Goal: Task Accomplishment & Management: Complete application form

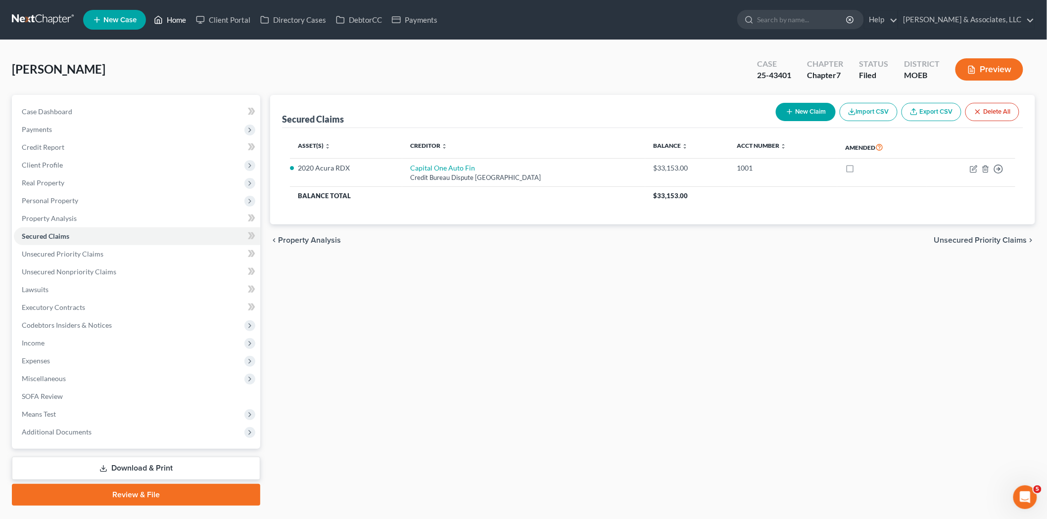
scroll to position [1, 0]
click at [155, 21] on icon at bounding box center [158, 20] width 9 height 12
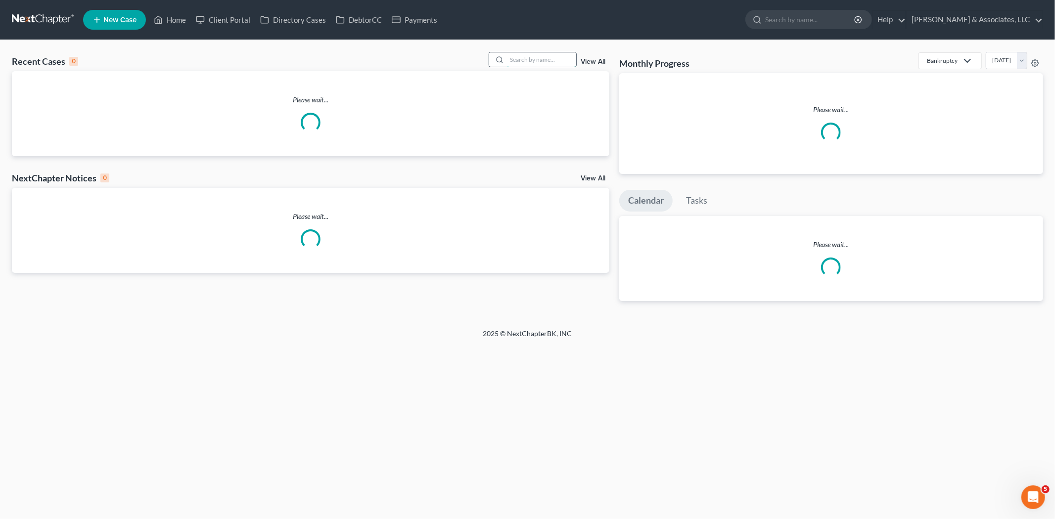
click at [530, 57] on input "search" at bounding box center [541, 59] width 69 height 14
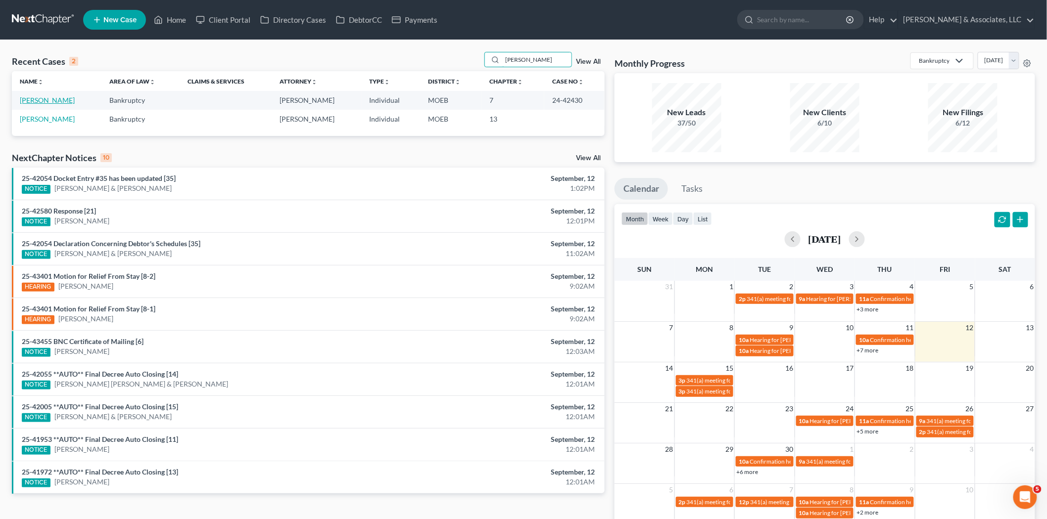
type input "[PERSON_NAME]"
click at [33, 101] on link "[PERSON_NAME]" at bounding box center [47, 100] width 55 height 8
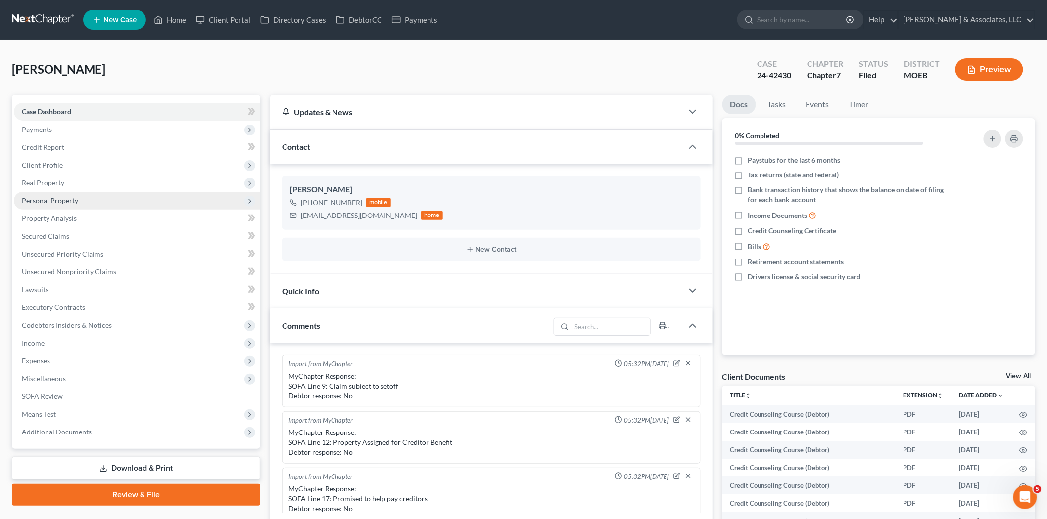
scroll to position [309, 0]
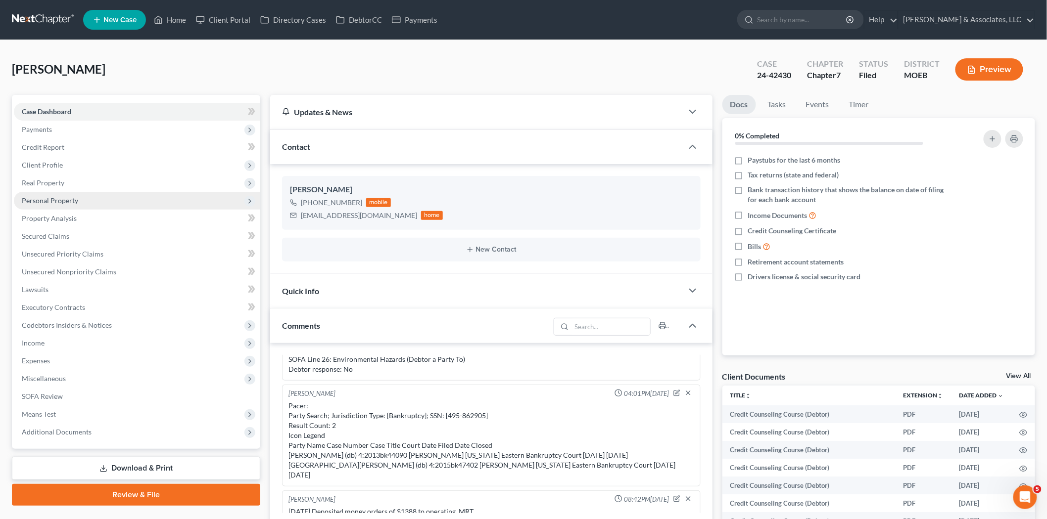
click at [50, 192] on span "Personal Property" at bounding box center [137, 201] width 246 height 18
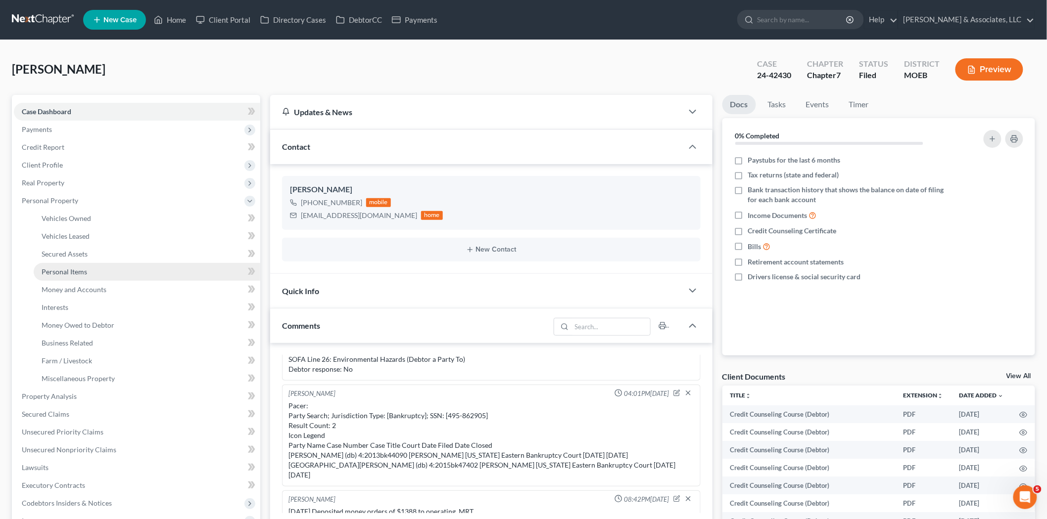
scroll to position [360, 0]
click at [56, 303] on span "Interests" at bounding box center [55, 307] width 27 height 8
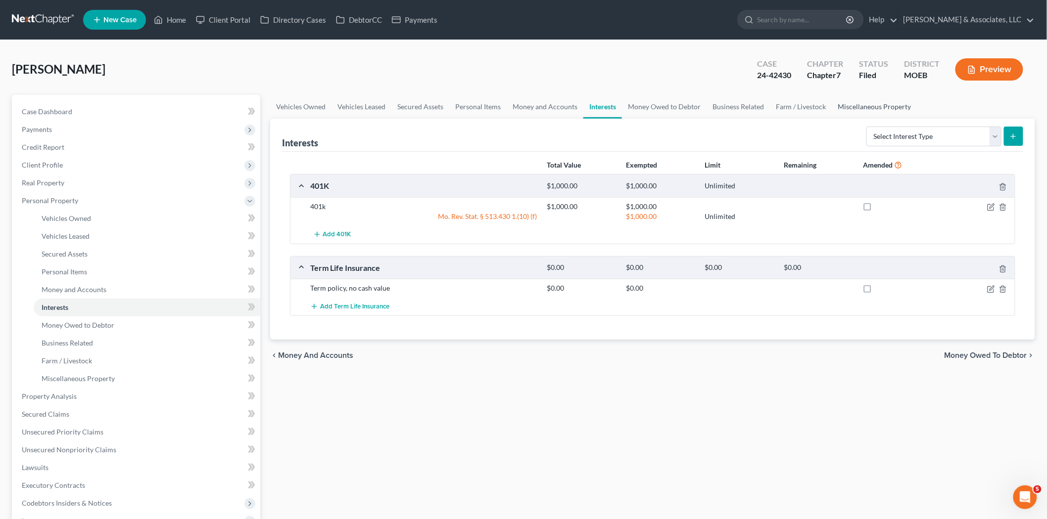
click at [867, 106] on link "Miscellaneous Property" at bounding box center [874, 107] width 85 height 24
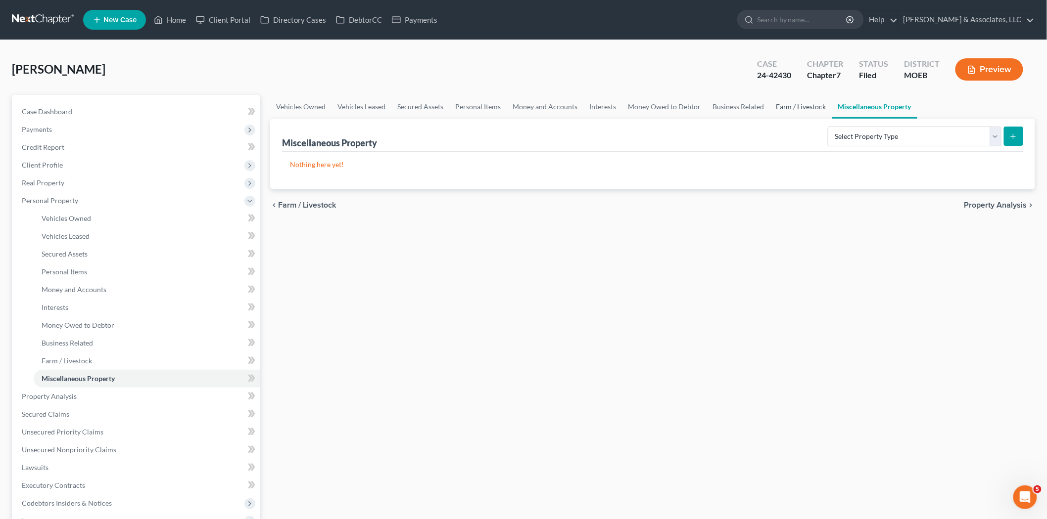
click at [783, 105] on link "Farm / Livestock" at bounding box center [801, 107] width 62 height 24
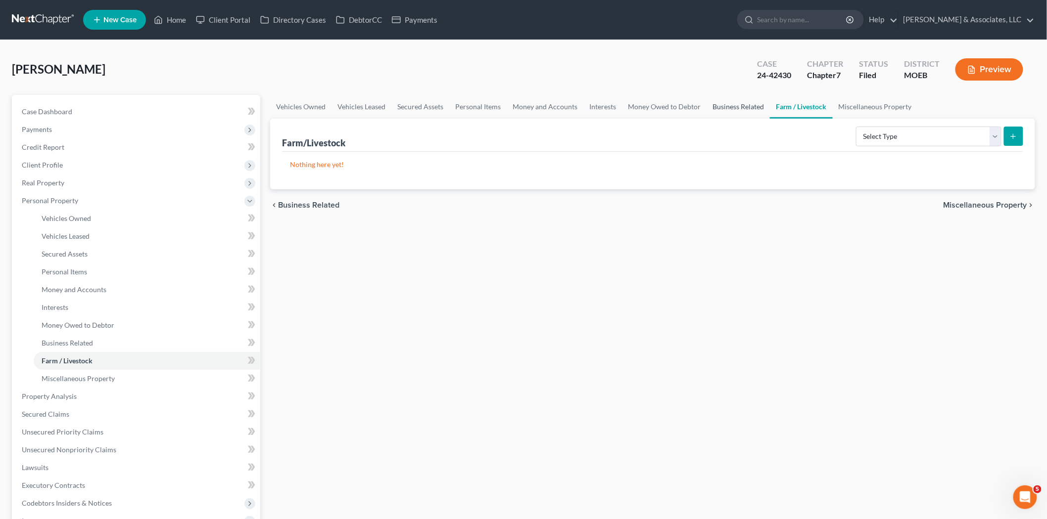
click at [719, 102] on link "Business Related" at bounding box center [737, 107] width 63 height 24
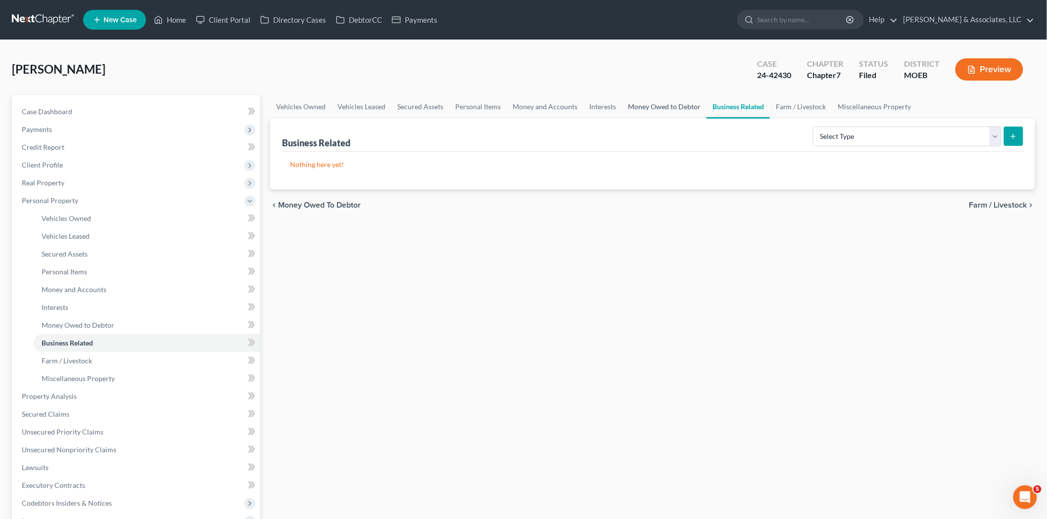
click at [654, 107] on link "Money Owed to Debtor" at bounding box center [664, 107] width 85 height 24
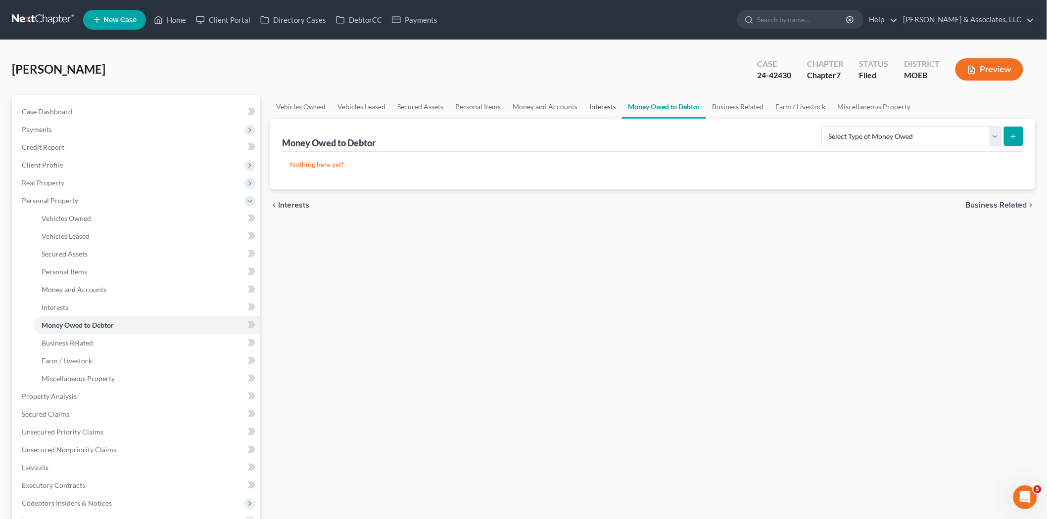
click at [596, 107] on link "Interests" at bounding box center [602, 107] width 39 height 24
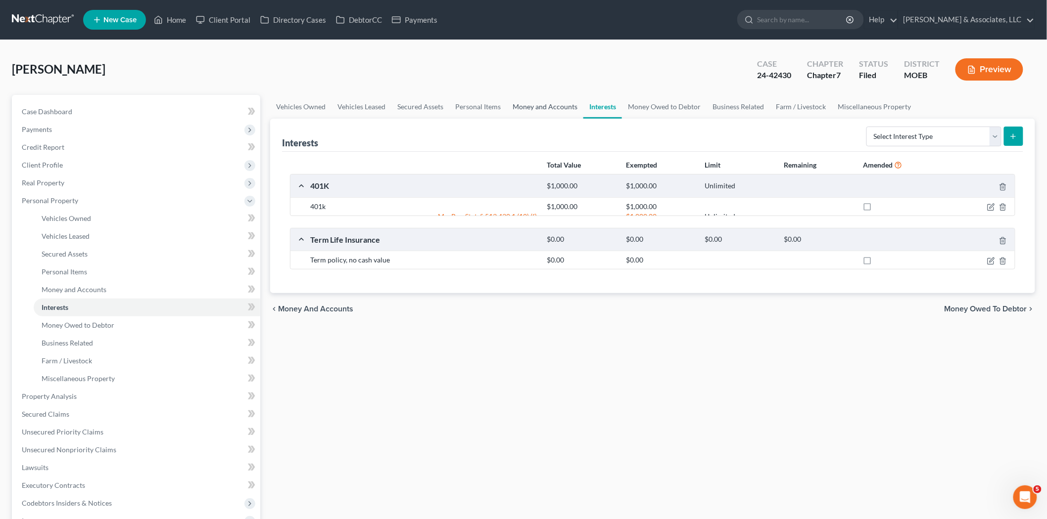
click at [530, 105] on link "Money and Accounts" at bounding box center [545, 107] width 77 height 24
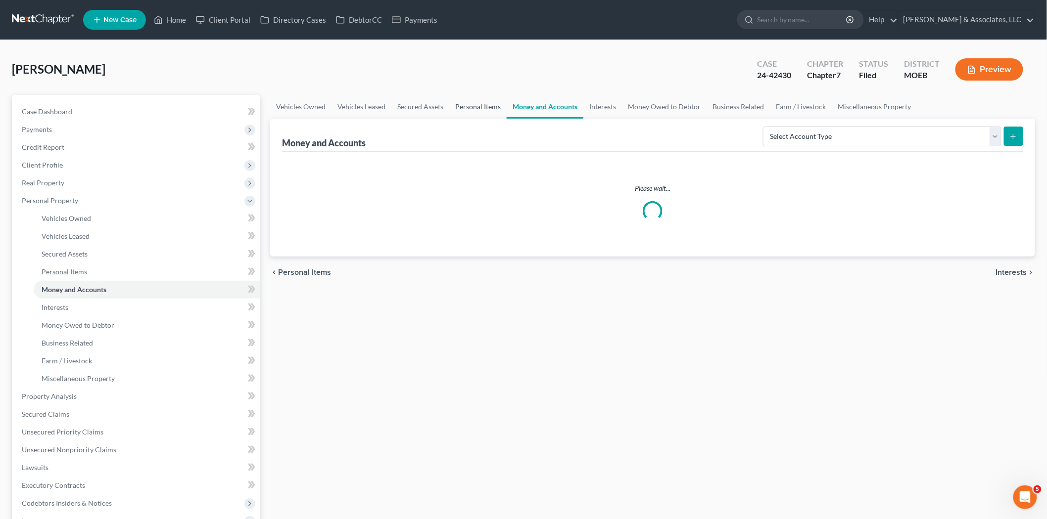
click at [471, 105] on link "Personal Items" at bounding box center [477, 107] width 57 height 24
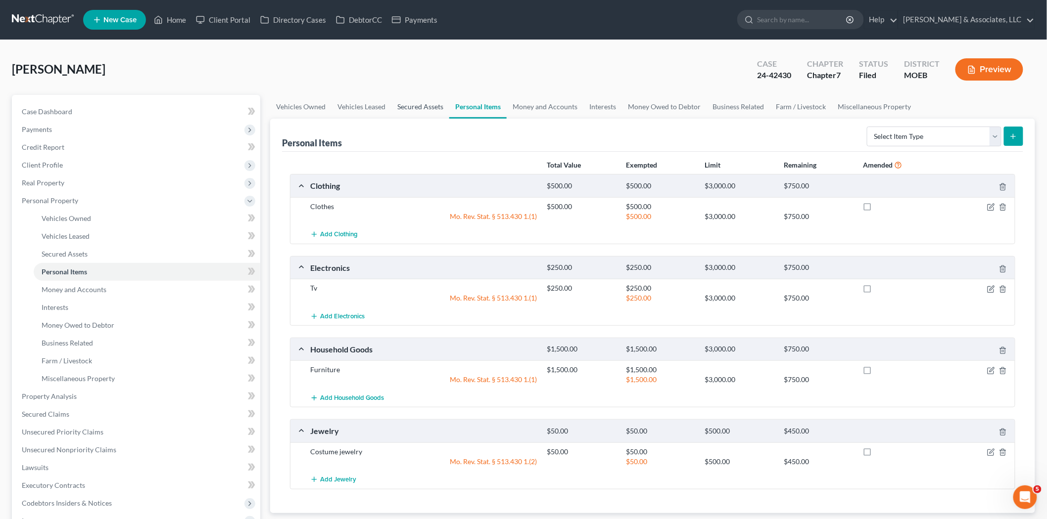
click at [414, 107] on link "Secured Assets" at bounding box center [420, 107] width 58 height 24
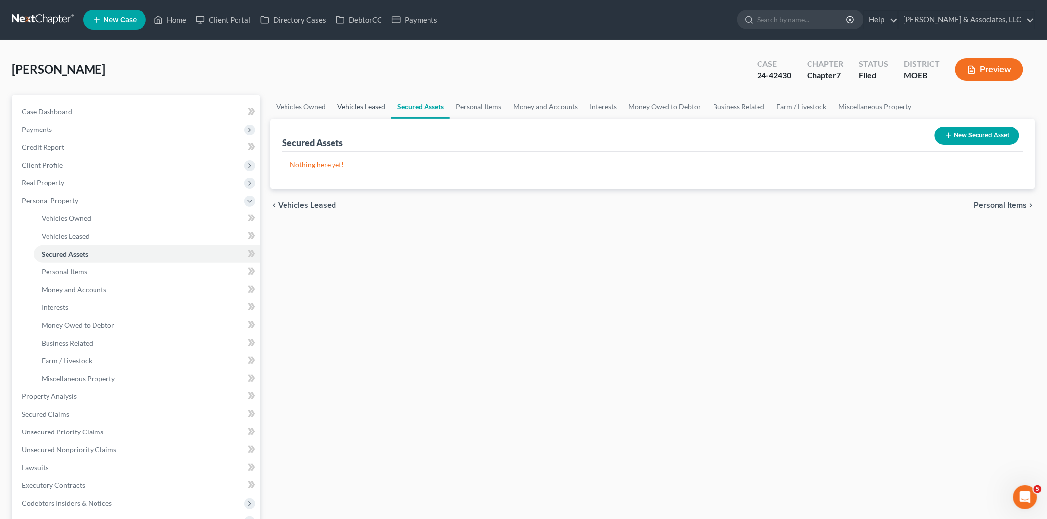
click at [348, 107] on link "Vehicles Leased" at bounding box center [361, 107] width 60 height 24
click at [295, 105] on link "Vehicles Owned" at bounding box center [300, 107] width 61 height 24
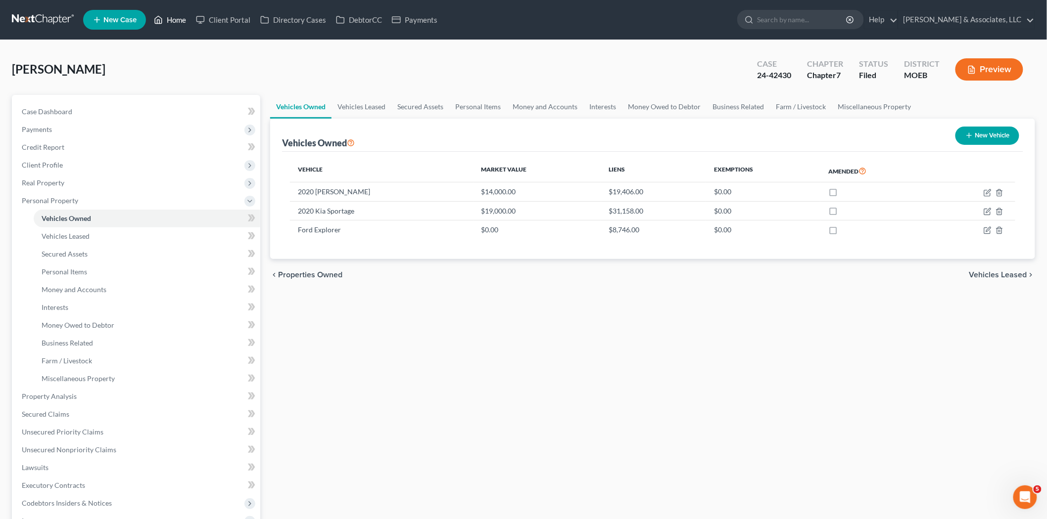
click at [172, 20] on link "Home" at bounding box center [170, 20] width 42 height 18
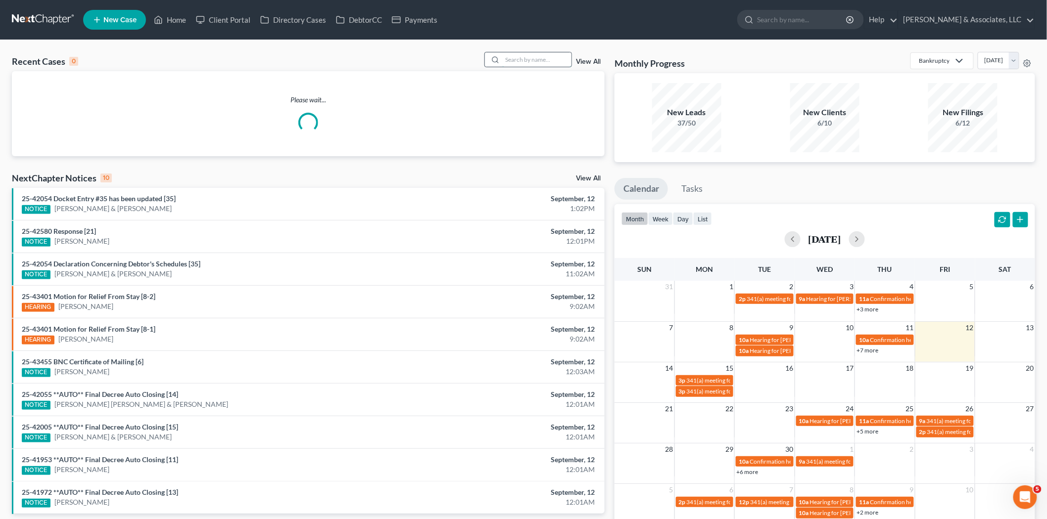
click at [539, 61] on input "search" at bounding box center [536, 59] width 69 height 14
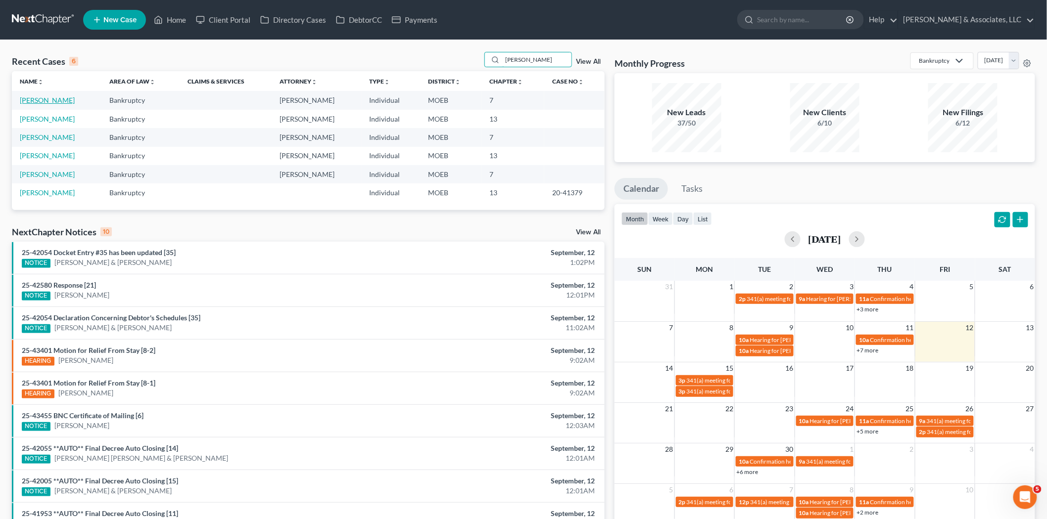
type input "[PERSON_NAME]"
click at [56, 99] on link "[PERSON_NAME]" at bounding box center [47, 100] width 55 height 8
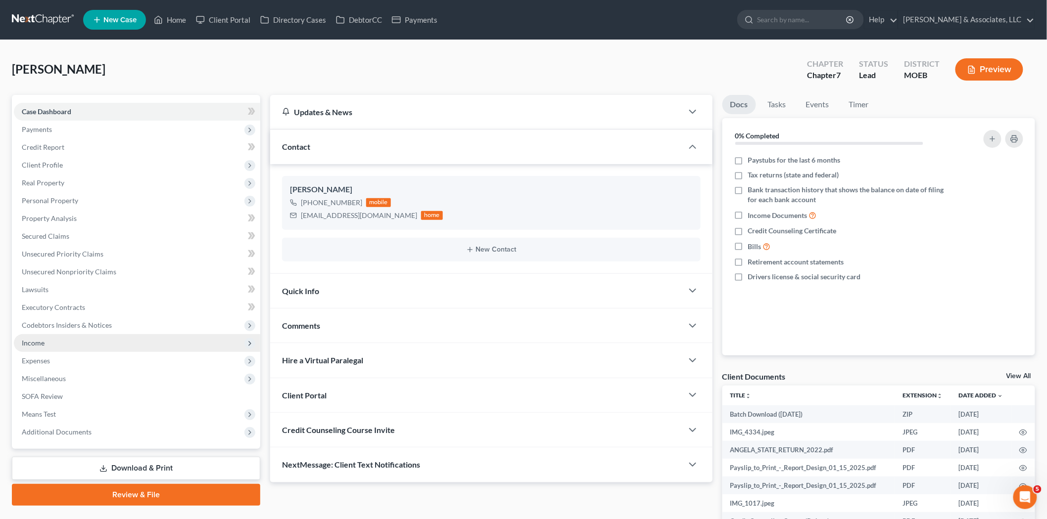
click at [65, 341] on span "Income" at bounding box center [137, 343] width 246 height 18
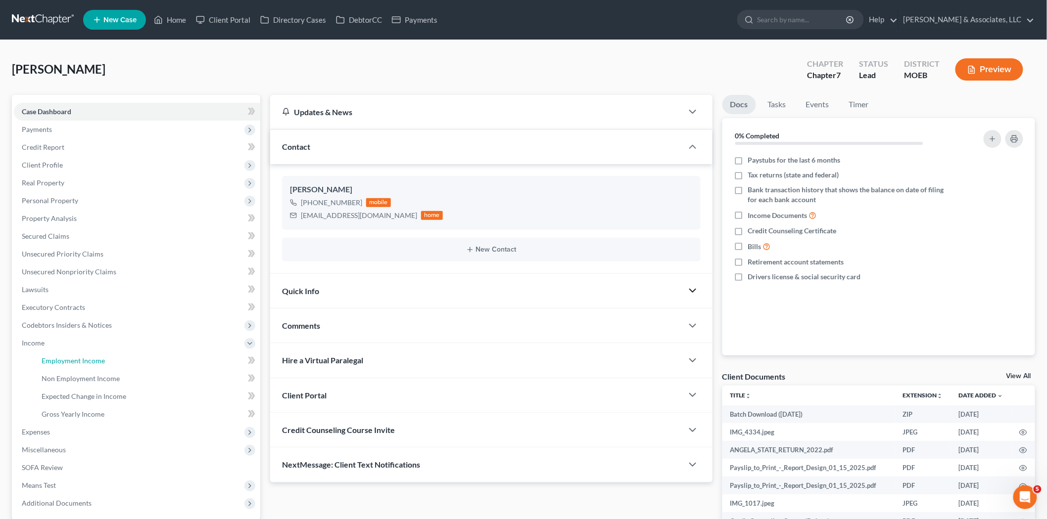
click at [95, 360] on span "Employment Income" at bounding box center [73, 361] width 63 height 8
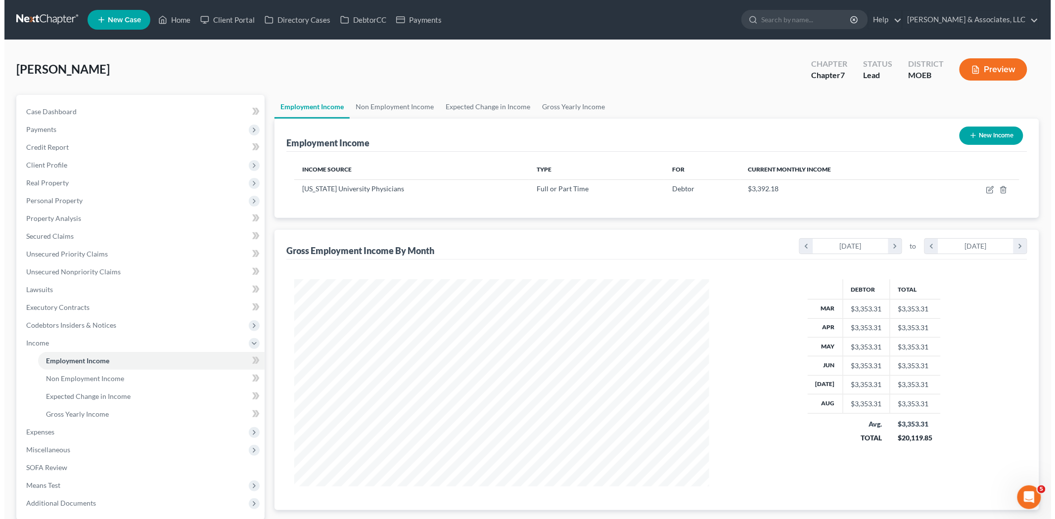
scroll to position [207, 434]
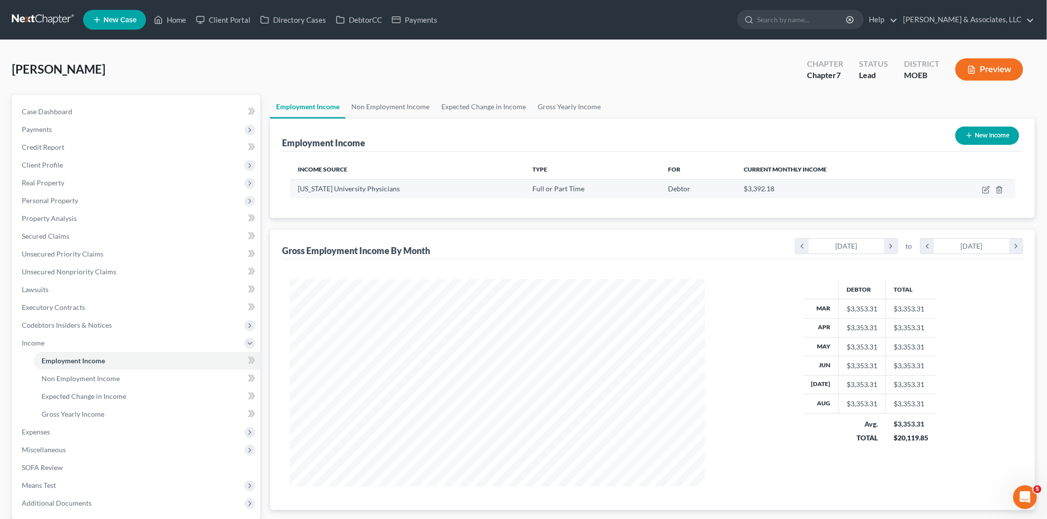
click at [982, 188] on td at bounding box center [974, 189] width 82 height 19
click at [983, 188] on icon "button" at bounding box center [986, 190] width 6 height 6
select select "0"
select select "26"
select select "2"
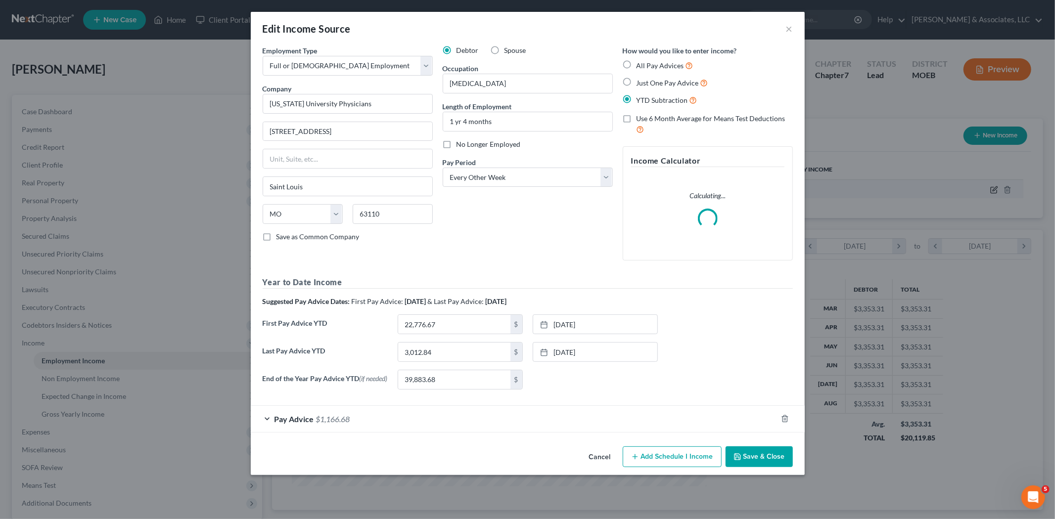
scroll to position [209, 438]
click at [580, 354] on link "[DATE]" at bounding box center [595, 352] width 124 height 19
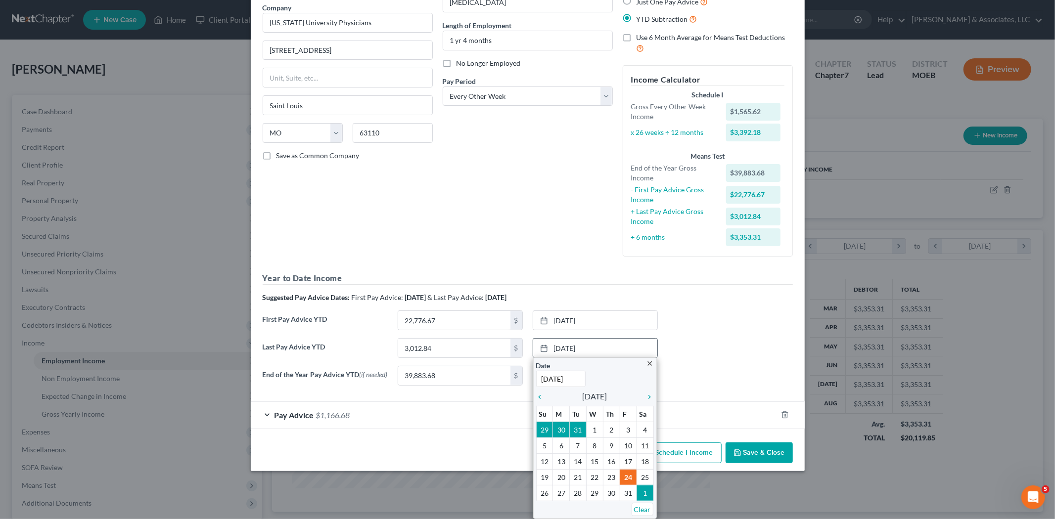
scroll to position [82, 0]
click at [645, 399] on icon "chevron_right" at bounding box center [647, 397] width 13 height 8
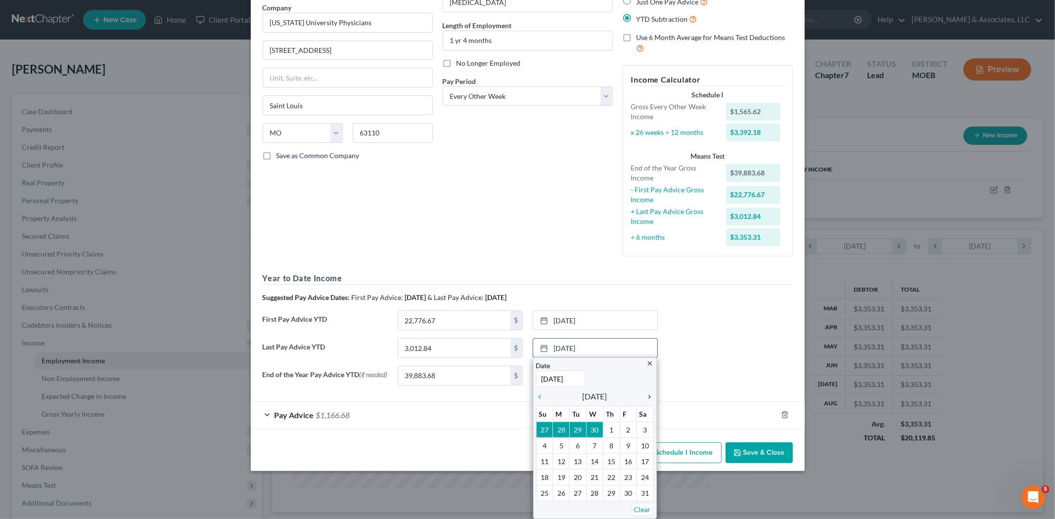
click at [645, 399] on icon "chevron_right" at bounding box center [647, 397] width 13 height 8
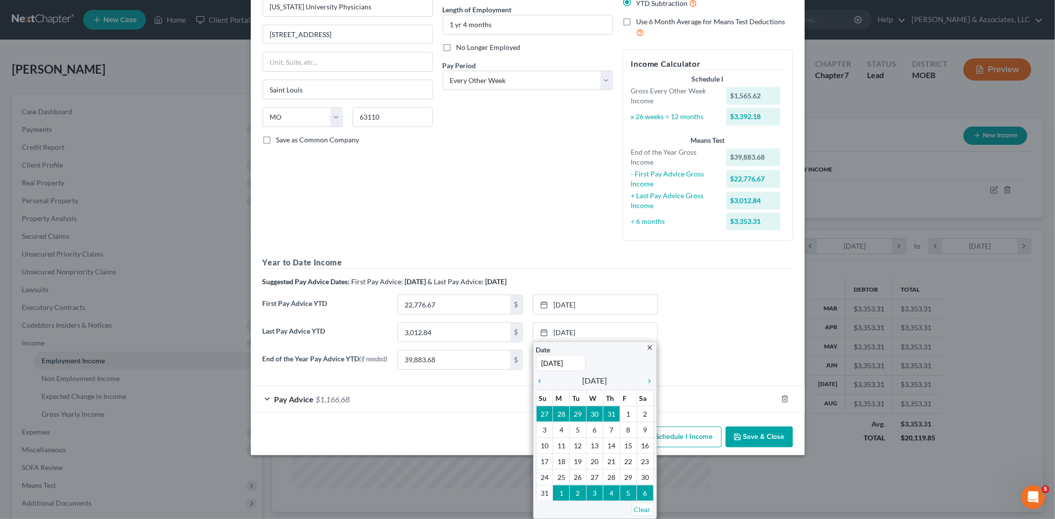
scroll to position [47, 0]
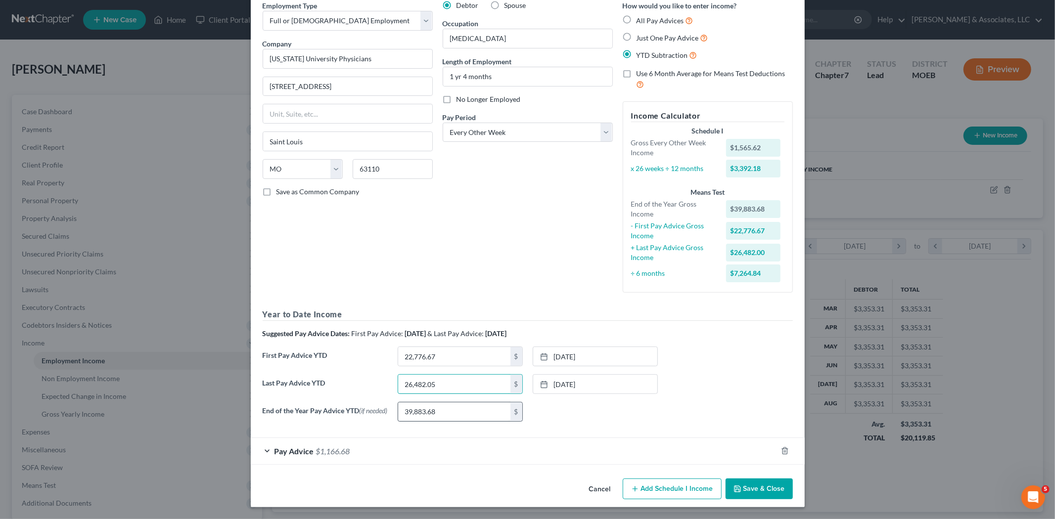
type input "26,482.05"
click at [470, 413] on input "39,883.68" at bounding box center [454, 412] width 112 height 19
type input "0.00"
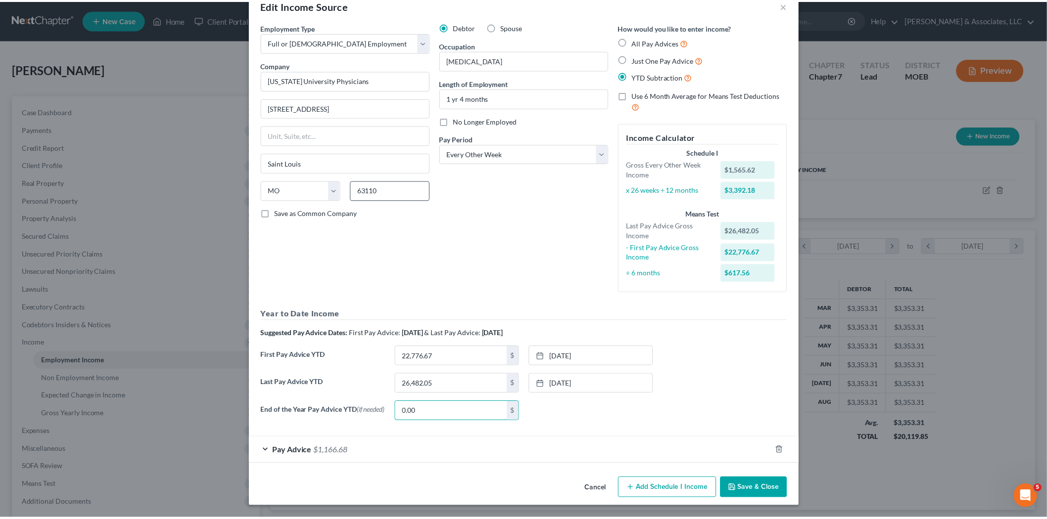
scroll to position [25, 0]
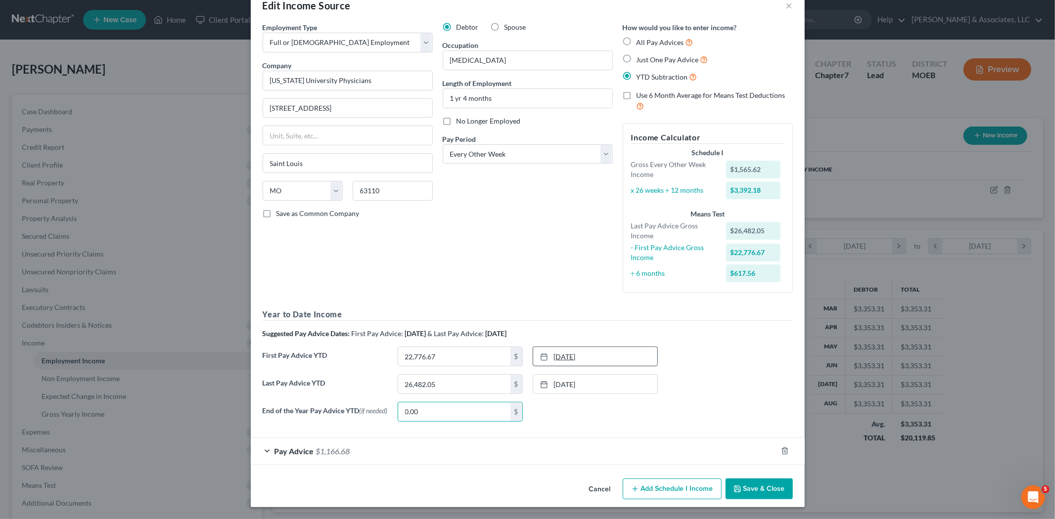
click at [556, 354] on link "[DATE]" at bounding box center [595, 356] width 124 height 19
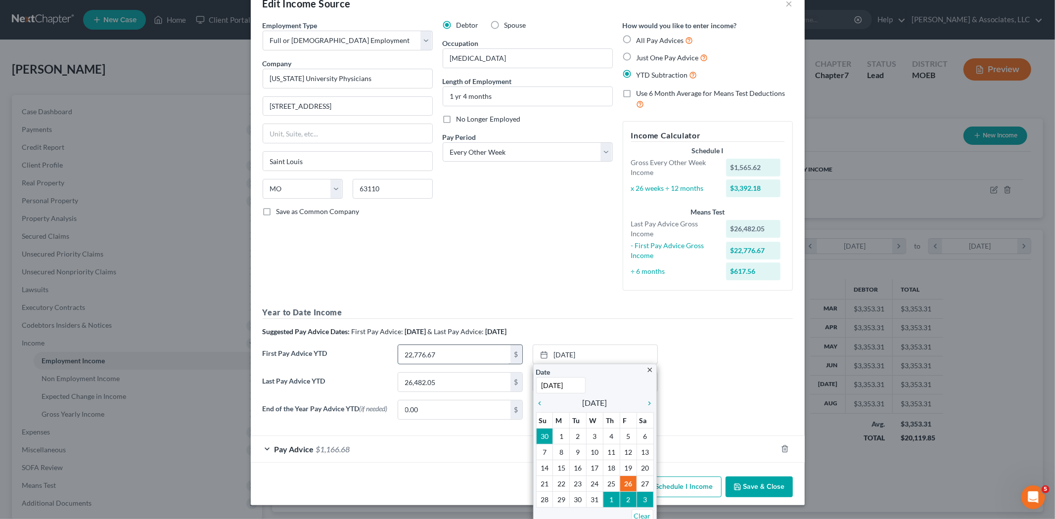
click at [443, 349] on input "22,776.67" at bounding box center [454, 354] width 112 height 19
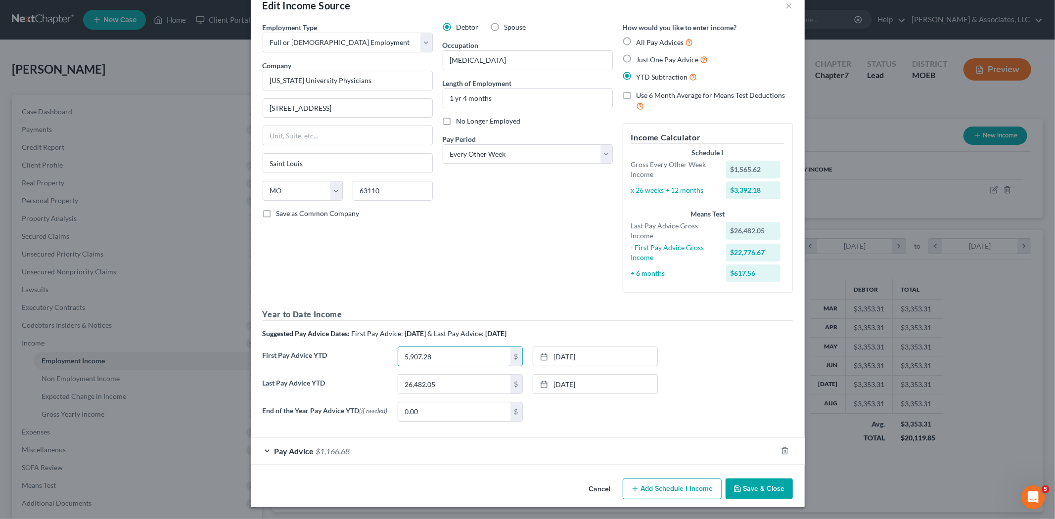
type input "5,907.28"
click at [564, 352] on link "[DATE]" at bounding box center [595, 356] width 124 height 19
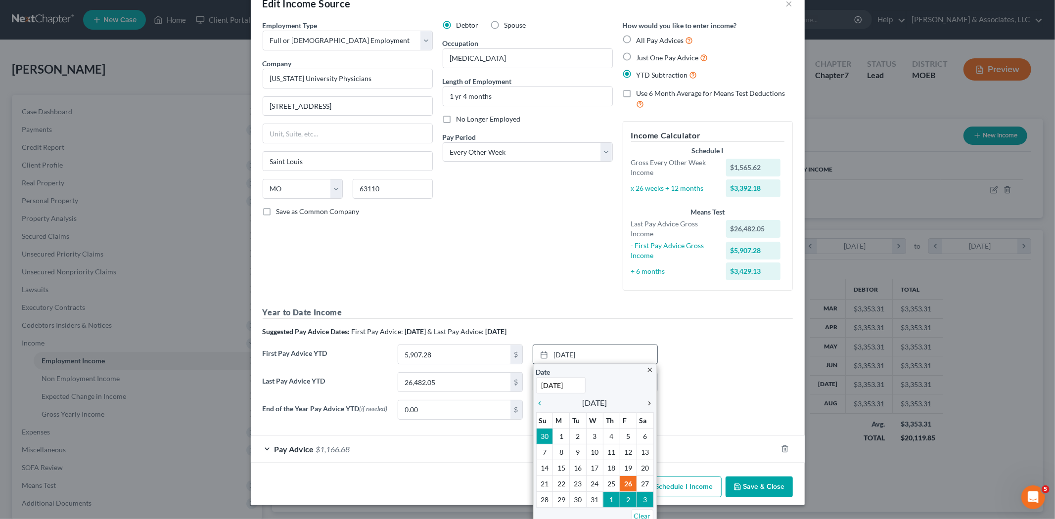
click at [647, 403] on icon "chevron_right" at bounding box center [647, 404] width 13 height 8
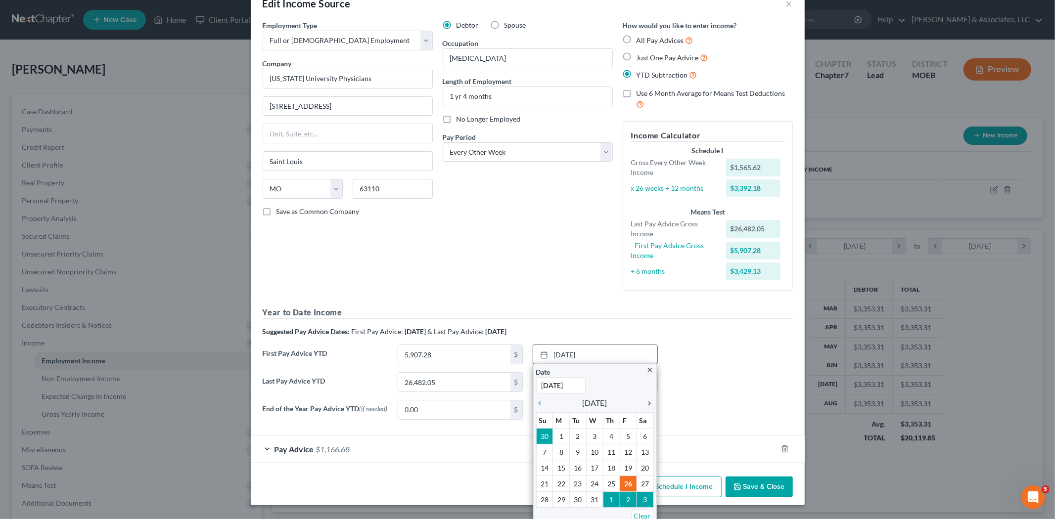
click at [647, 403] on icon "chevron_right" at bounding box center [647, 404] width 13 height 8
click at [536, 405] on icon "chevron_left" at bounding box center [542, 404] width 13 height 8
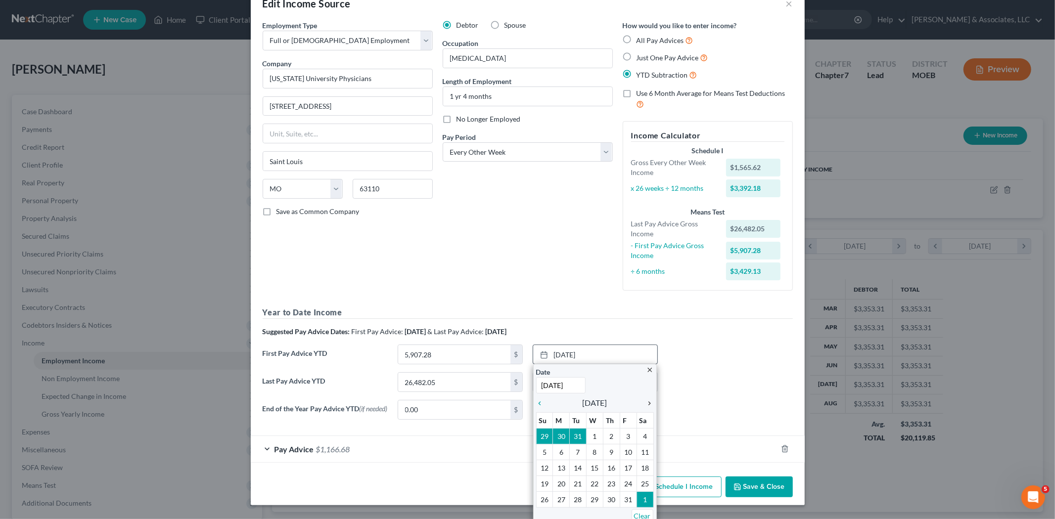
click at [644, 406] on icon "chevron_right" at bounding box center [647, 404] width 13 height 8
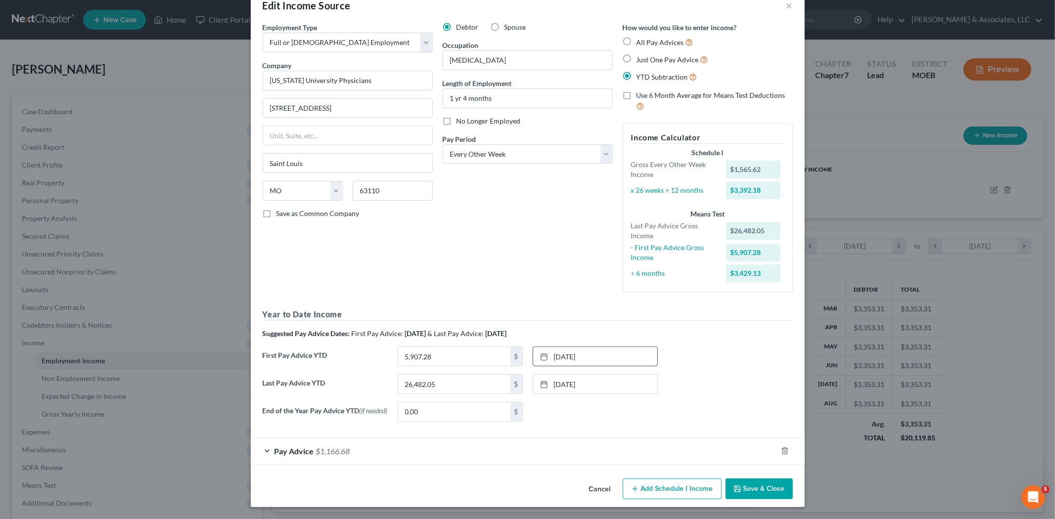
click at [745, 490] on button "Save & Close" at bounding box center [759, 489] width 67 height 21
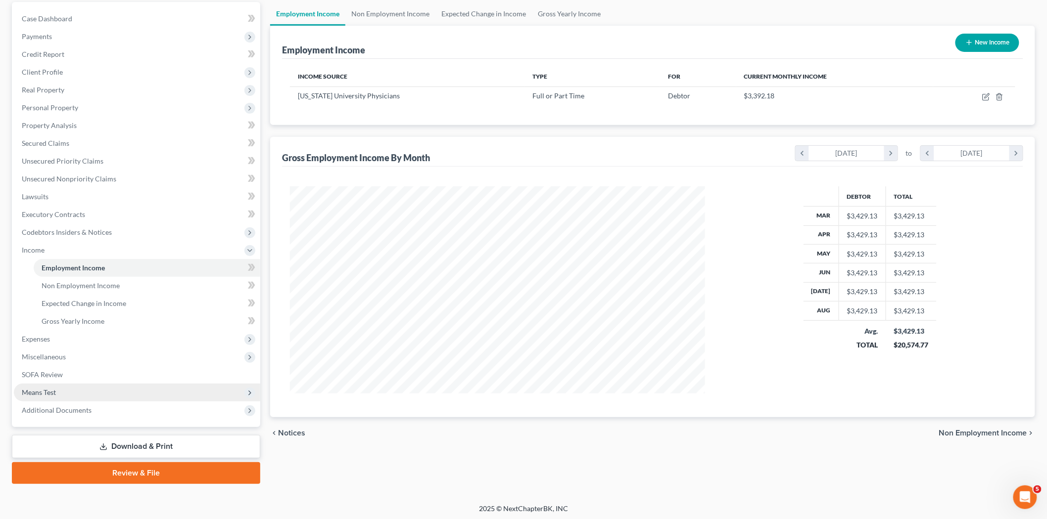
scroll to position [94, 0]
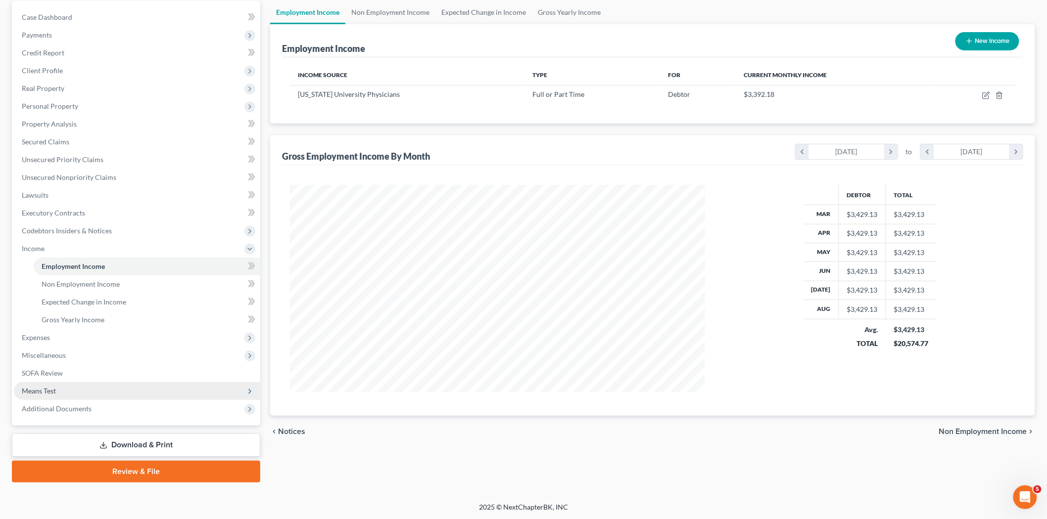
click at [47, 392] on span "Means Test" at bounding box center [39, 391] width 34 height 8
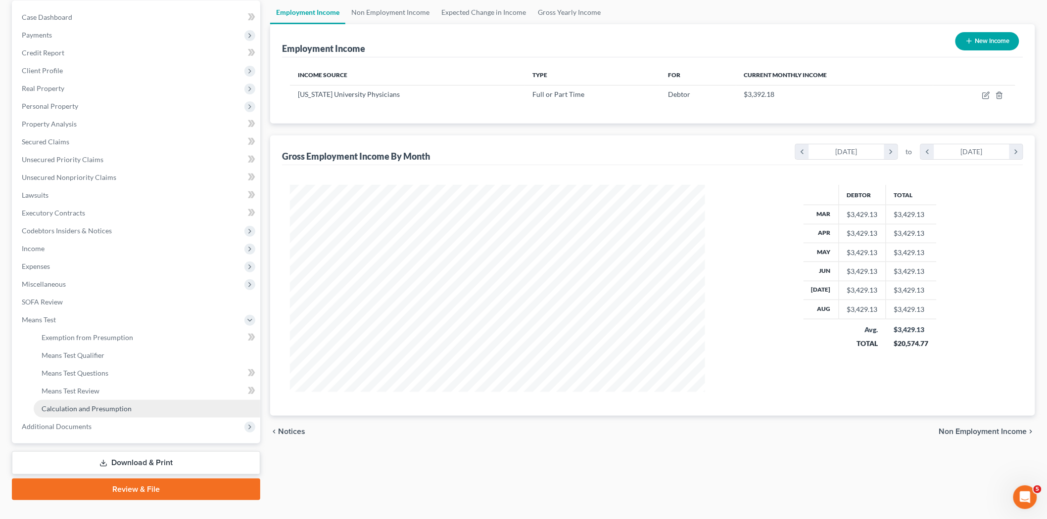
click at [90, 408] on span "Calculation and Presumption" at bounding box center [87, 409] width 90 height 8
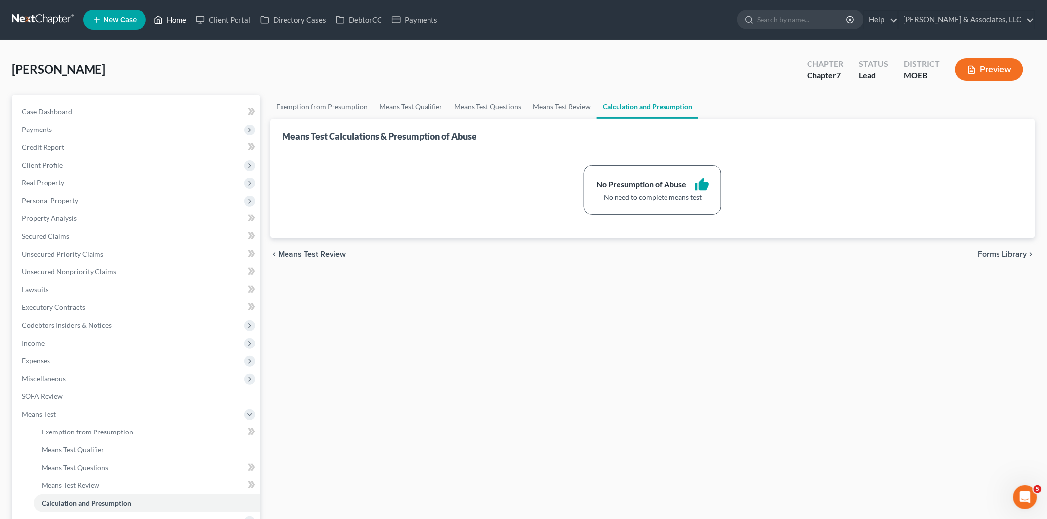
click at [171, 18] on link "Home" at bounding box center [170, 20] width 42 height 18
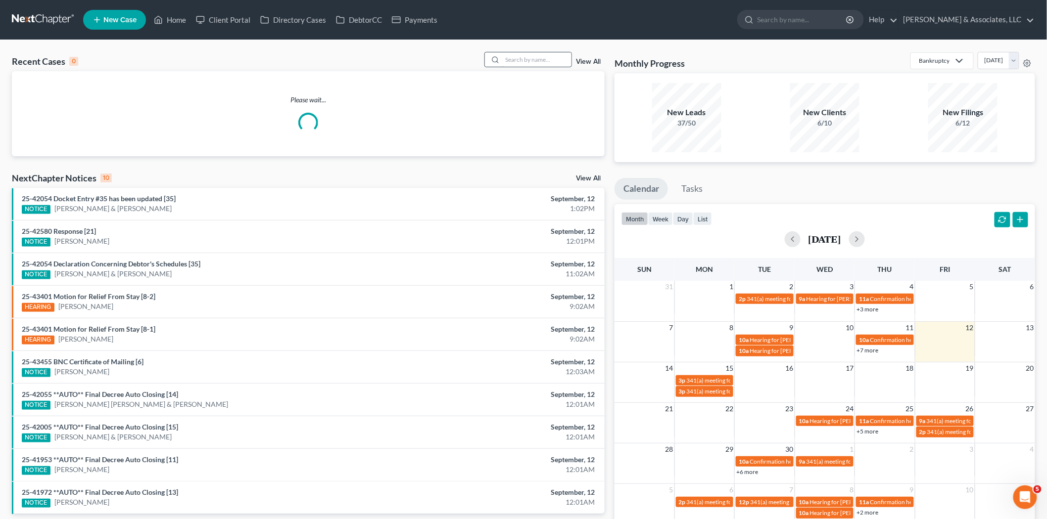
click at [509, 60] on input "search" at bounding box center [536, 59] width 69 height 14
type input "n"
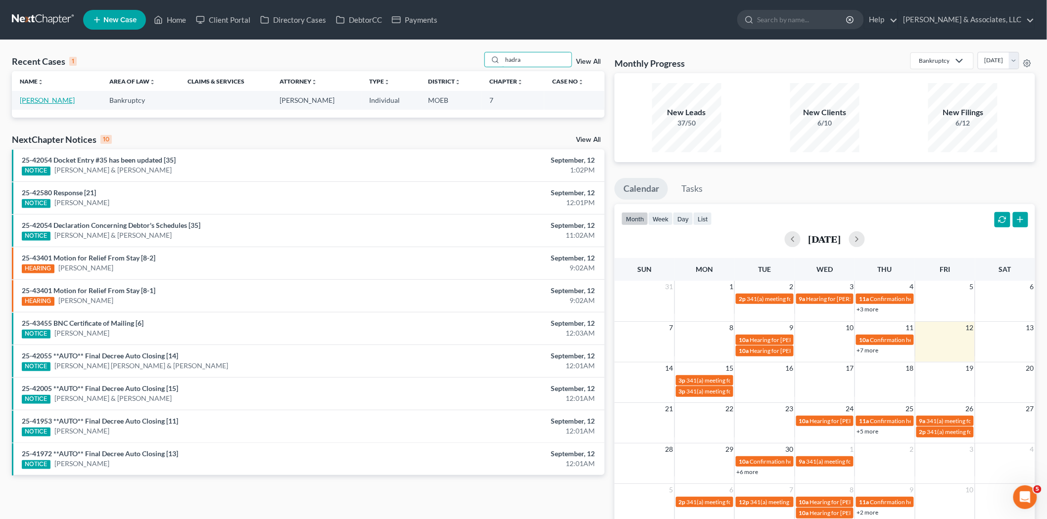
type input "hadra"
click at [54, 98] on link "[PERSON_NAME]" at bounding box center [47, 100] width 55 height 8
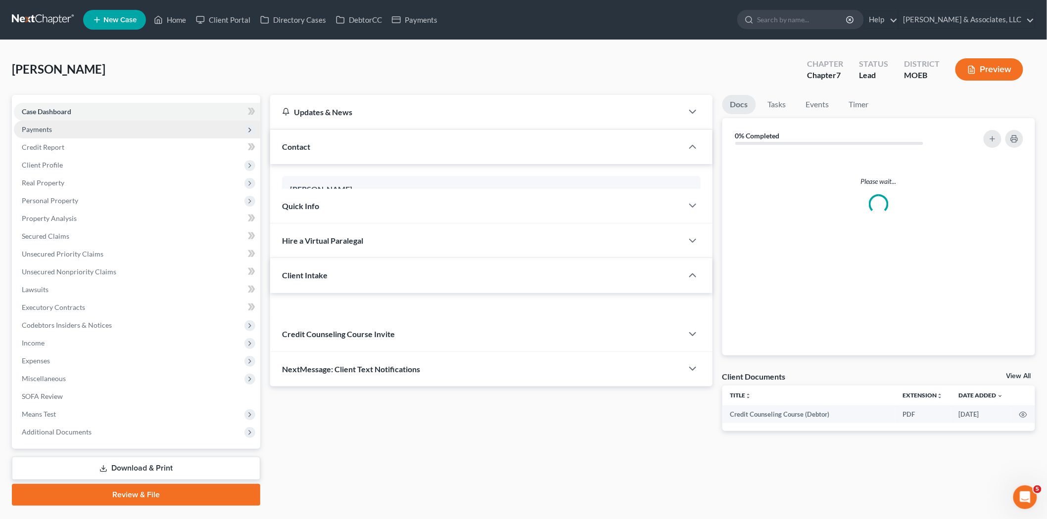
click at [48, 131] on span "Payments" at bounding box center [37, 129] width 30 height 8
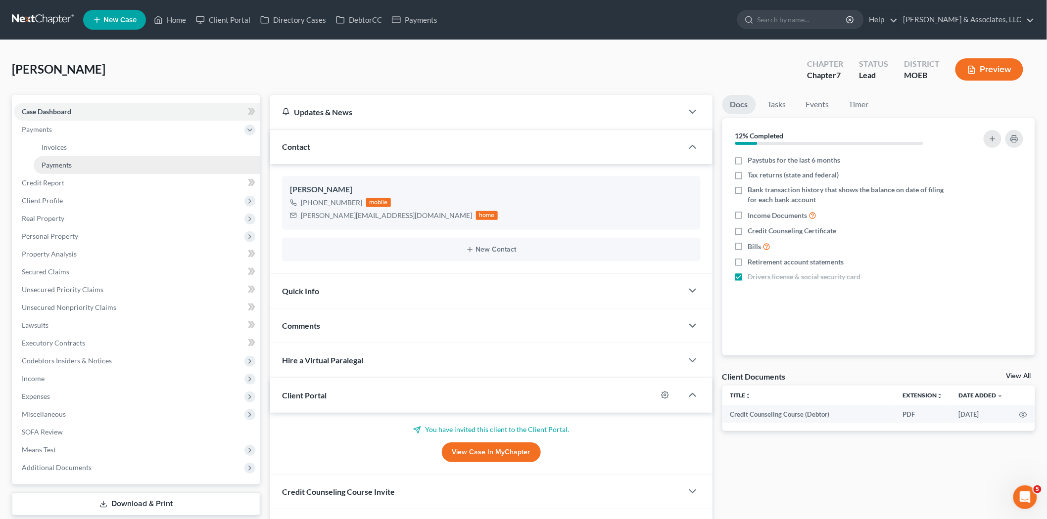
click at [61, 164] on span "Payments" at bounding box center [57, 165] width 30 height 8
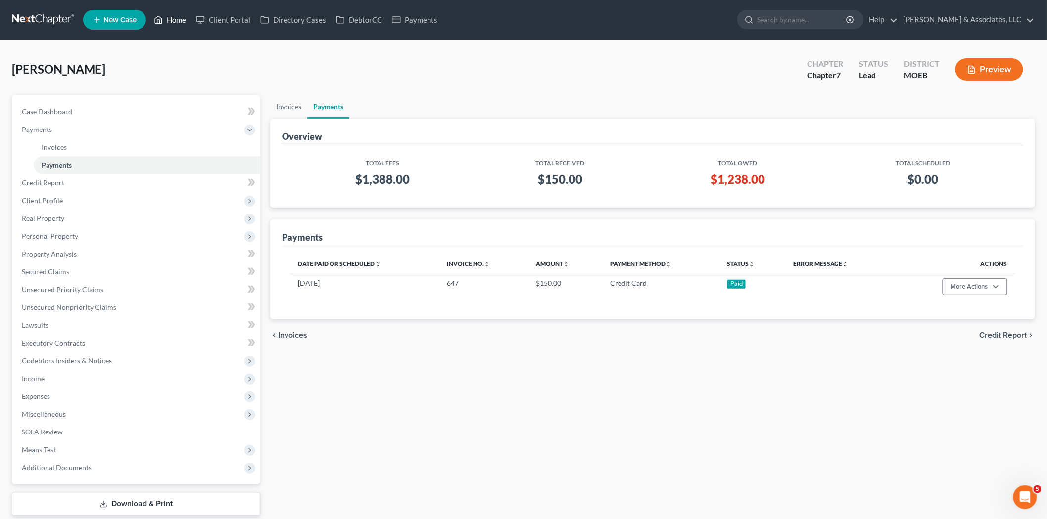
click at [171, 18] on link "Home" at bounding box center [170, 20] width 42 height 18
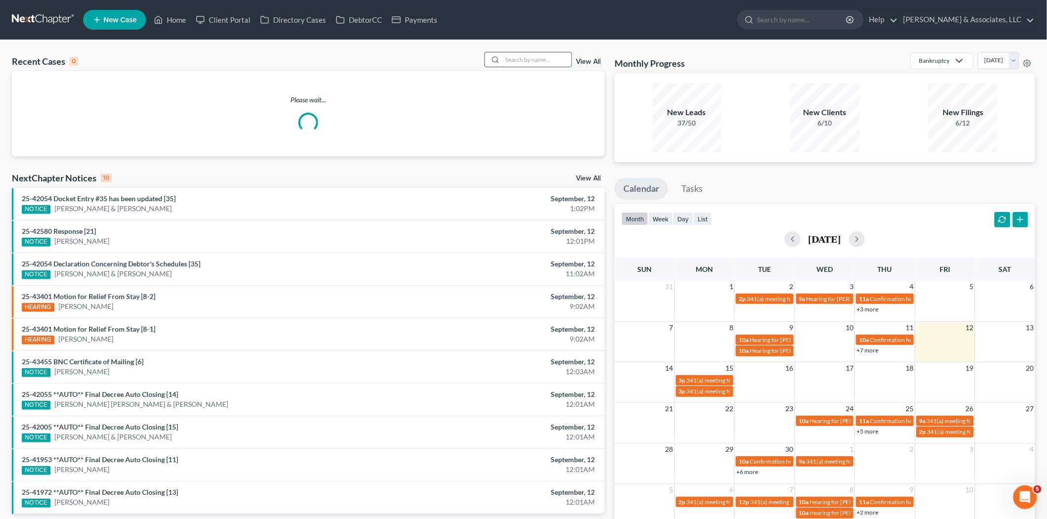
click at [517, 57] on input "search" at bounding box center [536, 59] width 69 height 14
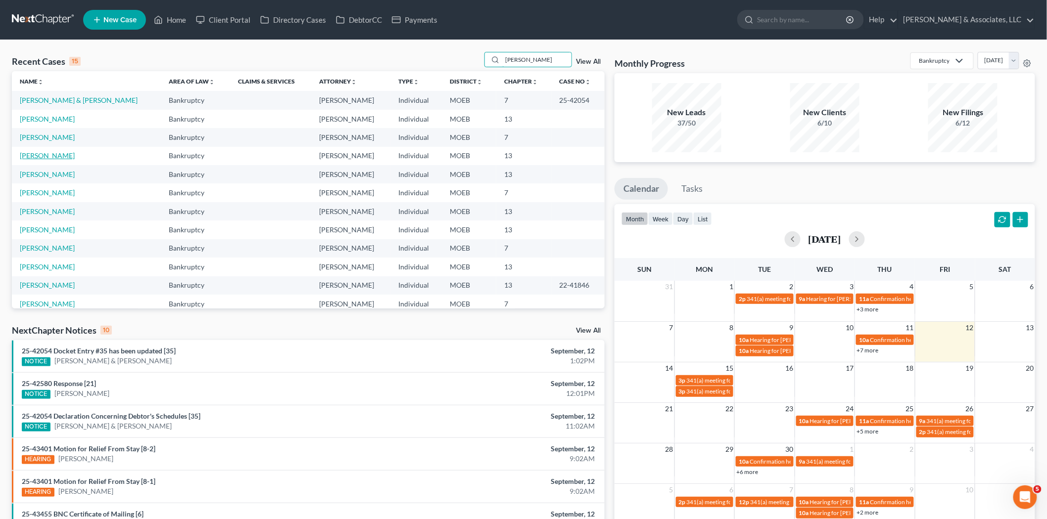
type input "[PERSON_NAME]"
click at [50, 153] on link "[PERSON_NAME]" at bounding box center [47, 155] width 55 height 8
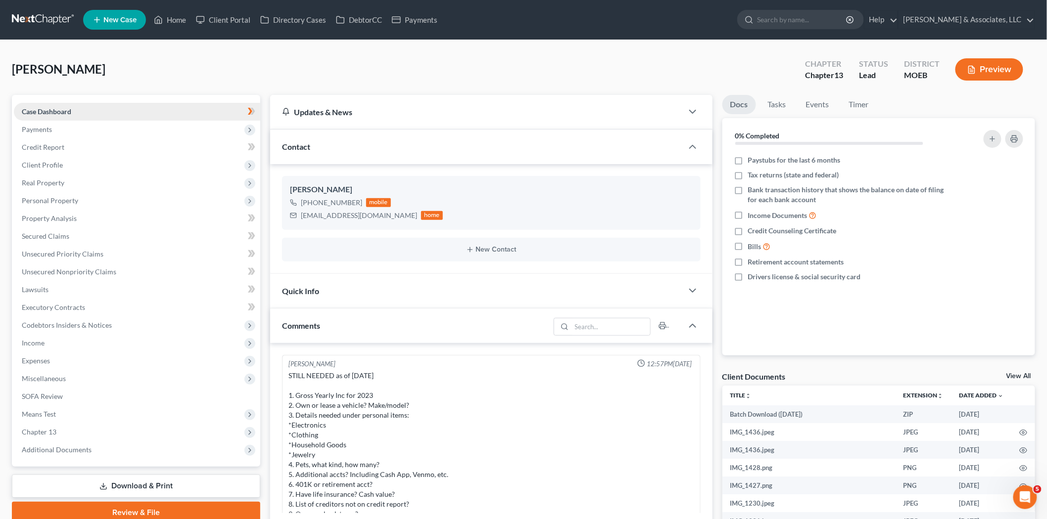
scroll to position [1281, 0]
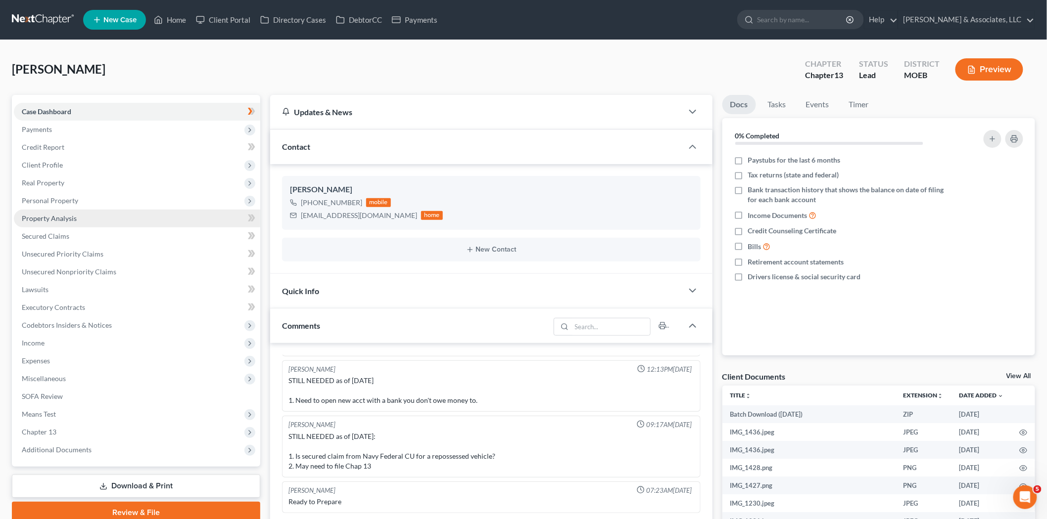
click at [55, 219] on span "Property Analysis" at bounding box center [49, 218] width 55 height 8
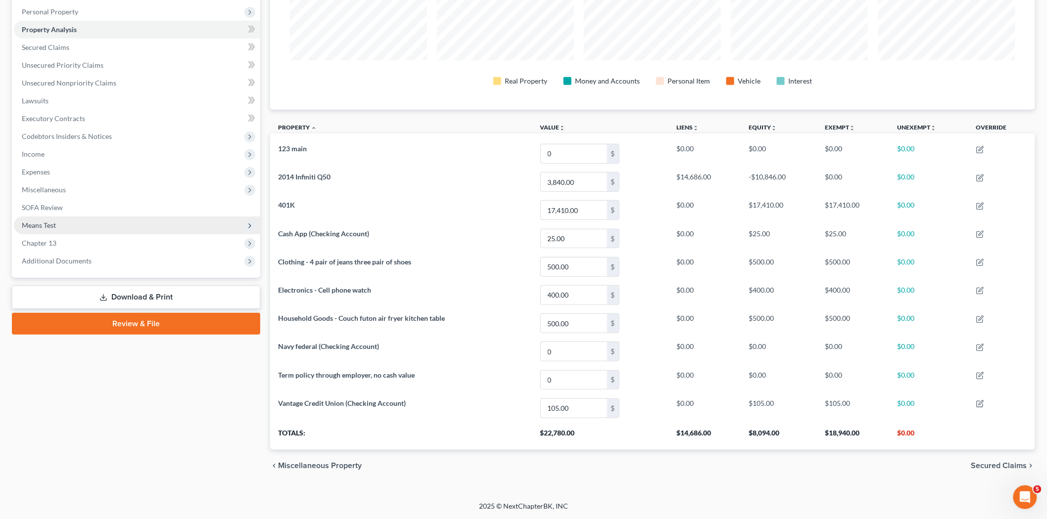
click at [50, 229] on span "Means Test" at bounding box center [137, 226] width 246 height 18
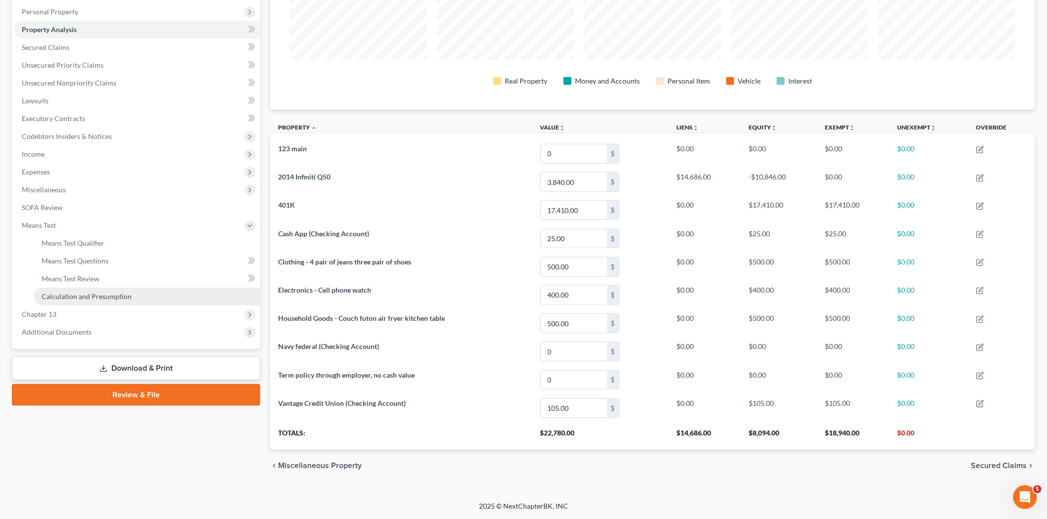
click at [82, 295] on span "Calculation and Presumption" at bounding box center [87, 296] width 90 height 8
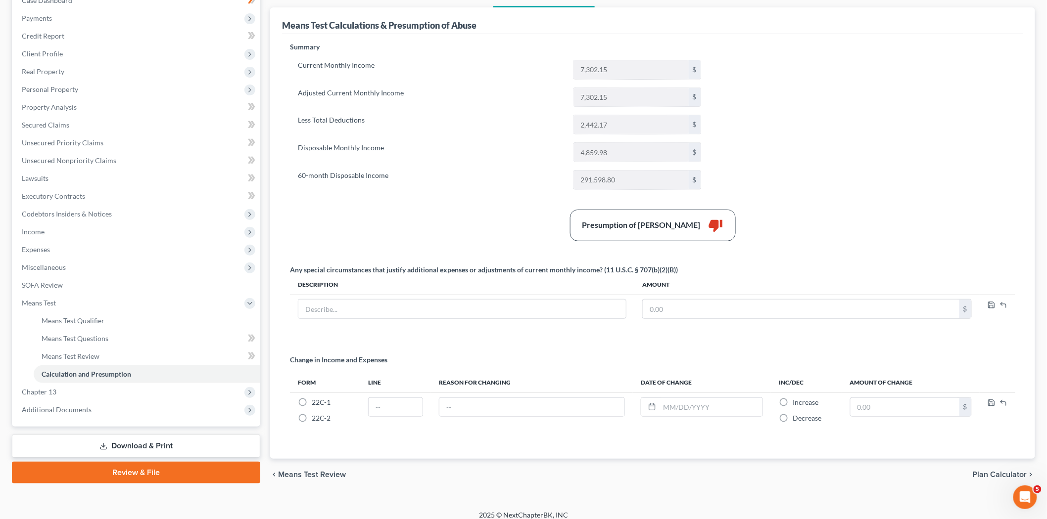
scroll to position [121, 0]
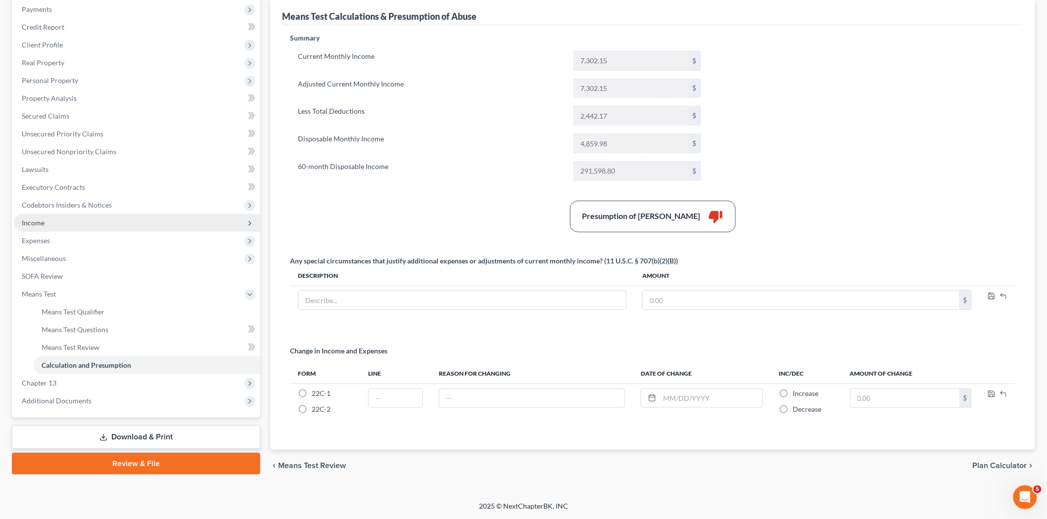
click at [55, 223] on span "Income" at bounding box center [137, 223] width 246 height 18
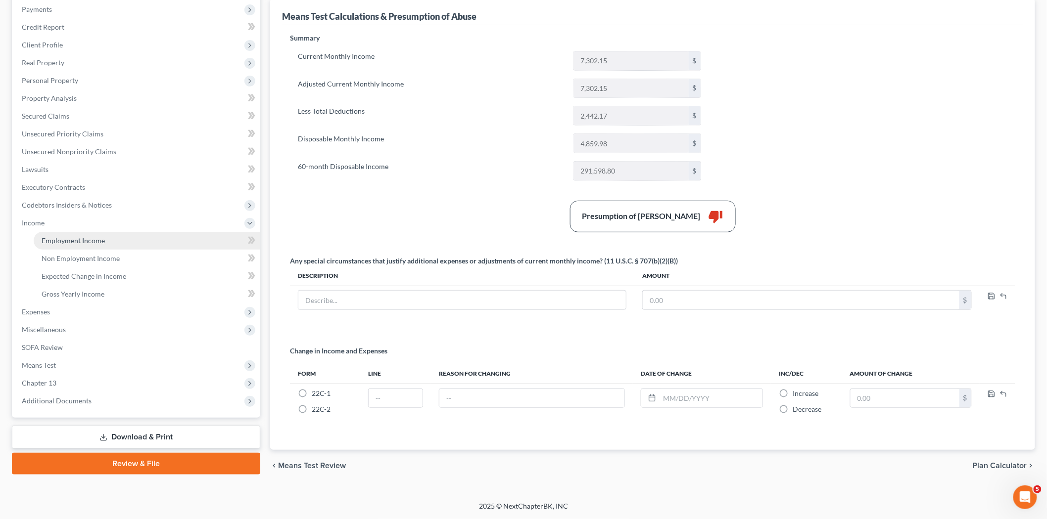
drag, startPoint x: 72, startPoint y: 235, endPoint x: 145, endPoint y: 240, distance: 73.4
click at [73, 236] on span "Employment Income" at bounding box center [73, 240] width 63 height 8
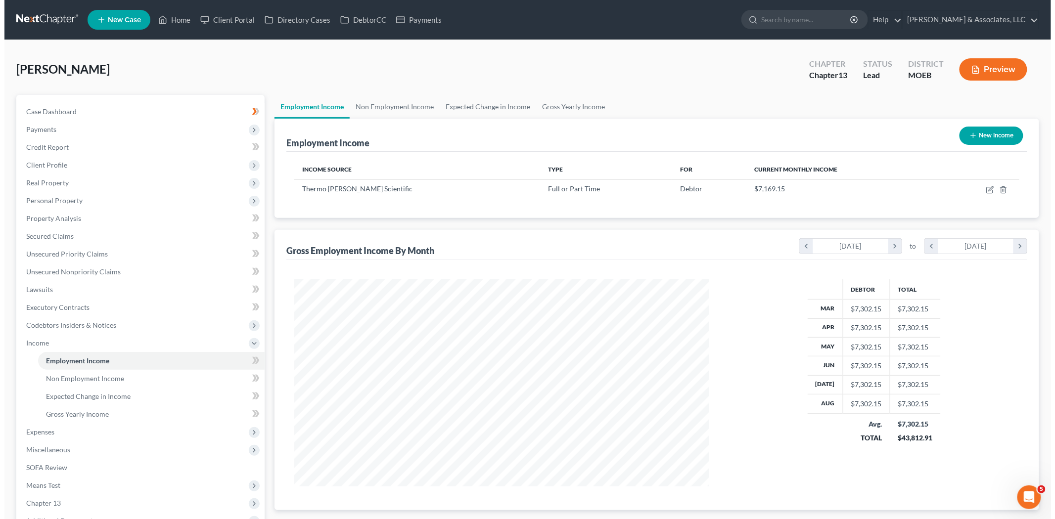
scroll to position [207, 434]
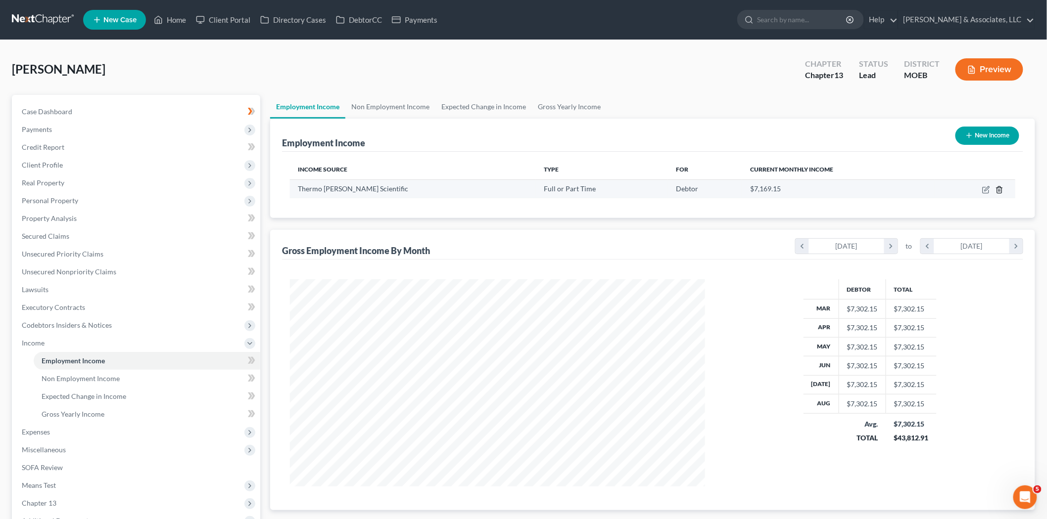
click at [996, 191] on icon "button" at bounding box center [999, 190] width 8 height 8
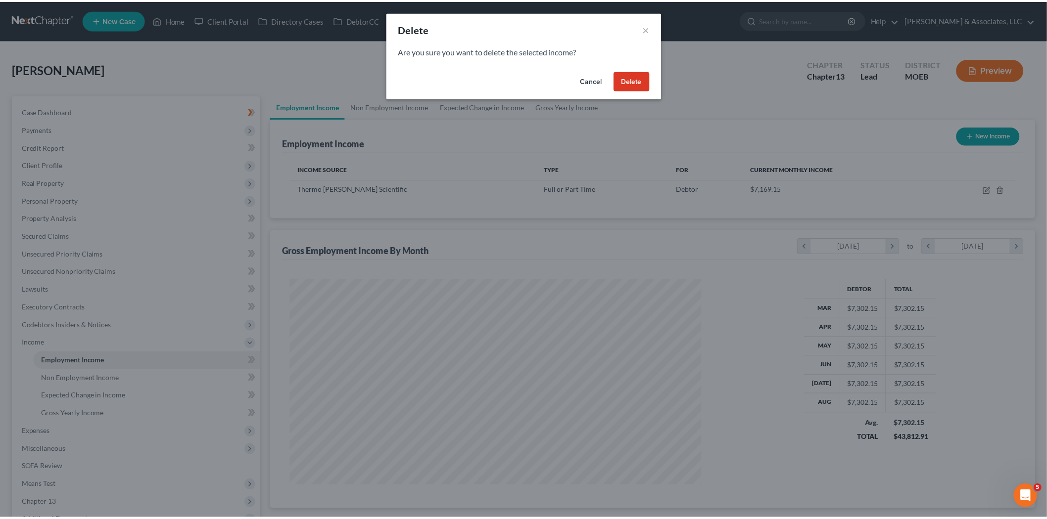
scroll to position [209, 438]
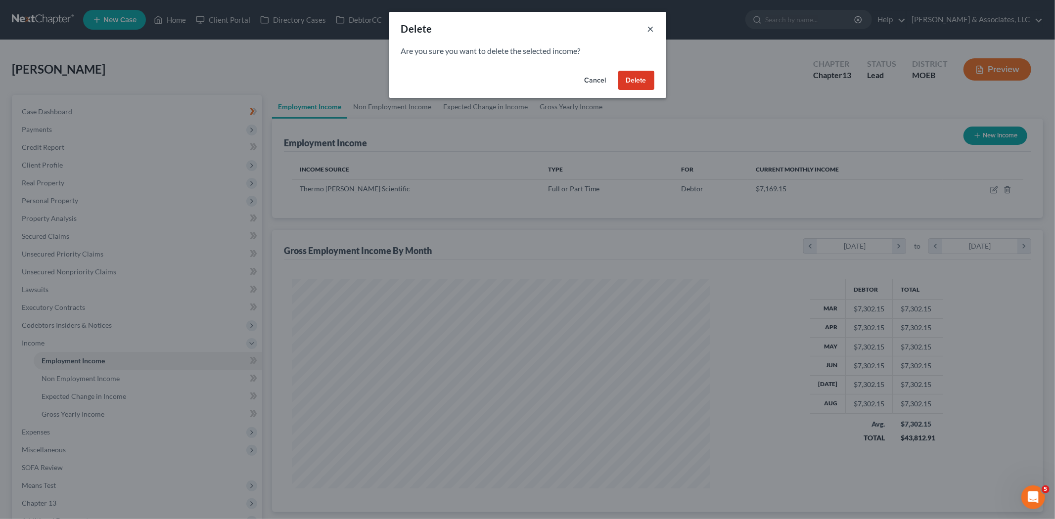
click at [649, 26] on button "×" at bounding box center [651, 29] width 7 height 12
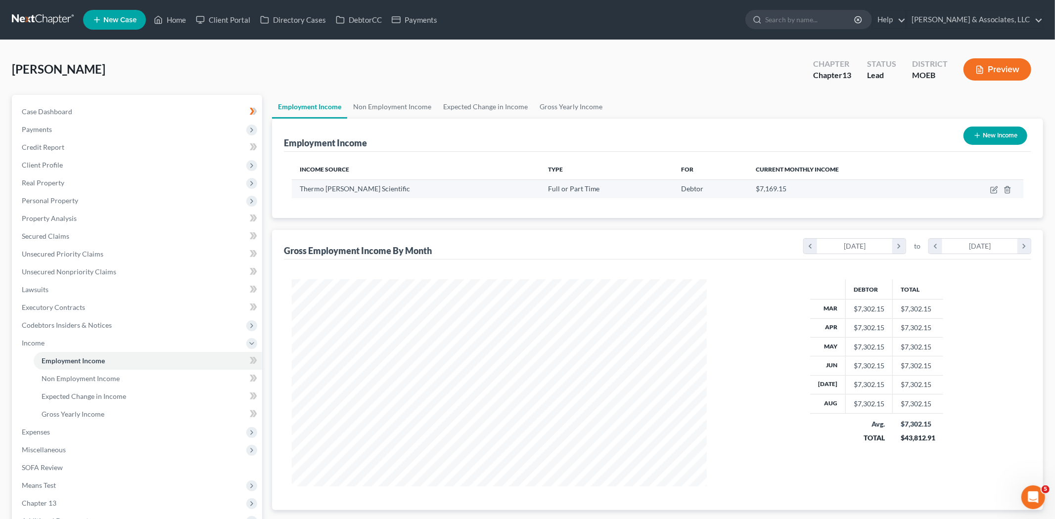
scroll to position [494507, 494279]
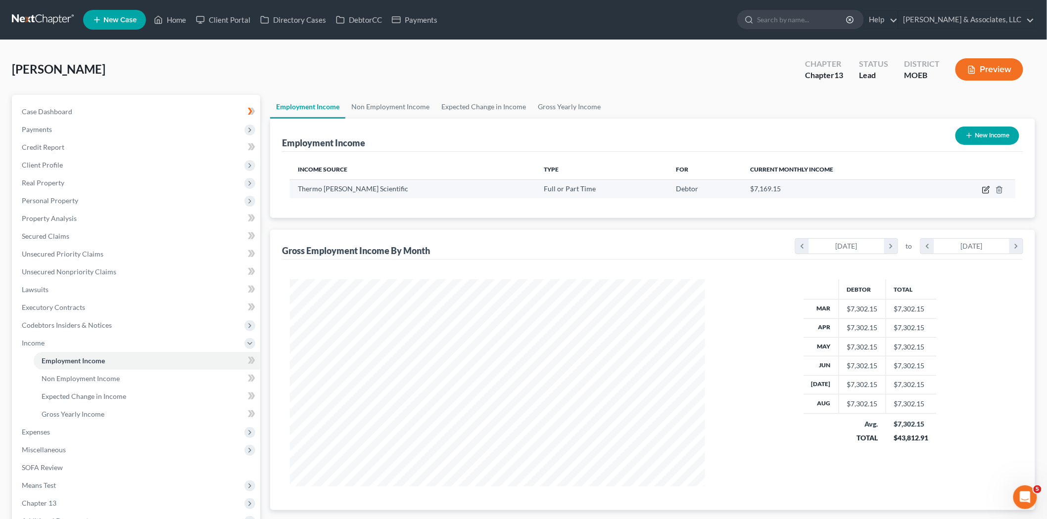
click at [986, 189] on icon "button" at bounding box center [986, 189] width 4 height 4
select select "0"
select select "22"
select select "2"
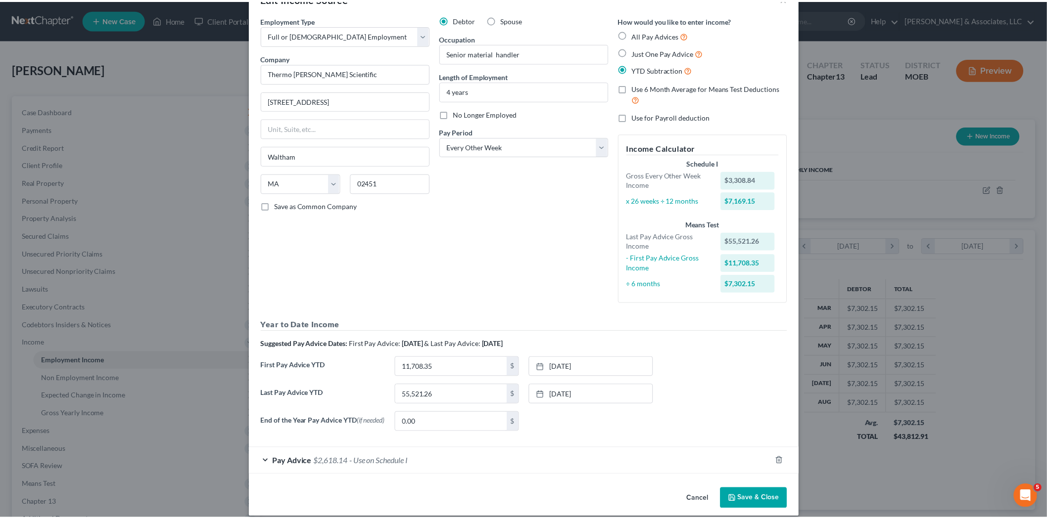
scroll to position [43, 0]
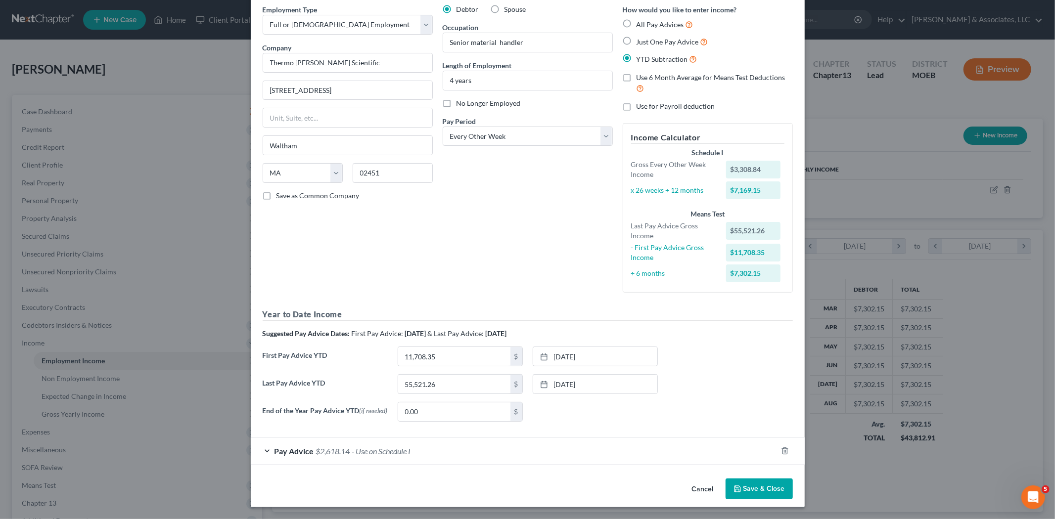
click at [744, 493] on button "Save & Close" at bounding box center [759, 489] width 67 height 21
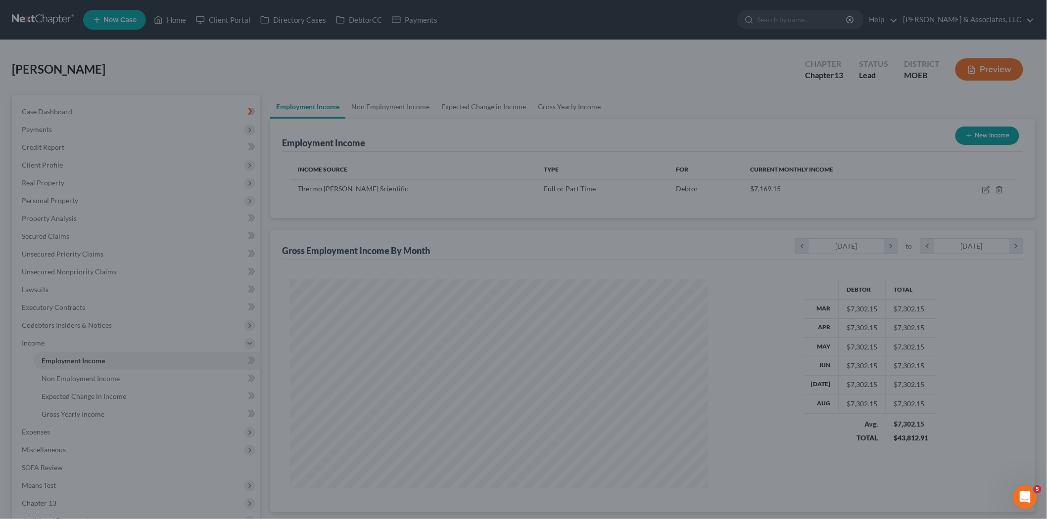
scroll to position [494507, 494279]
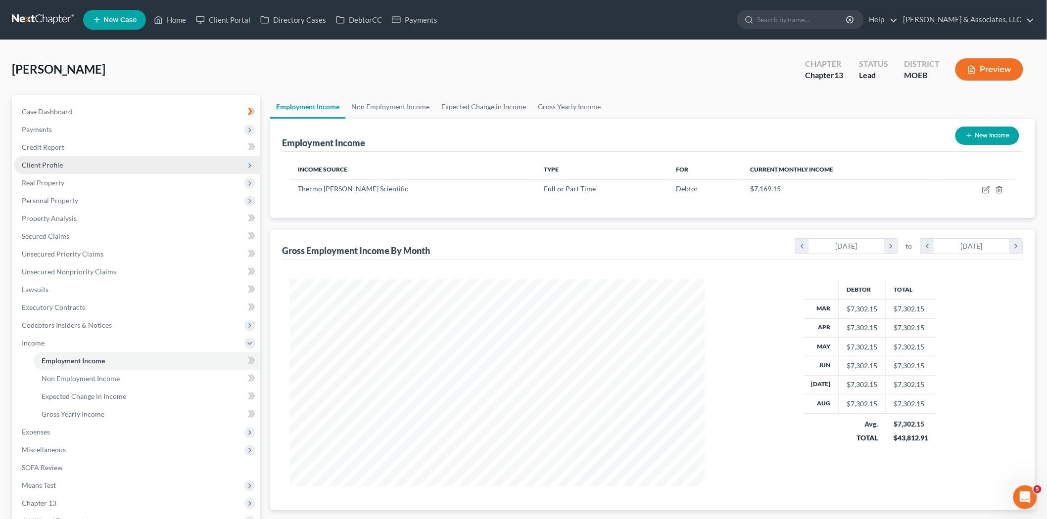
click at [54, 166] on span "Client Profile" at bounding box center [42, 165] width 41 height 8
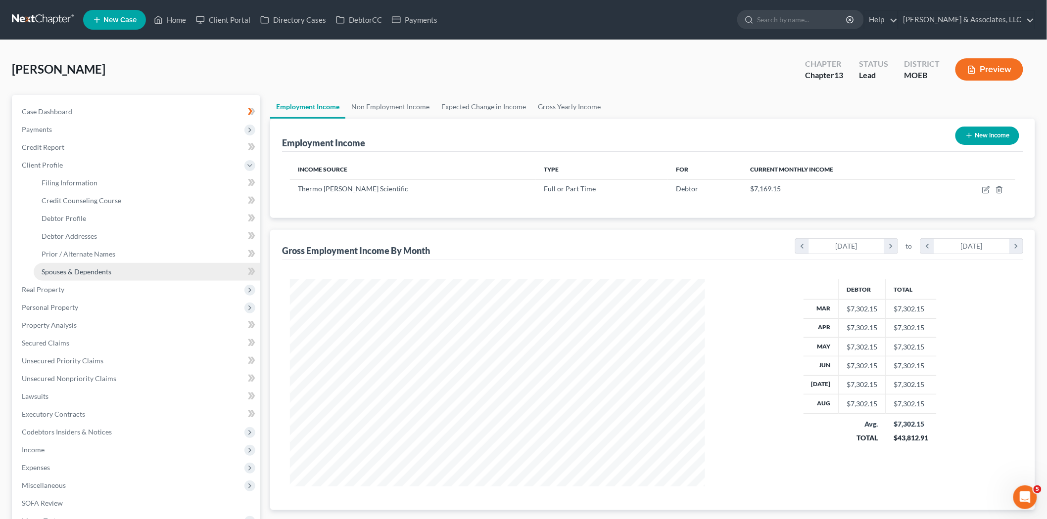
click at [72, 265] on link "Spouses & Dependents" at bounding box center [147, 272] width 227 height 18
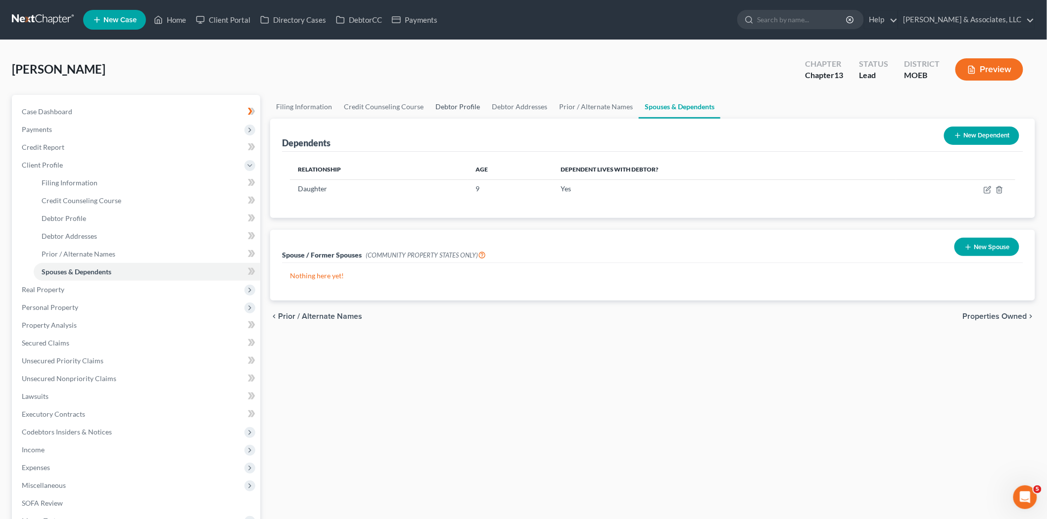
click at [447, 105] on link "Debtor Profile" at bounding box center [457, 107] width 56 height 24
select select "0"
select select "1"
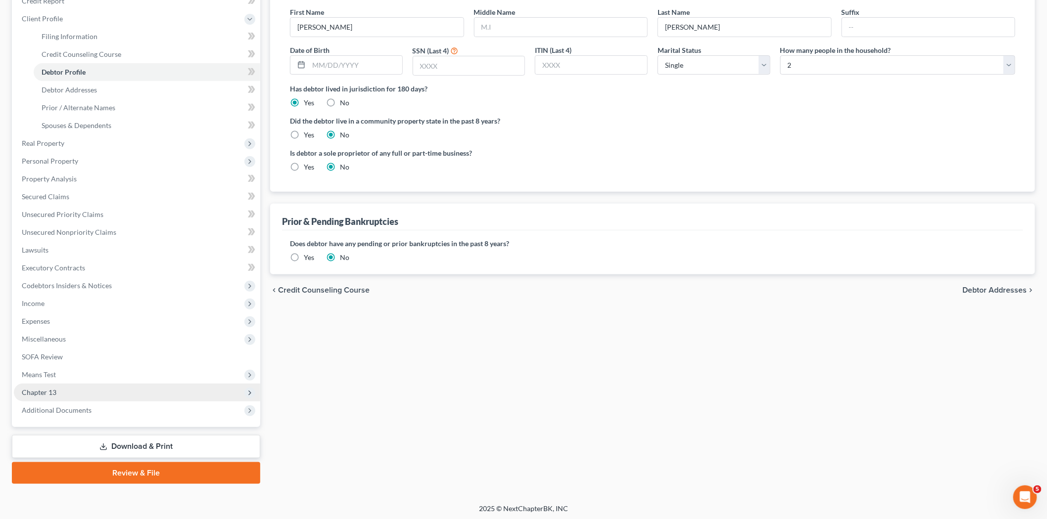
scroll to position [147, 0]
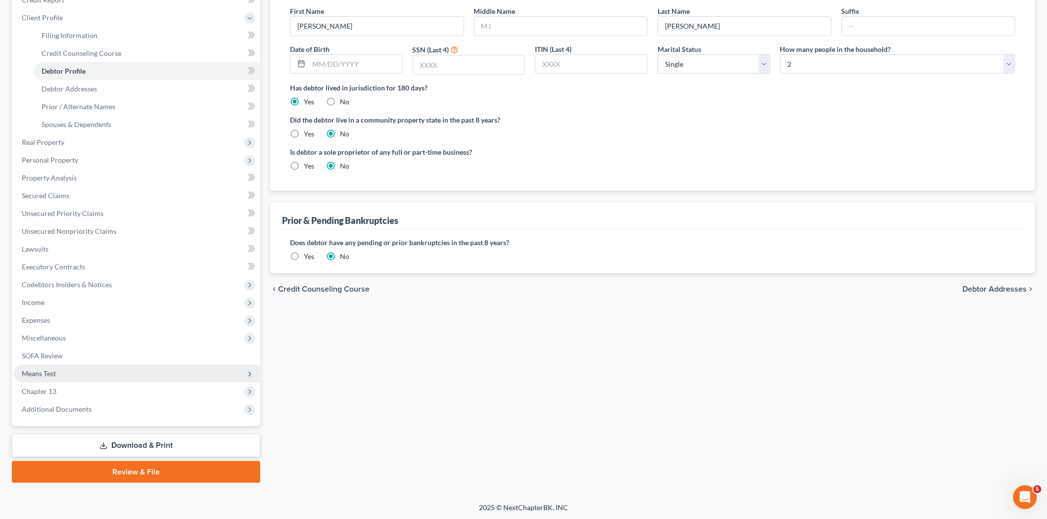
click at [60, 377] on span "Means Test" at bounding box center [137, 374] width 246 height 18
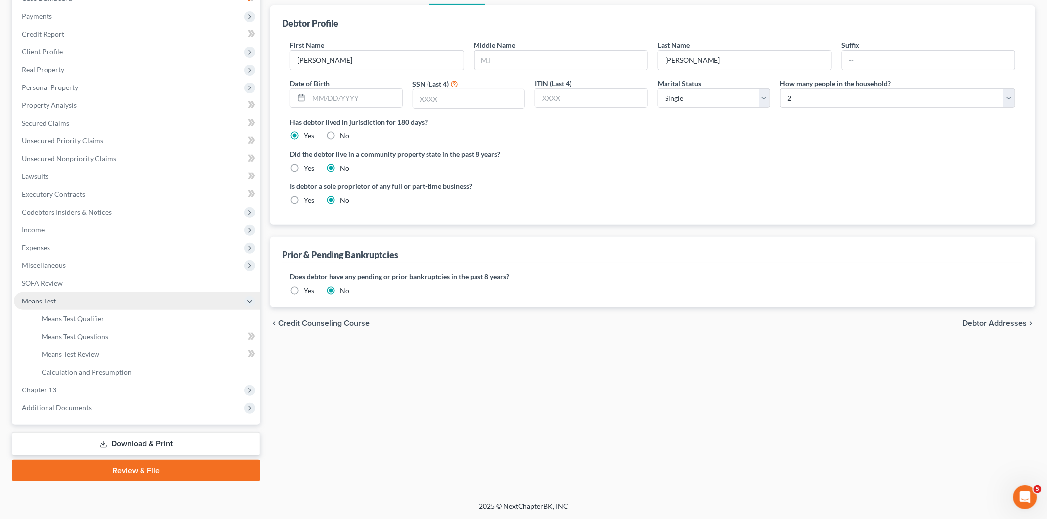
scroll to position [112, 0]
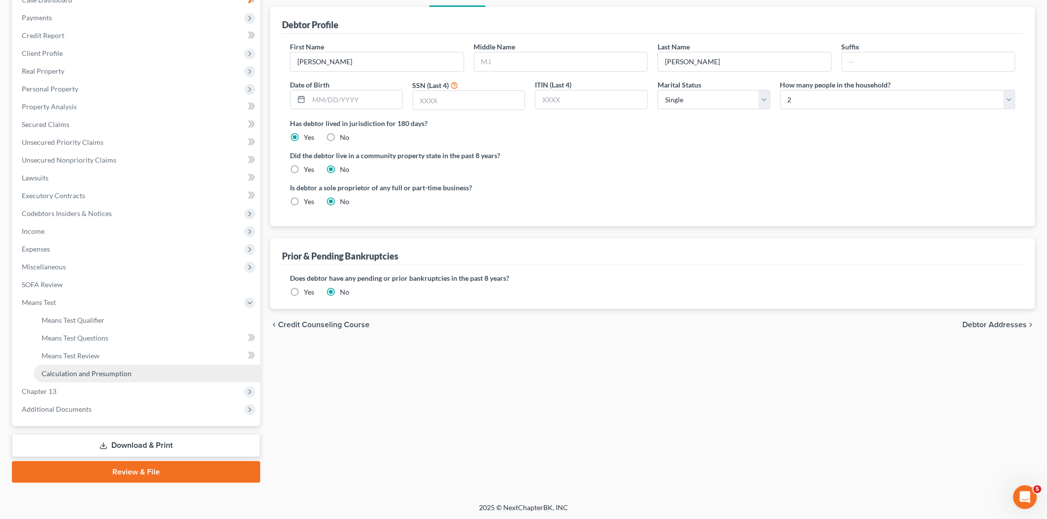
click at [78, 379] on link "Calculation and Presumption" at bounding box center [147, 374] width 227 height 18
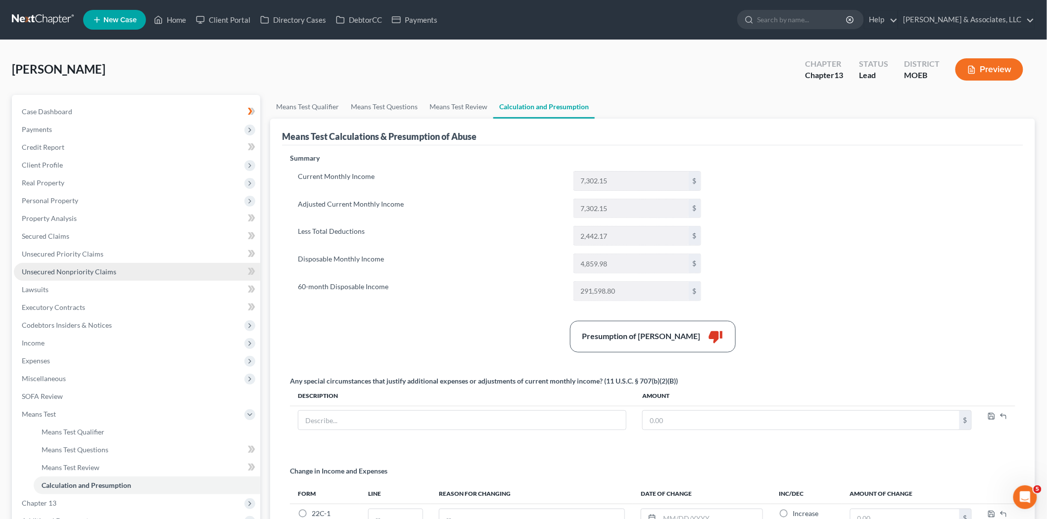
click at [78, 271] on span "Unsecured Nonpriority Claims" at bounding box center [69, 272] width 94 height 8
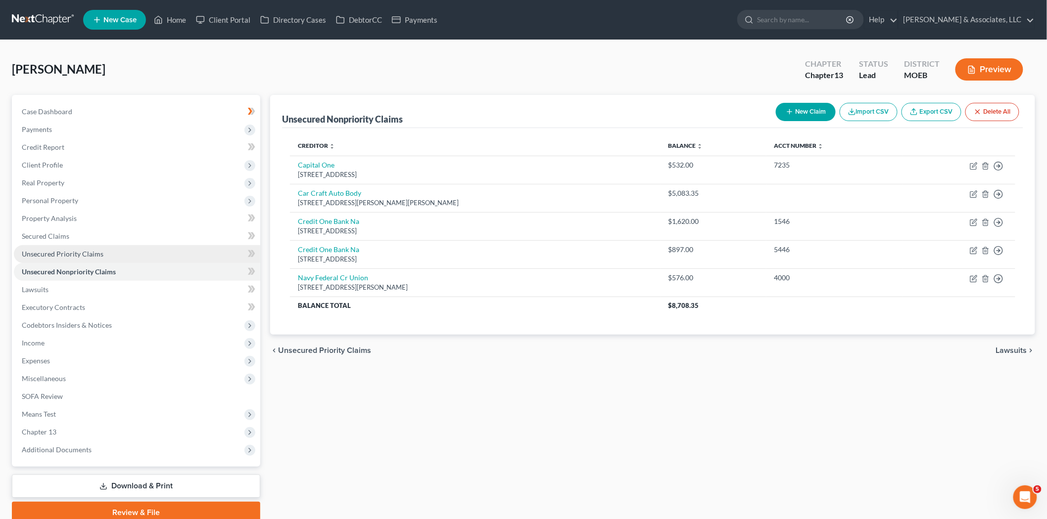
click at [71, 255] on span "Unsecured Priority Claims" at bounding box center [63, 254] width 82 height 8
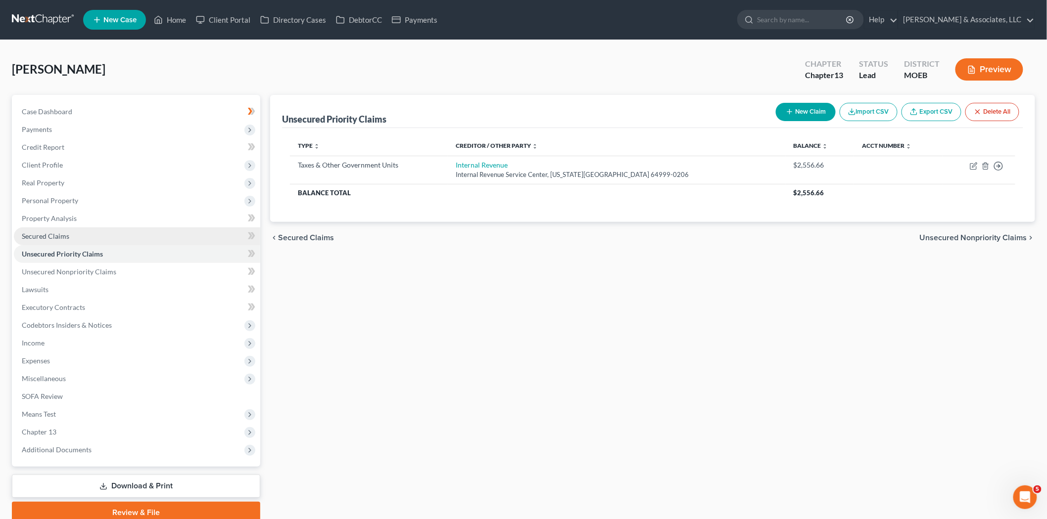
click at [32, 236] on span "Secured Claims" at bounding box center [45, 236] width 47 height 8
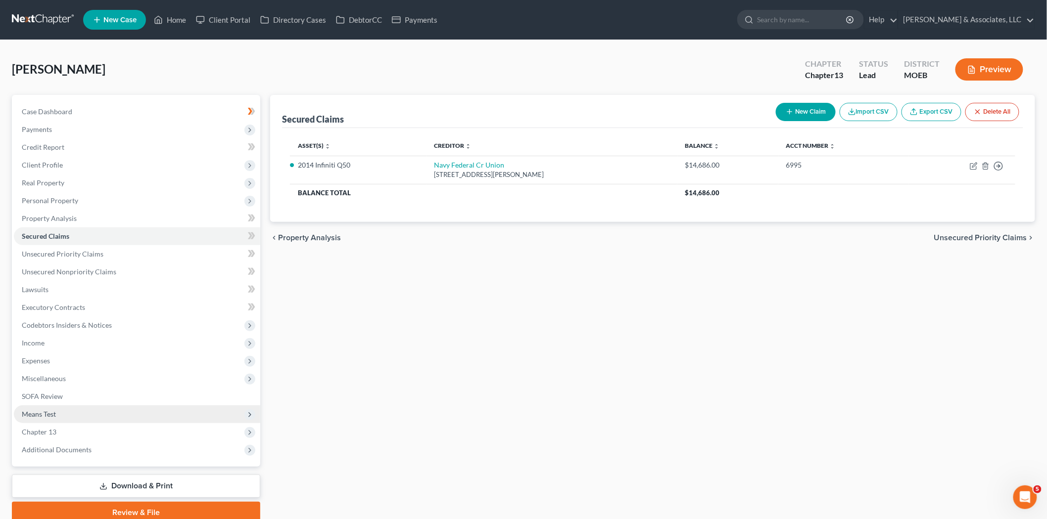
click at [41, 421] on span "Means Test" at bounding box center [137, 415] width 246 height 18
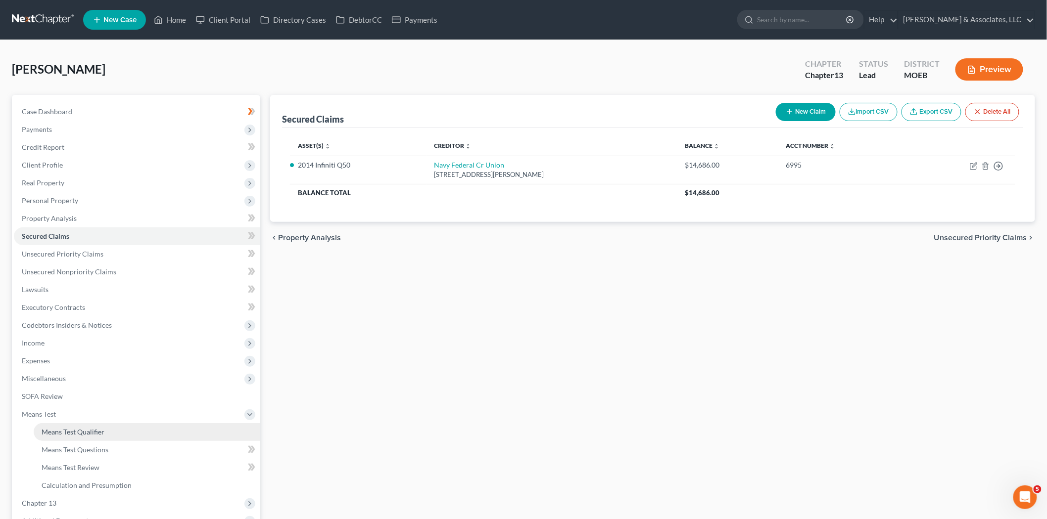
click at [56, 432] on span "Means Test Qualifier" at bounding box center [73, 432] width 63 height 8
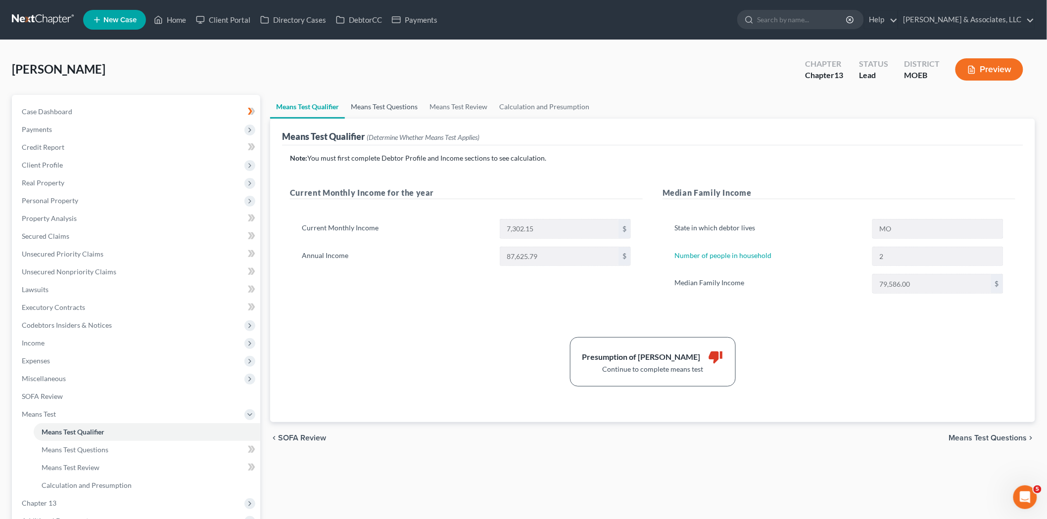
click at [388, 108] on link "Means Test Questions" at bounding box center [384, 107] width 79 height 24
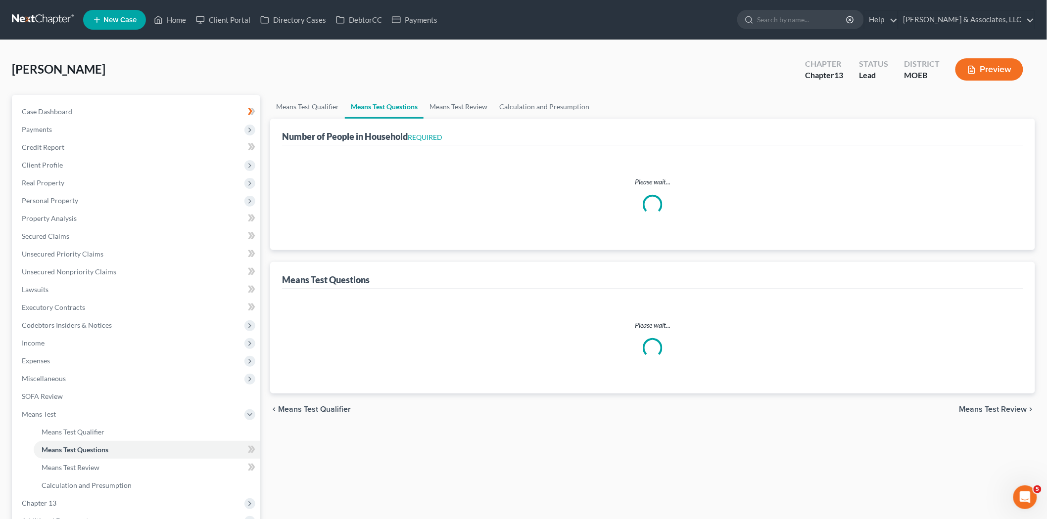
select select "2"
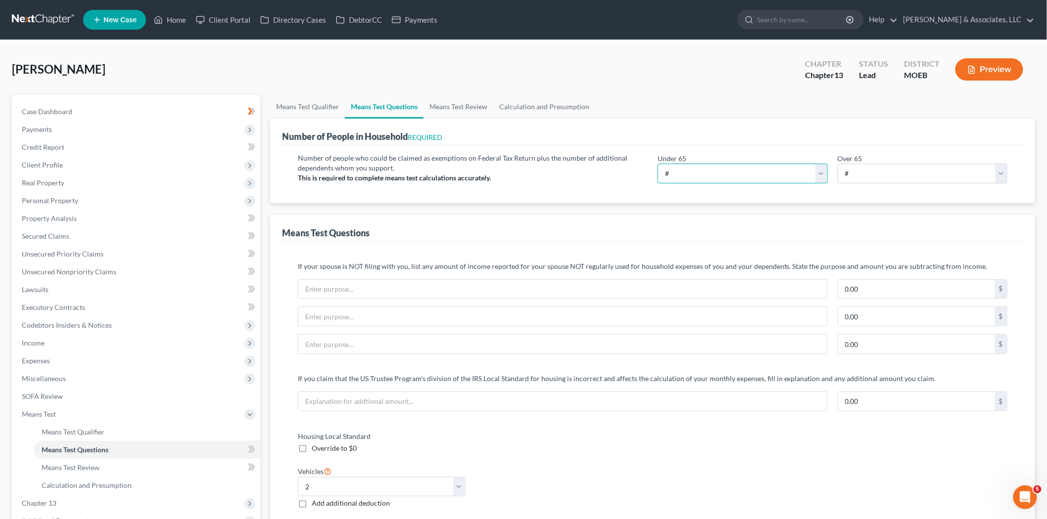
drag, startPoint x: 716, startPoint y: 178, endPoint x: 721, endPoint y: 179, distance: 5.0
click at [716, 178] on select "# 0 1 2 3 4 5 6 7 8 9 10" at bounding box center [742, 174] width 170 height 20
select select "2"
click at [657, 164] on select "# 0 1 2 3 4 5 6 7 8 9 10" at bounding box center [742, 174] width 170 height 20
click at [453, 107] on link "Means Test Review" at bounding box center [458, 107] width 70 height 24
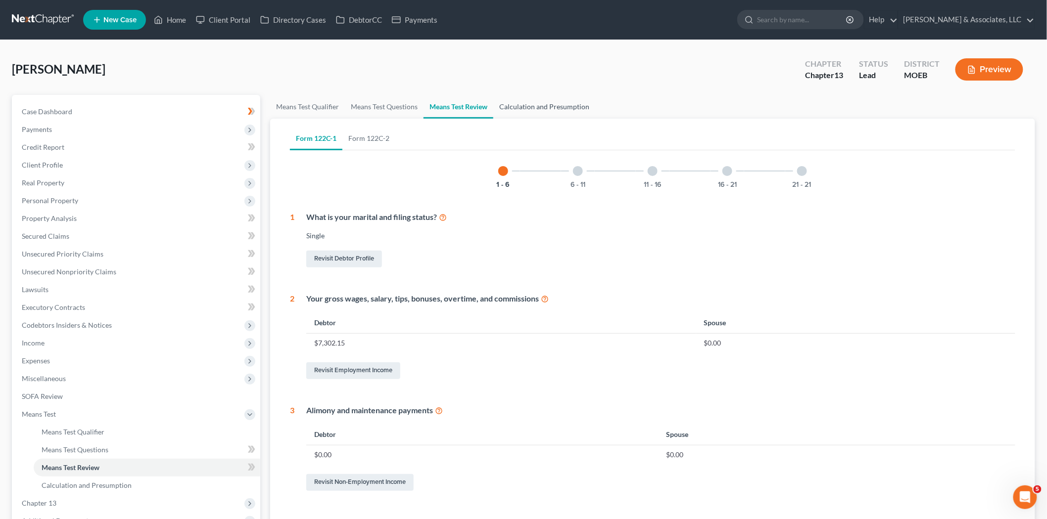
click at [531, 105] on link "Calculation and Presumption" at bounding box center [544, 107] width 102 height 24
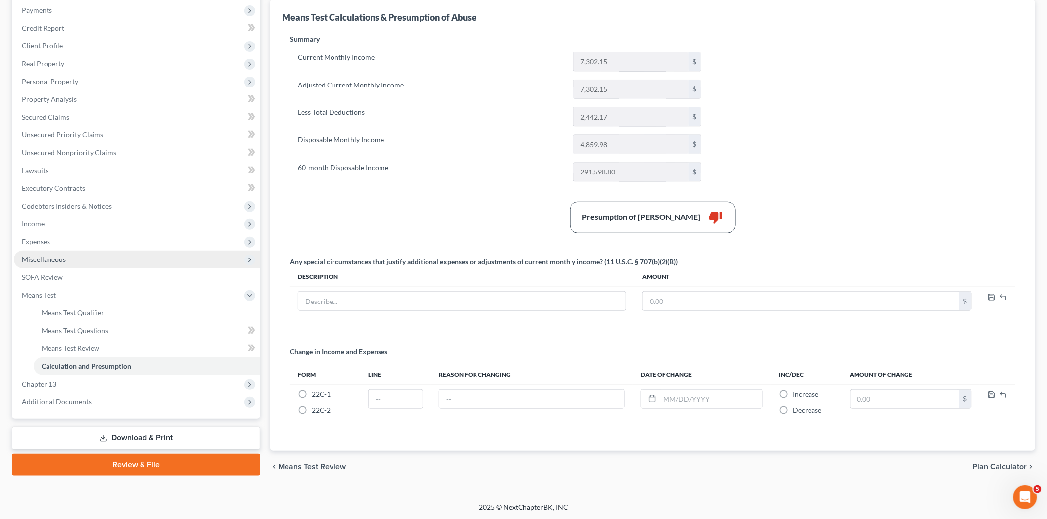
scroll to position [121, 0]
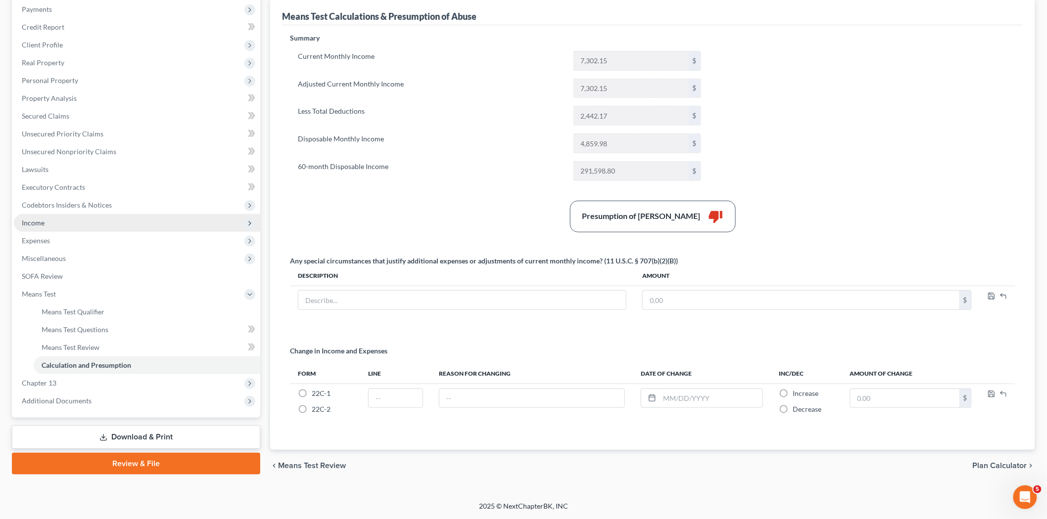
click at [49, 221] on span "Income" at bounding box center [137, 223] width 246 height 18
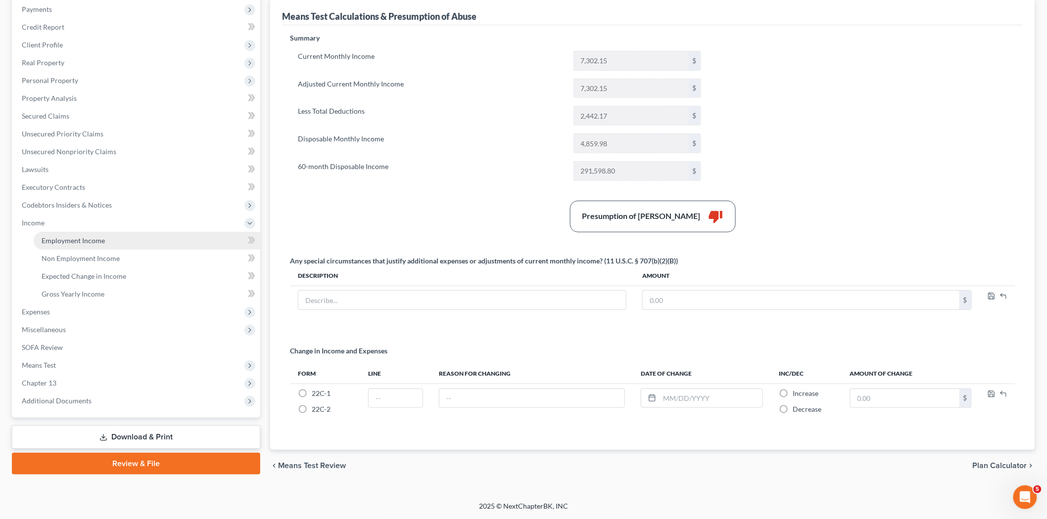
click at [99, 239] on span "Employment Income" at bounding box center [73, 240] width 63 height 8
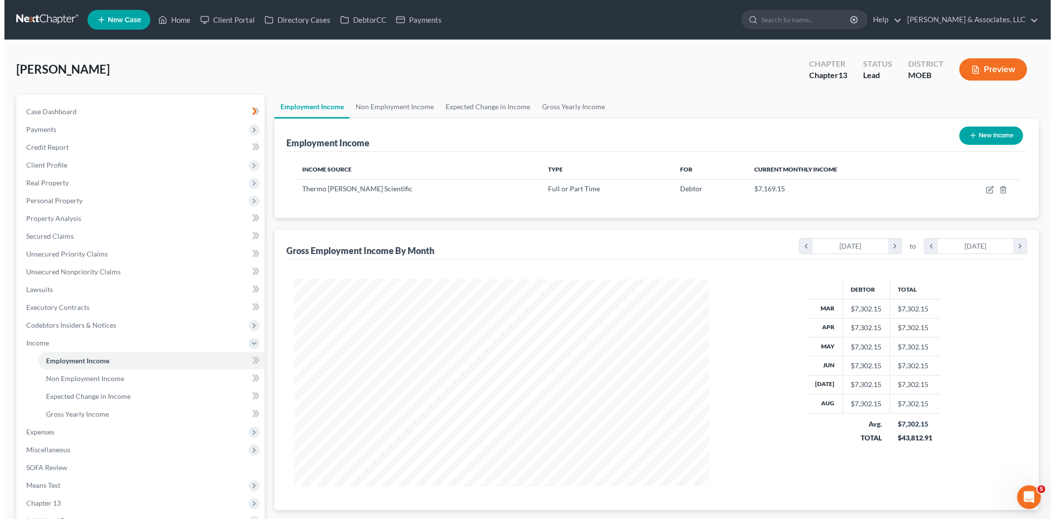
scroll to position [207, 434]
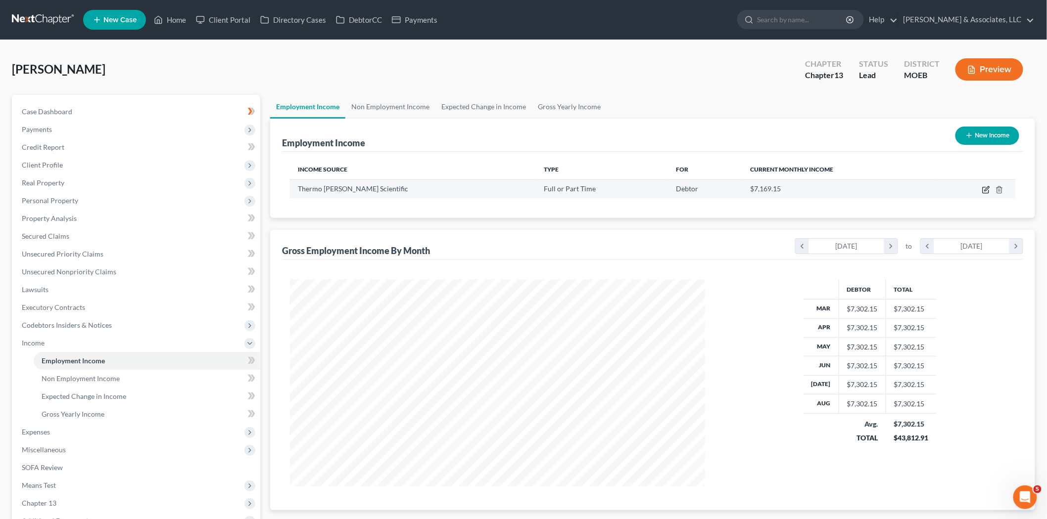
click at [987, 189] on icon "button" at bounding box center [986, 190] width 8 height 8
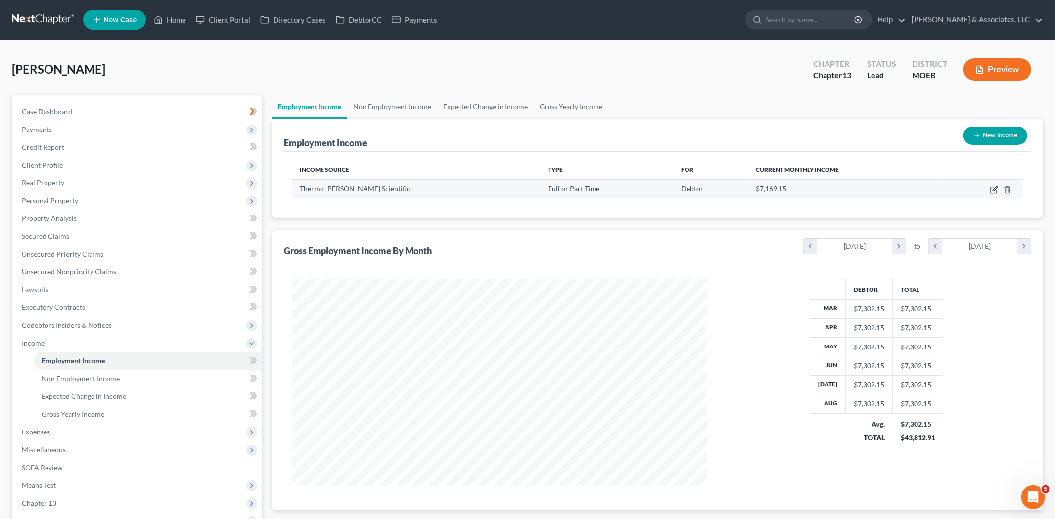
select select "0"
select select "22"
select select "2"
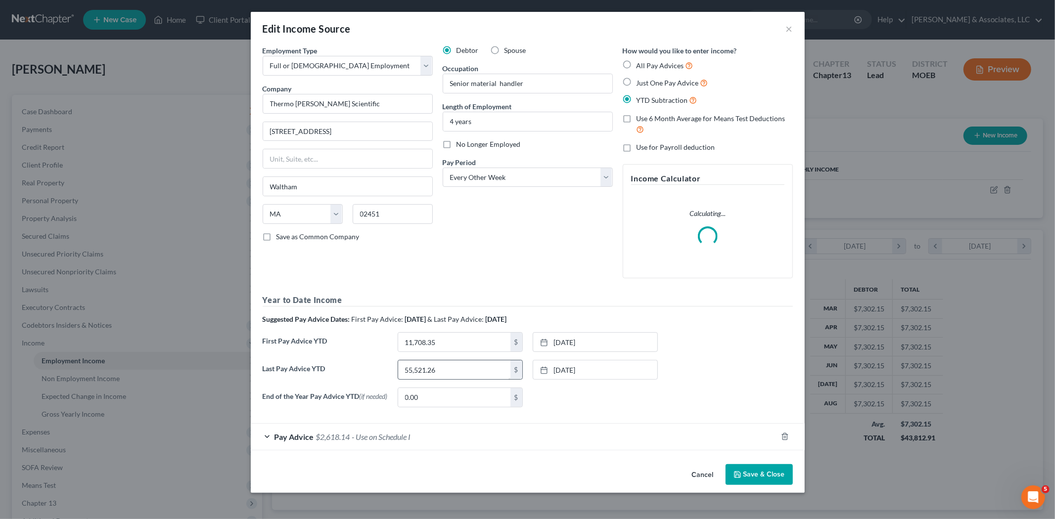
scroll to position [209, 438]
click at [339, 437] on span "$2,618.14" at bounding box center [333, 436] width 34 height 9
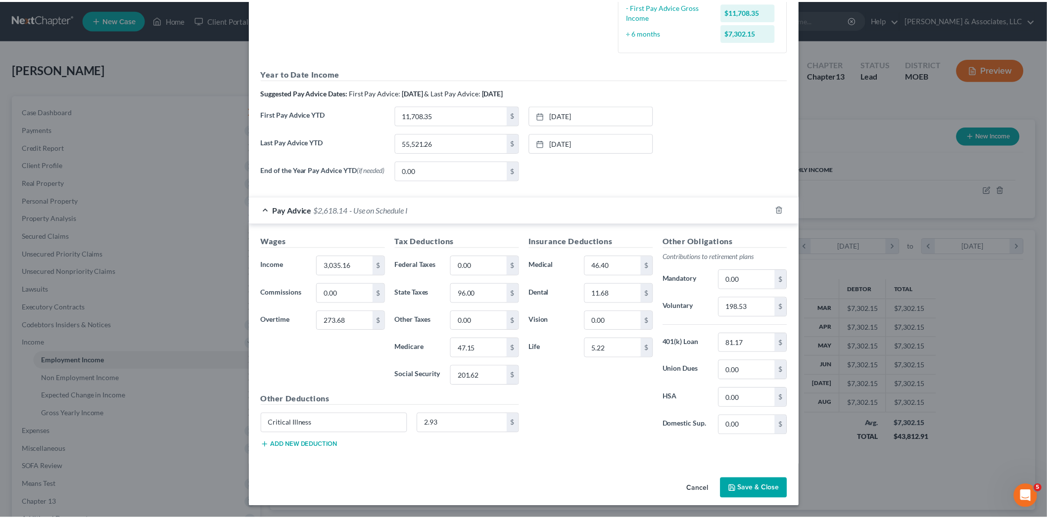
scroll to position [285, 0]
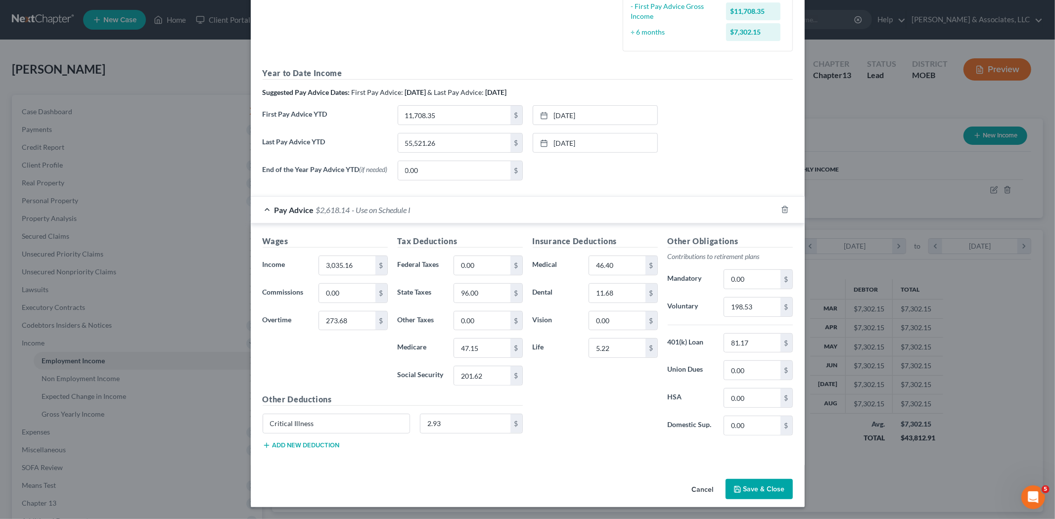
click at [750, 492] on button "Save & Close" at bounding box center [759, 489] width 67 height 21
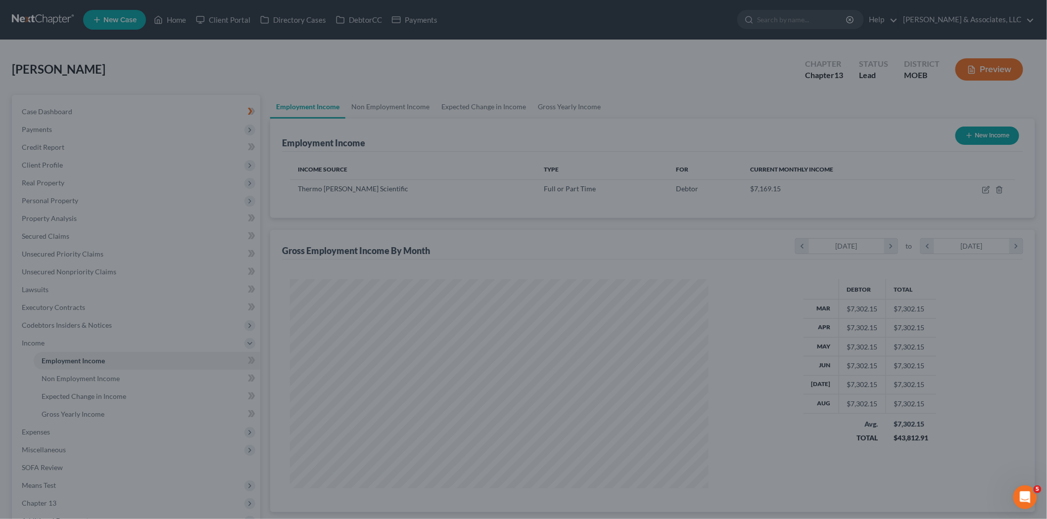
scroll to position [494507, 494279]
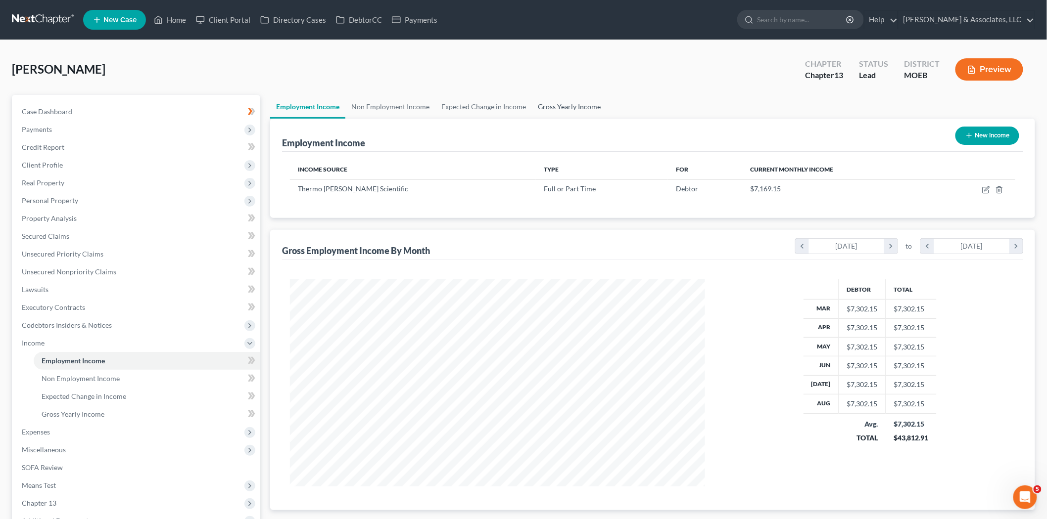
drag, startPoint x: 550, startPoint y: 108, endPoint x: 297, endPoint y: 333, distance: 338.5
click at [550, 108] on link "Gross Yearly Income" at bounding box center [569, 107] width 75 height 24
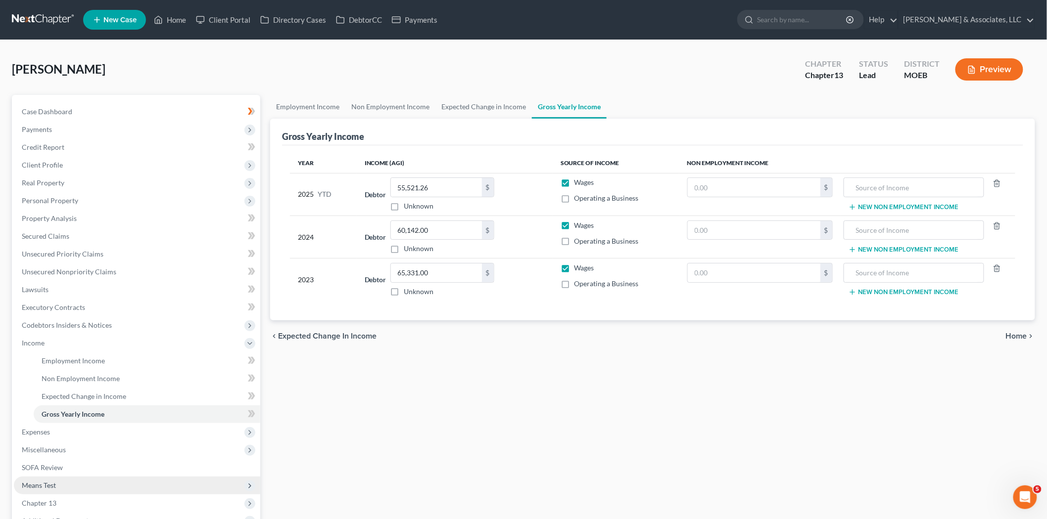
click at [57, 479] on span "Means Test" at bounding box center [137, 486] width 246 height 18
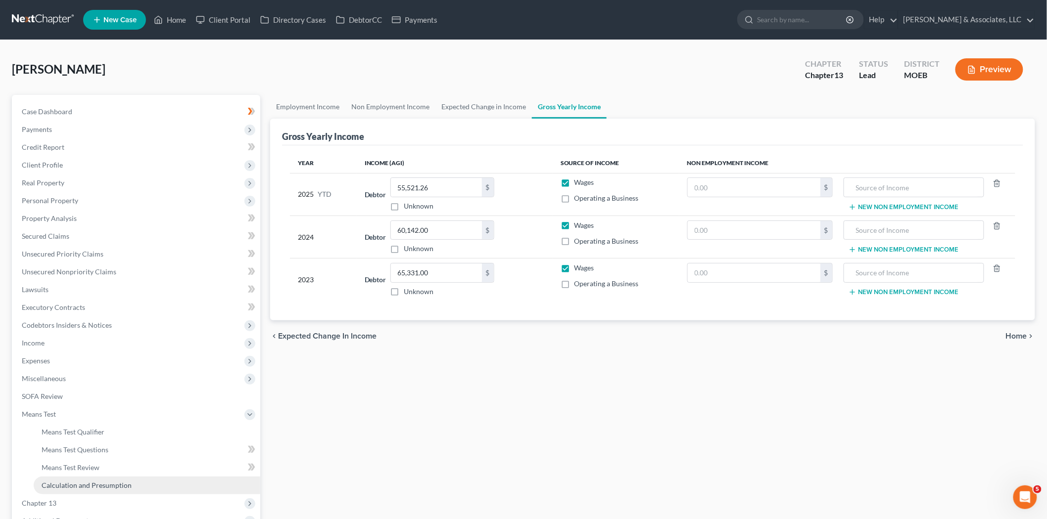
click at [59, 487] on span "Calculation and Presumption" at bounding box center [87, 485] width 90 height 8
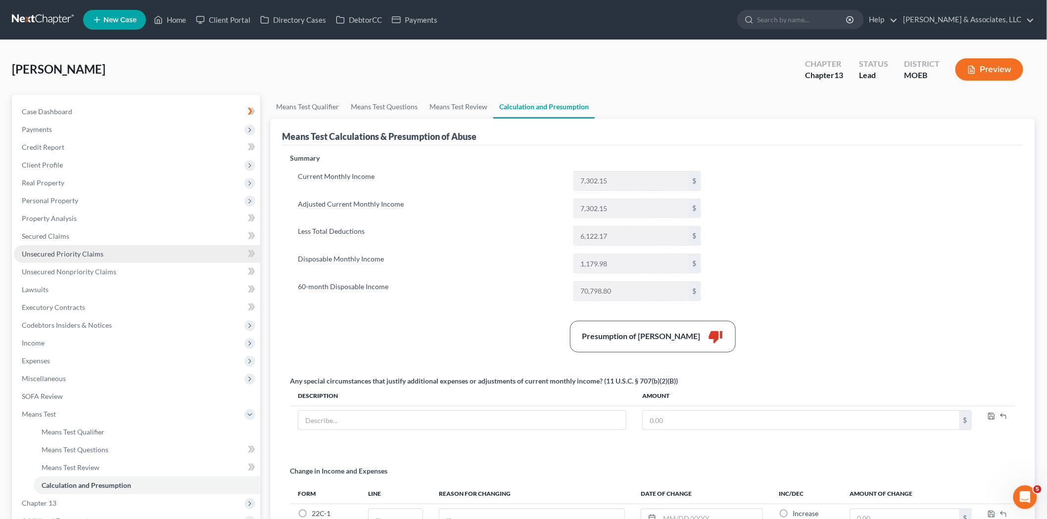
click at [72, 250] on span "Unsecured Priority Claims" at bounding box center [63, 254] width 82 height 8
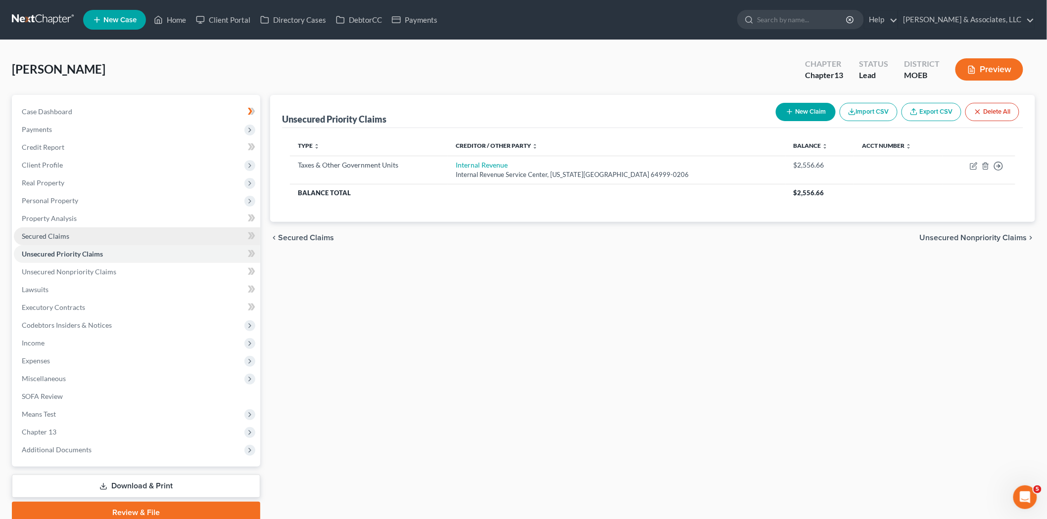
click at [53, 228] on link "Secured Claims" at bounding box center [137, 237] width 246 height 18
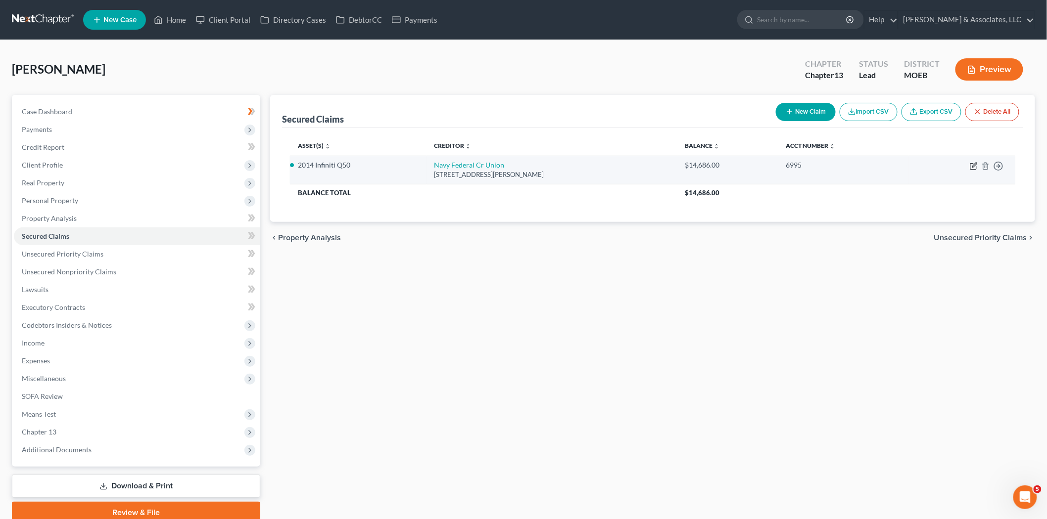
click at [972, 164] on icon "button" at bounding box center [974, 166] width 8 height 8
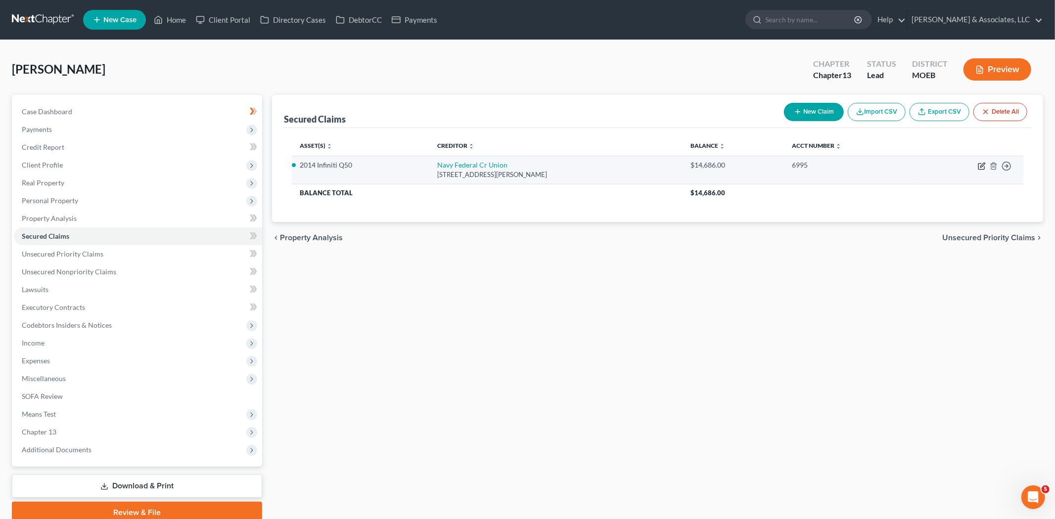
select select "48"
select select "5"
select select "0"
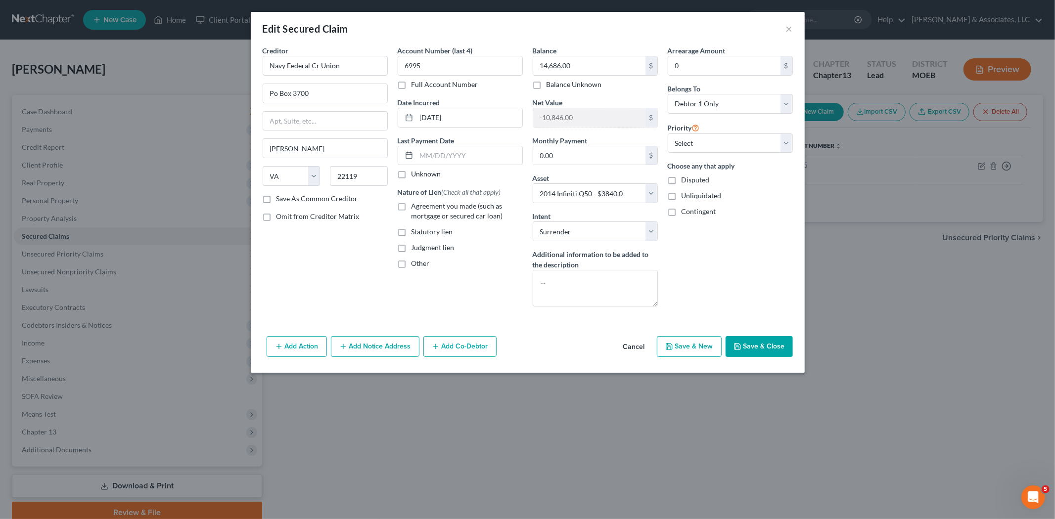
click at [762, 340] on button "Save & Close" at bounding box center [759, 346] width 67 height 21
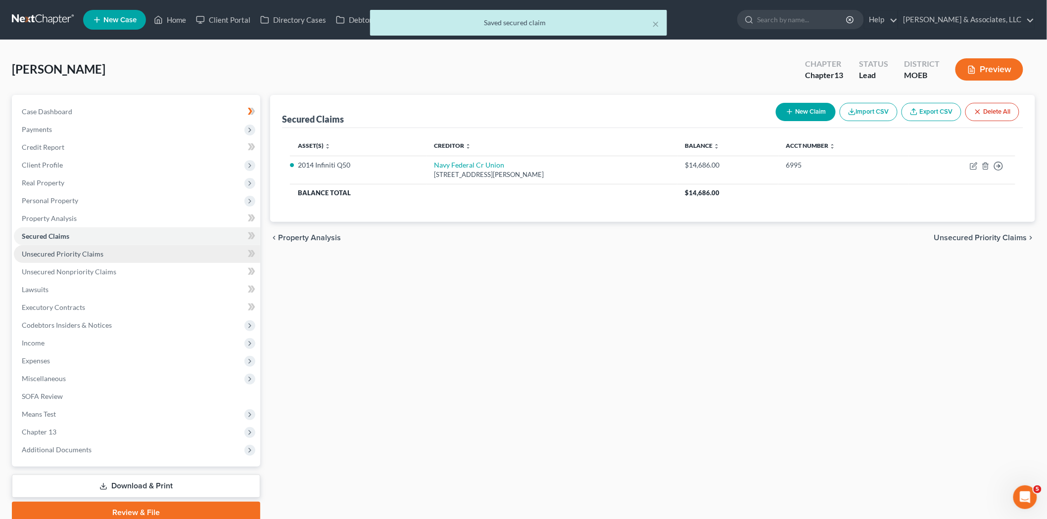
click at [108, 256] on link "Unsecured Priority Claims" at bounding box center [137, 254] width 246 height 18
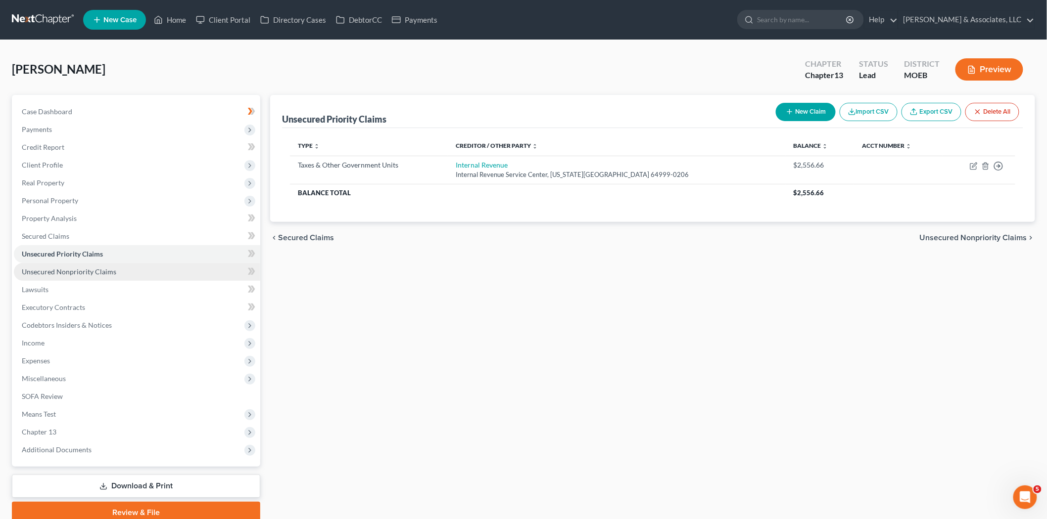
click at [75, 269] on span "Unsecured Nonpriority Claims" at bounding box center [69, 272] width 94 height 8
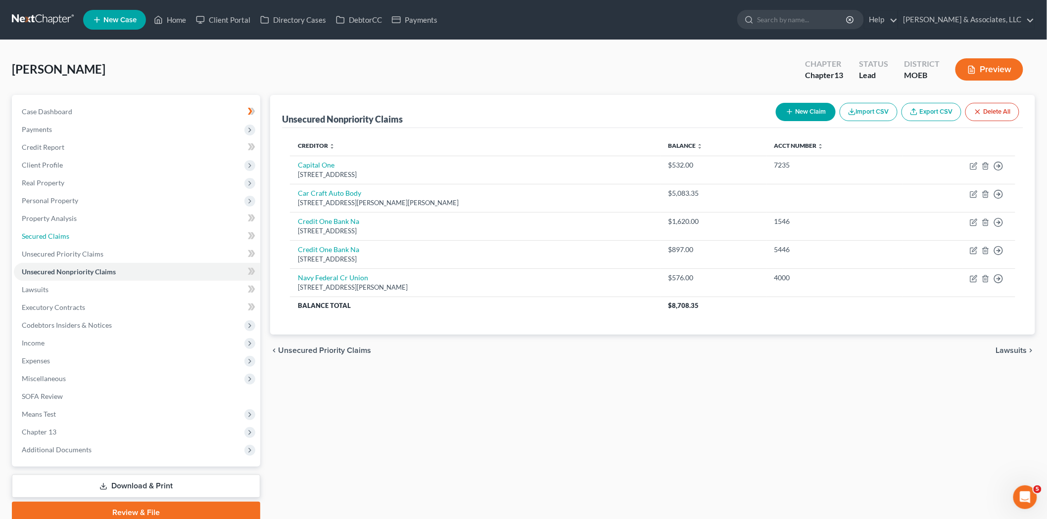
drag, startPoint x: 42, startPoint y: 230, endPoint x: 343, endPoint y: 359, distance: 327.8
click at [42, 230] on link "Secured Claims" at bounding box center [137, 237] width 246 height 18
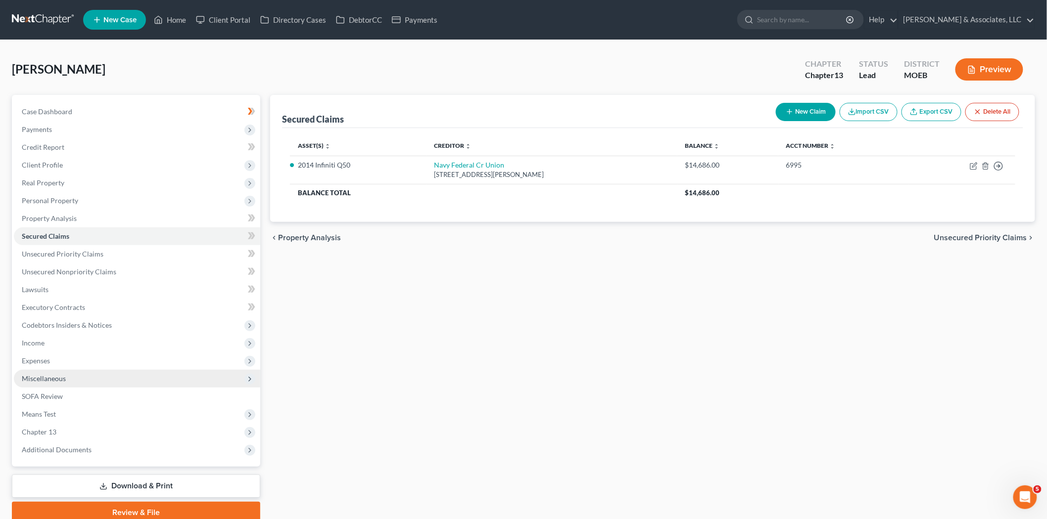
click at [49, 378] on span "Miscellaneous" at bounding box center [44, 378] width 44 height 8
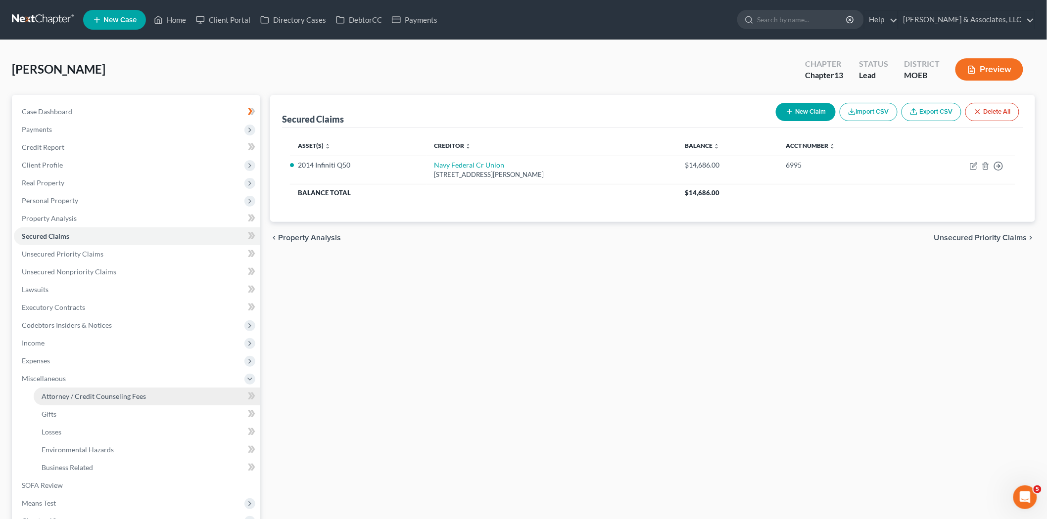
click at [64, 392] on span "Attorney / Credit Counseling Fees" at bounding box center [94, 396] width 104 height 8
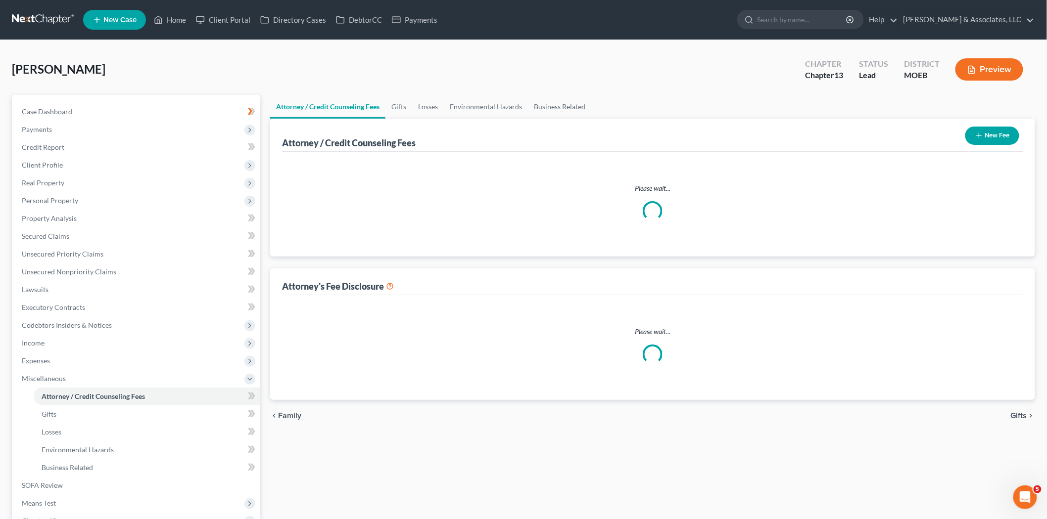
select select "0"
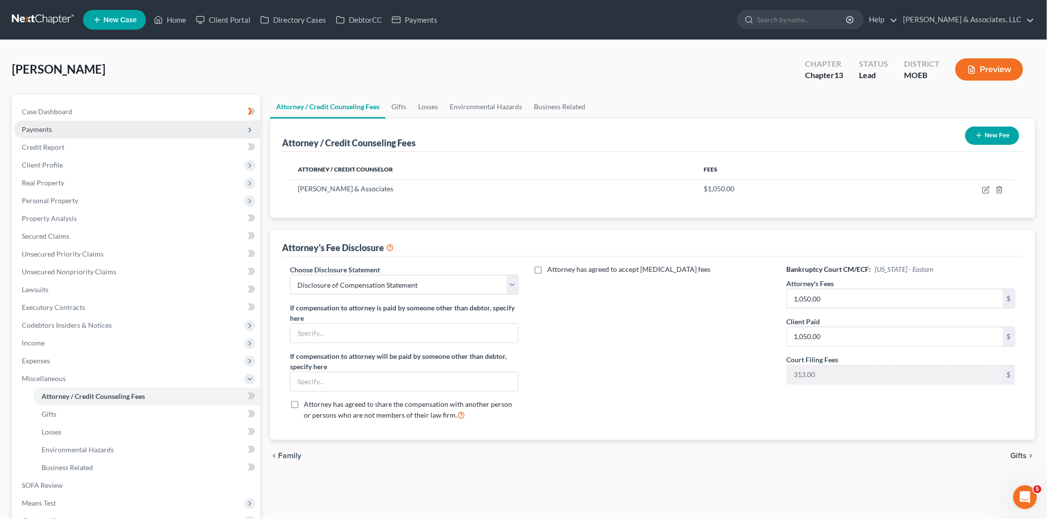
click at [49, 129] on span "Payments" at bounding box center [37, 129] width 30 height 8
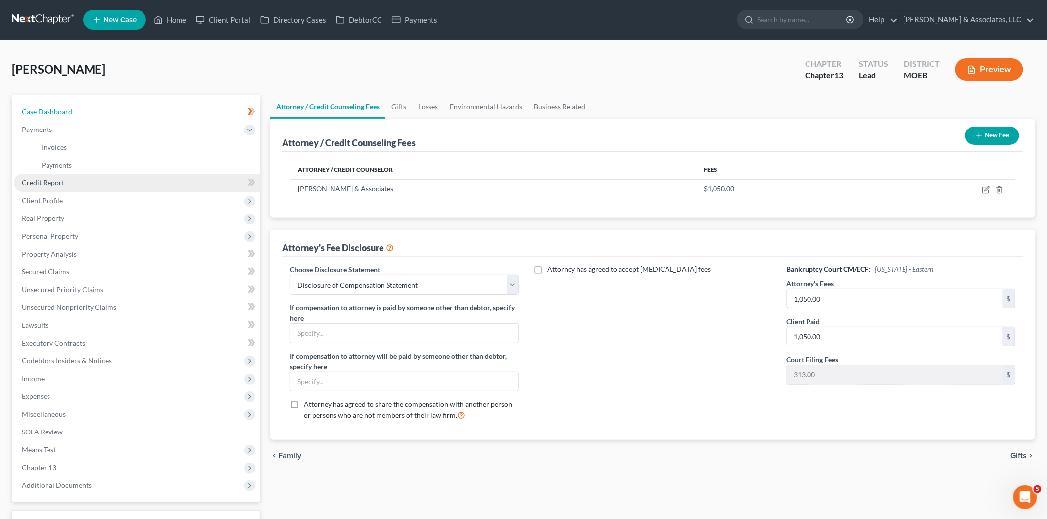
click at [46, 114] on span "Case Dashboard" at bounding box center [47, 111] width 50 height 8
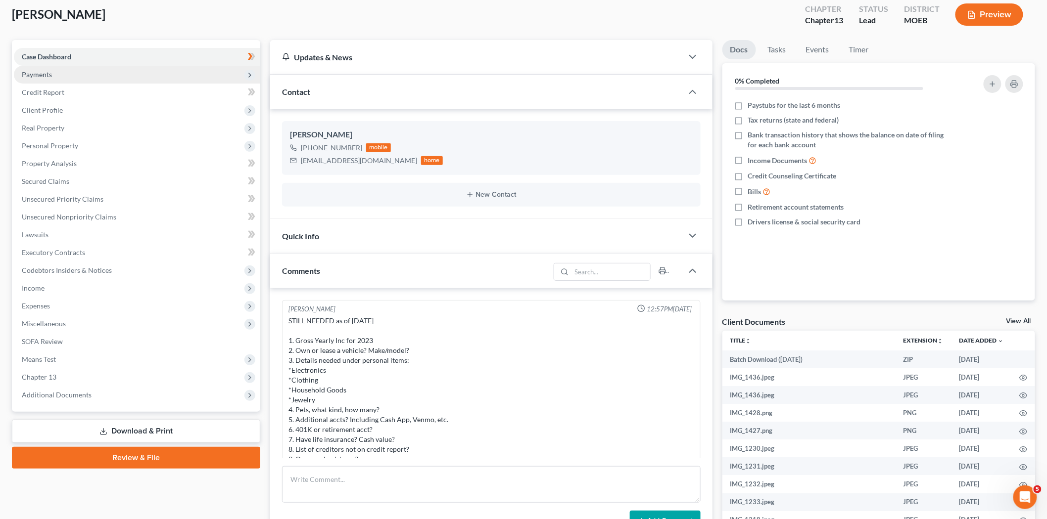
click at [46, 70] on span "Payments" at bounding box center [37, 74] width 30 height 8
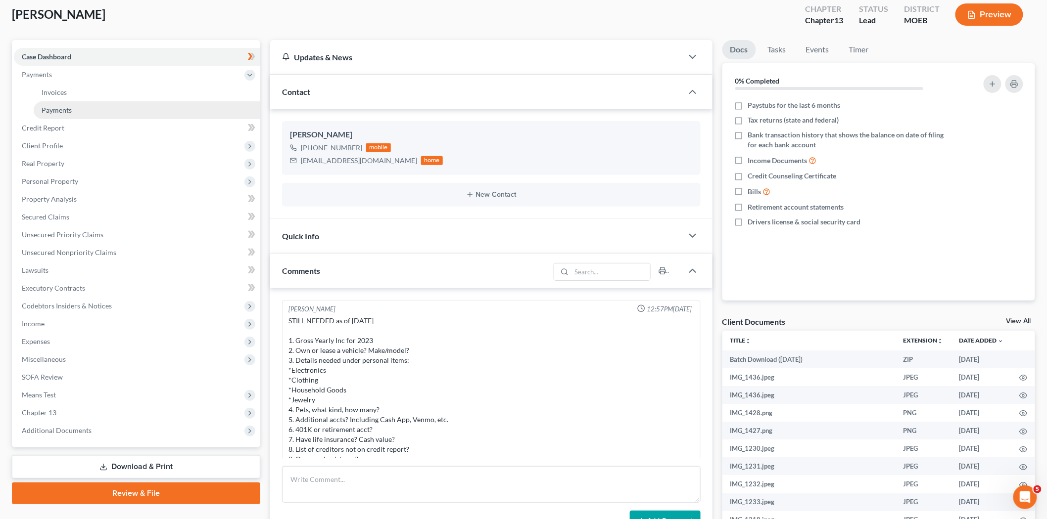
click at [75, 104] on link "Payments" at bounding box center [147, 110] width 227 height 18
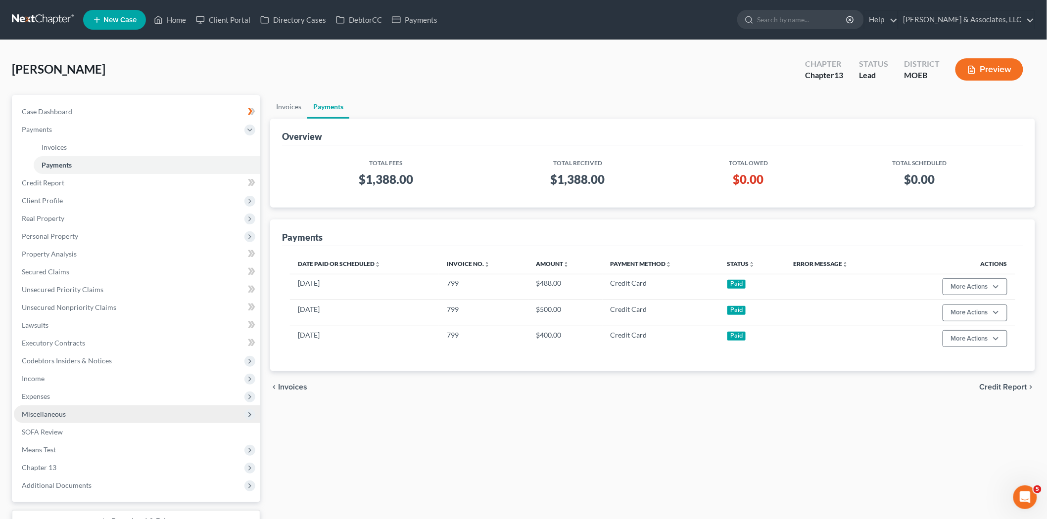
click at [51, 413] on span "Miscellaneous" at bounding box center [44, 414] width 44 height 8
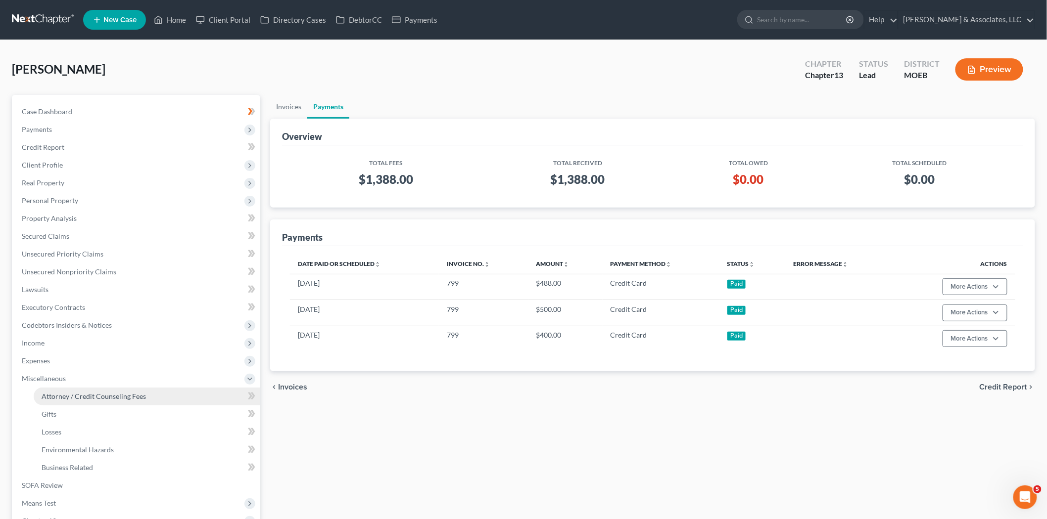
click at [95, 400] on link "Attorney / Credit Counseling Fees" at bounding box center [147, 397] width 227 height 18
select select "0"
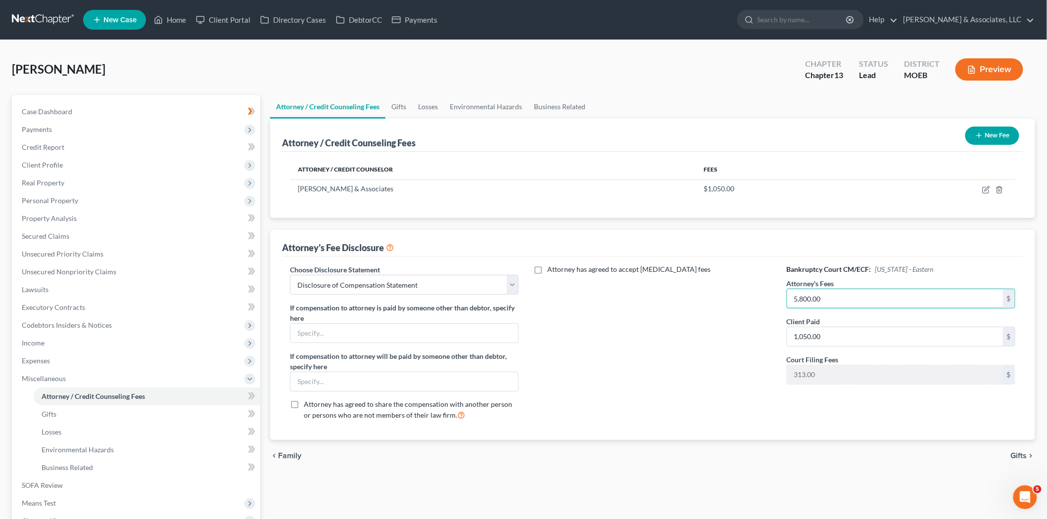
type input "5,800.00"
click at [630, 318] on div "Attorney has agreed to accept [MEDICAL_DATA] fees" at bounding box center [652, 347] width 248 height 164
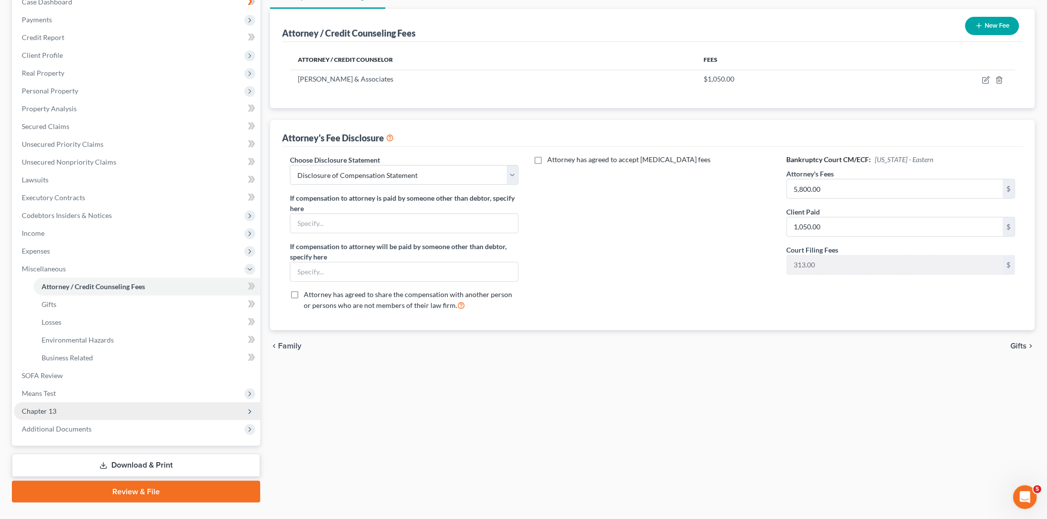
scroll to position [130, 0]
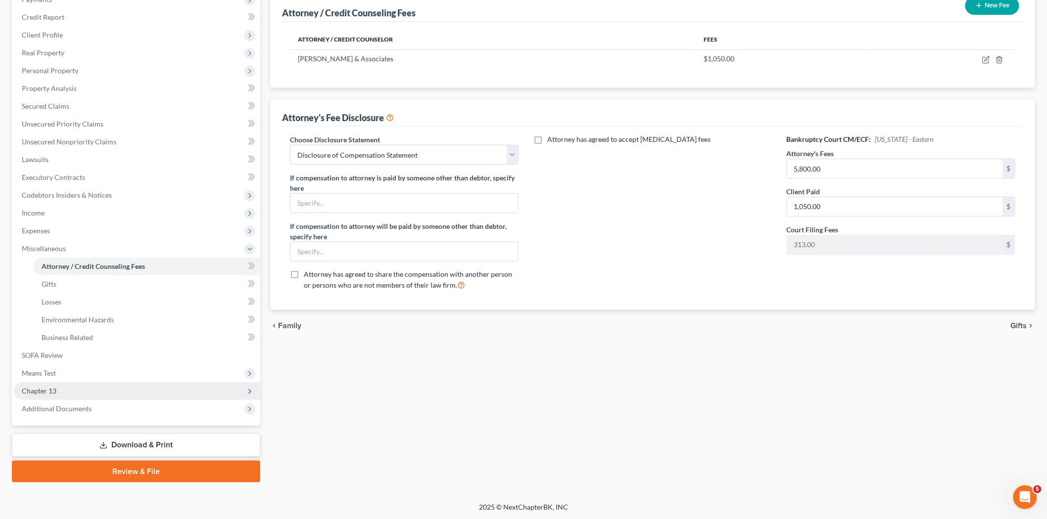
click at [66, 382] on span "Chapter 13" at bounding box center [137, 391] width 246 height 18
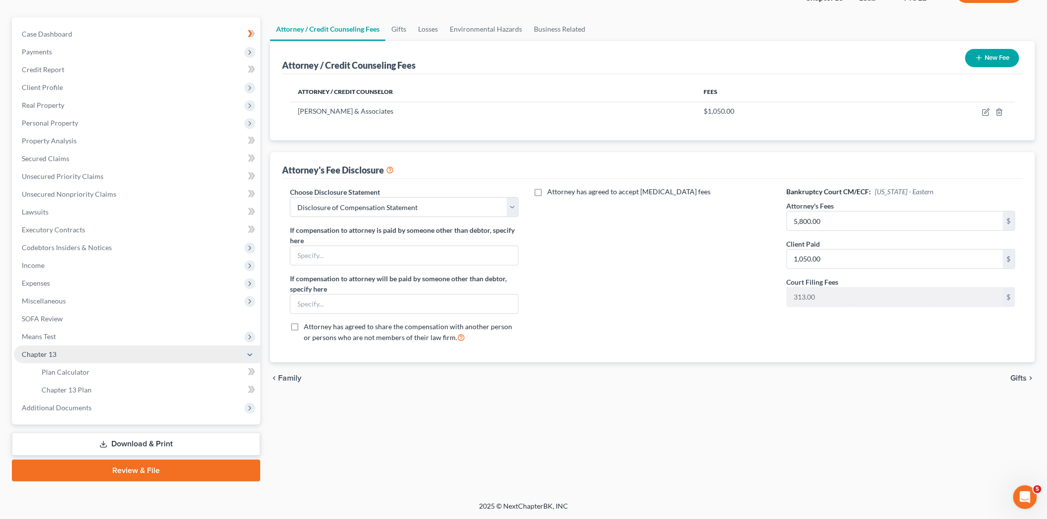
scroll to position [76, 0]
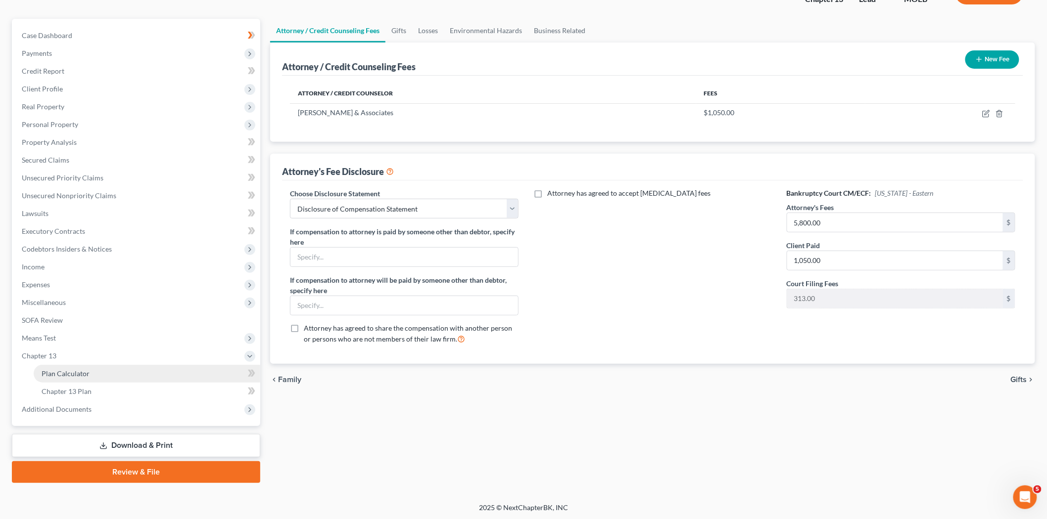
click at [79, 372] on span "Plan Calculator" at bounding box center [66, 374] width 48 height 8
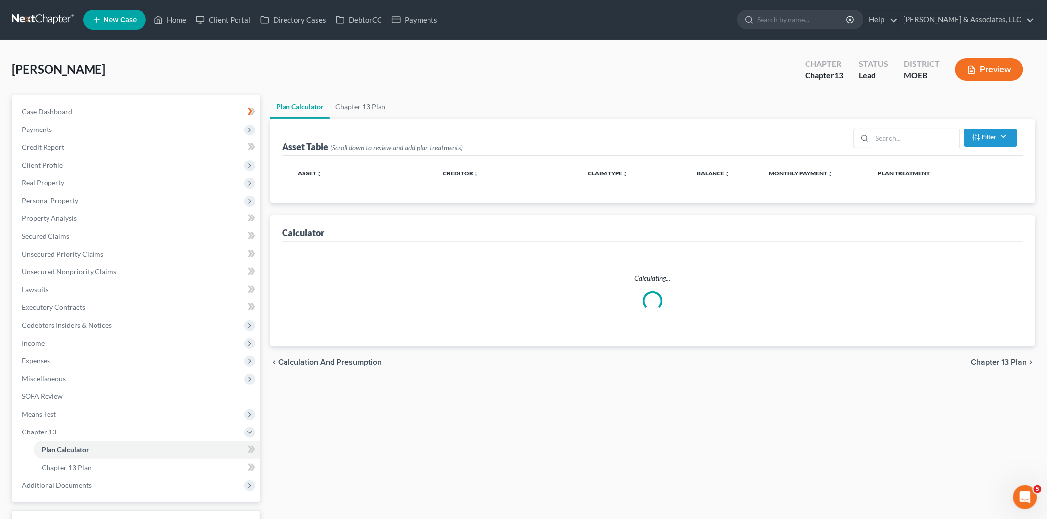
select select "59"
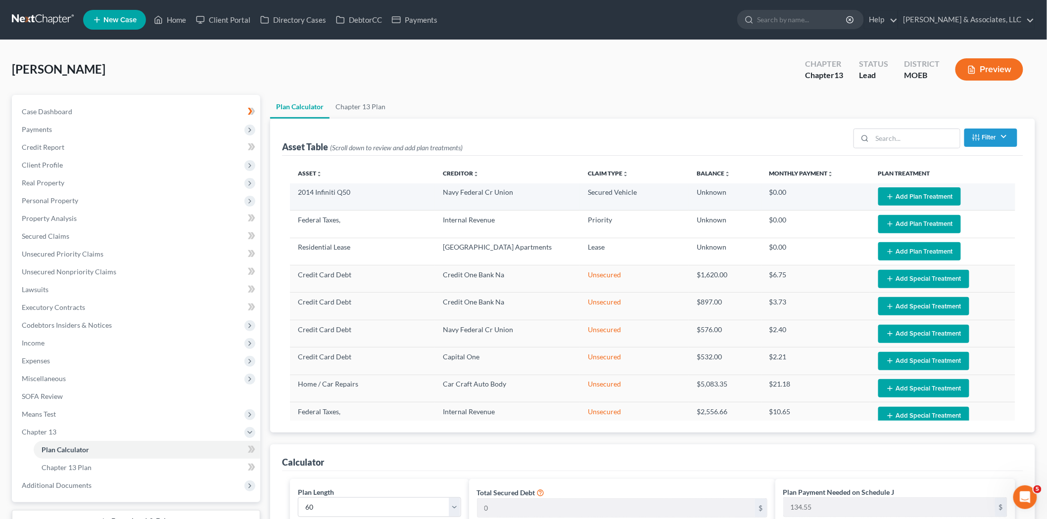
click at [899, 196] on button "Add Plan Treatment" at bounding box center [919, 196] width 83 height 18
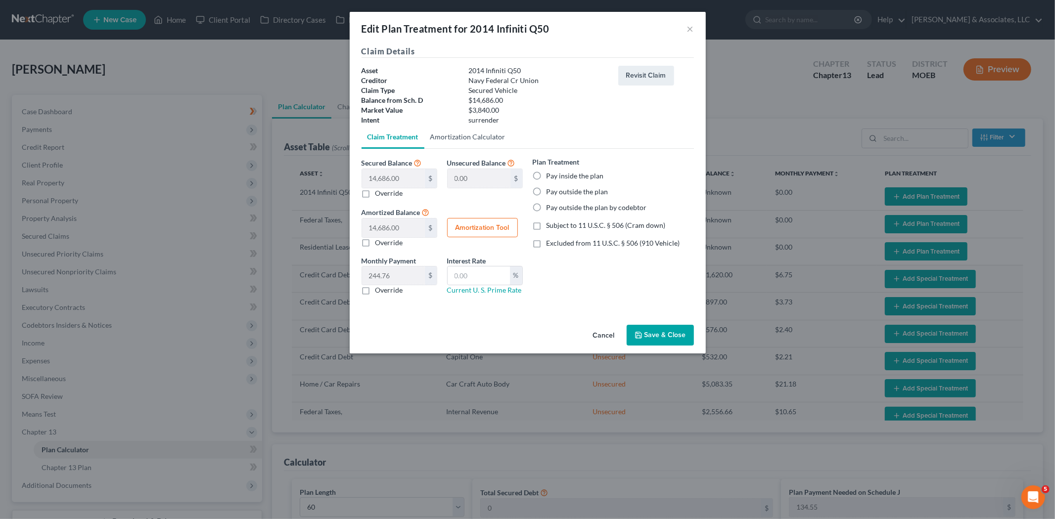
click at [463, 140] on link "Amortization Calculator" at bounding box center [467, 137] width 87 height 24
type input "14,686.00"
type input "60"
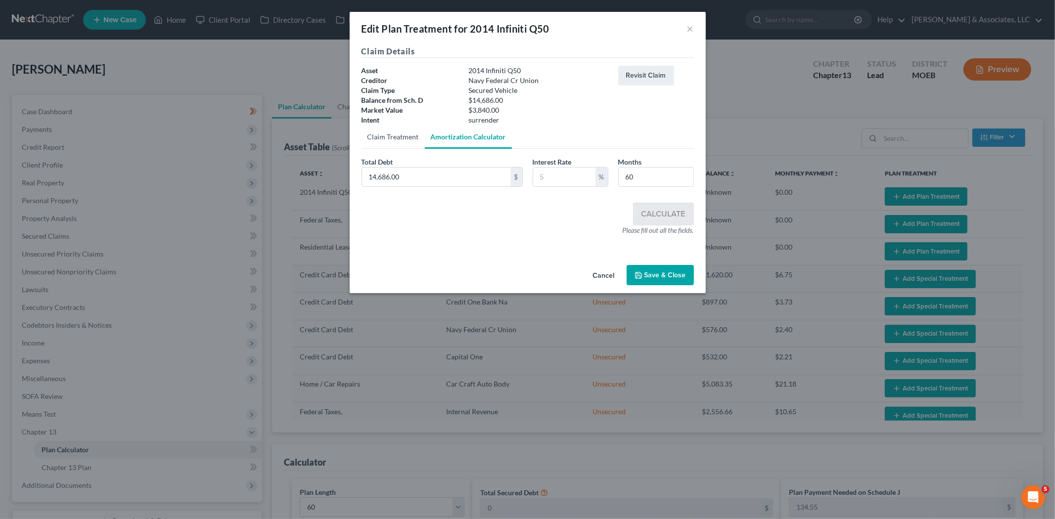
click at [405, 140] on link "Claim Treatment" at bounding box center [393, 137] width 63 height 24
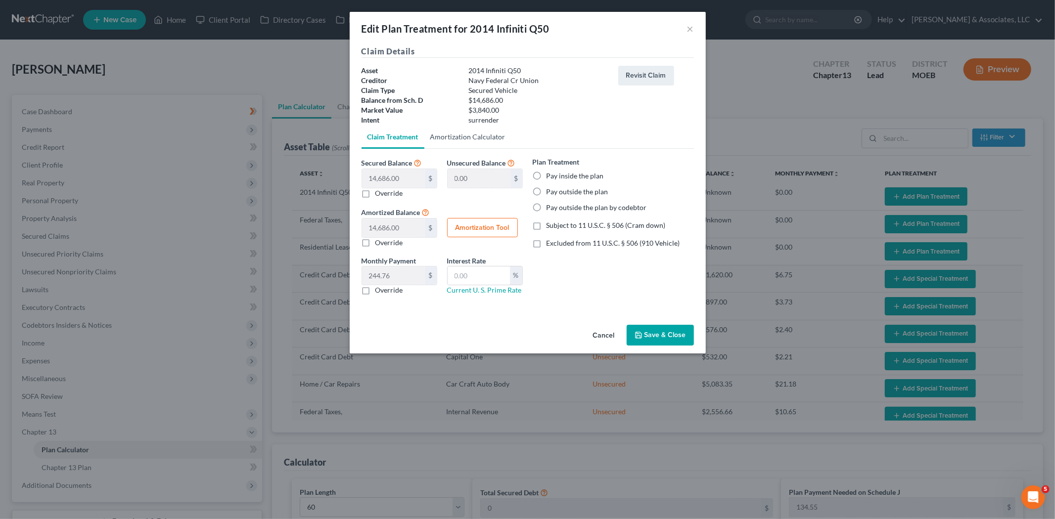
click at [456, 133] on link "Amortization Calculator" at bounding box center [467, 137] width 87 height 24
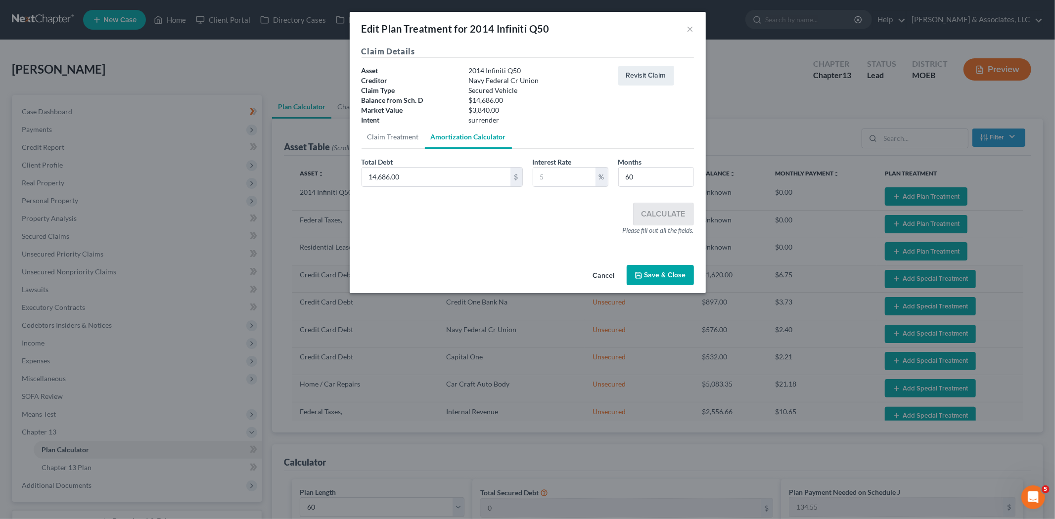
click at [601, 280] on button "Cancel" at bounding box center [604, 276] width 38 height 20
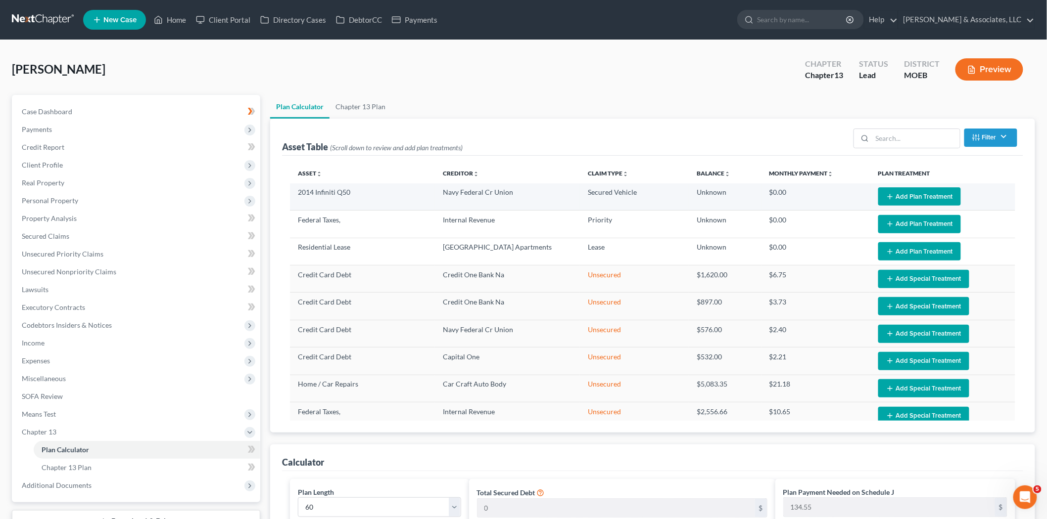
click at [921, 195] on button "Add Plan Treatment" at bounding box center [919, 196] width 83 height 18
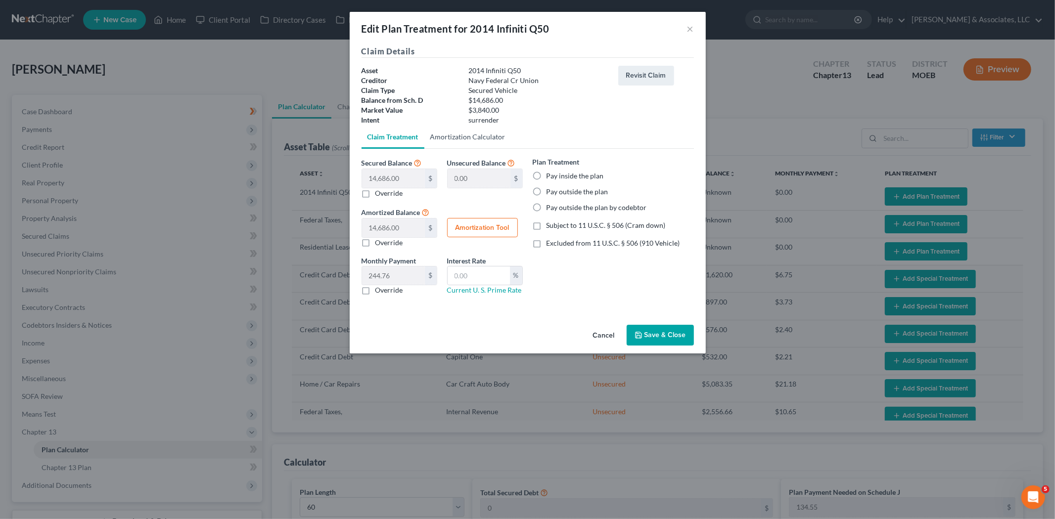
click at [464, 139] on link "Amortization Calculator" at bounding box center [467, 137] width 87 height 24
type input "14,686.00"
type input "60"
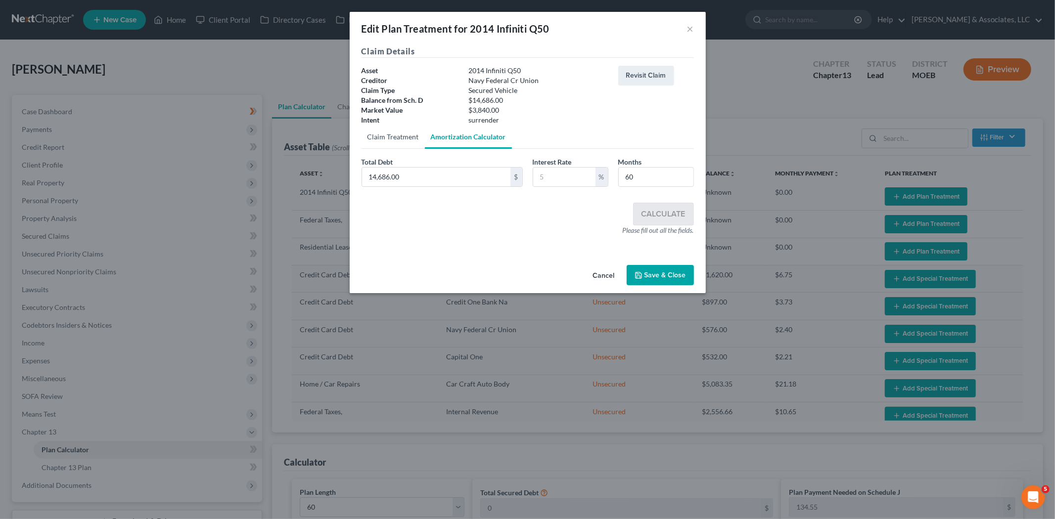
click at [388, 136] on link "Claim Treatment" at bounding box center [393, 137] width 63 height 24
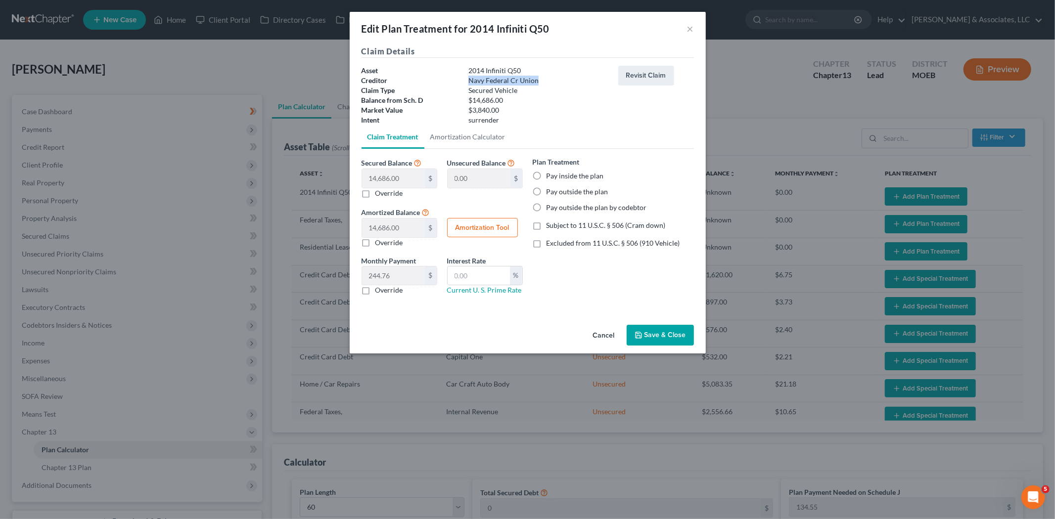
drag, startPoint x: 470, startPoint y: 79, endPoint x: 537, endPoint y: 82, distance: 67.3
click at [539, 78] on div "Navy Federal Cr Union" at bounding box center [539, 81] width 150 height 10
copy div "Navy Federal Cr Union"
click at [657, 340] on button "Save & Close" at bounding box center [660, 335] width 67 height 21
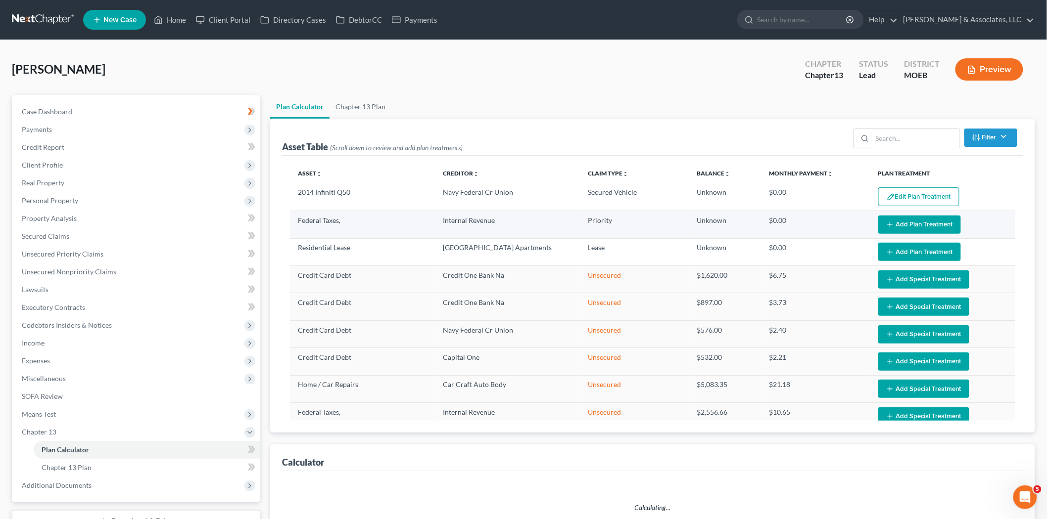
click at [903, 224] on button "Add Plan Treatment" at bounding box center [919, 225] width 83 height 18
select select "59"
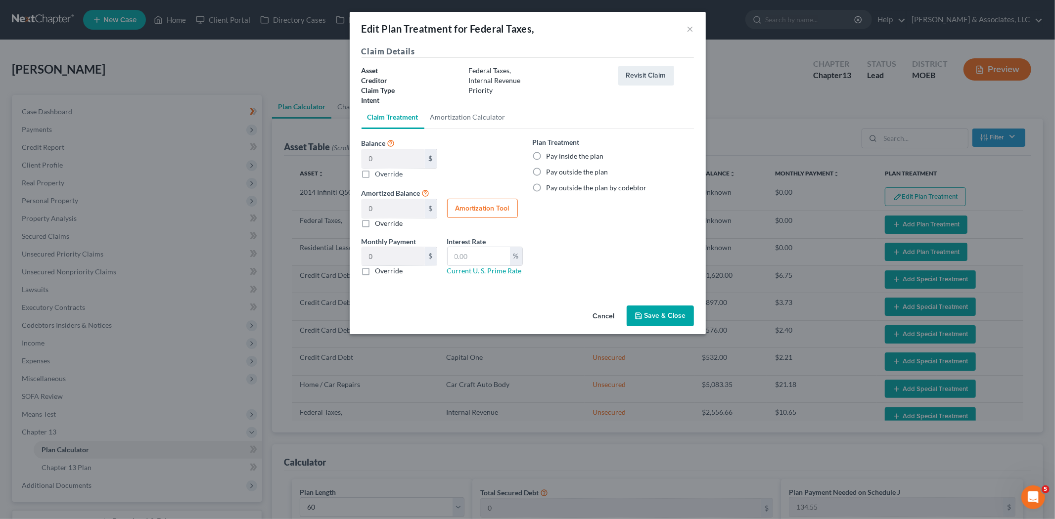
click at [547, 156] on label "Pay inside the plan" at bounding box center [575, 156] width 57 height 10
click at [551, 156] on input "Pay inside the plan" at bounding box center [554, 154] width 6 height 6
radio input "true"
click at [649, 313] on button "Save & Close" at bounding box center [660, 316] width 67 height 21
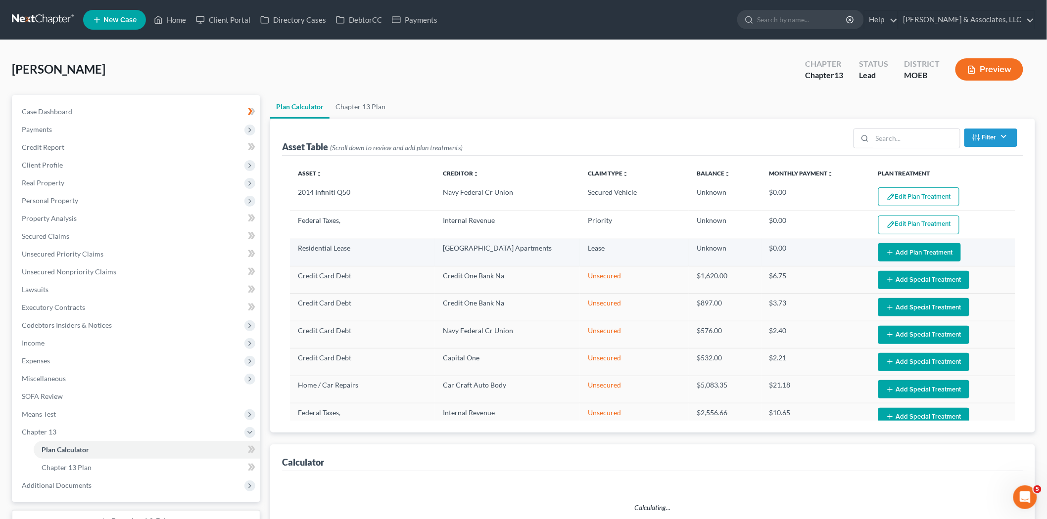
select select "59"
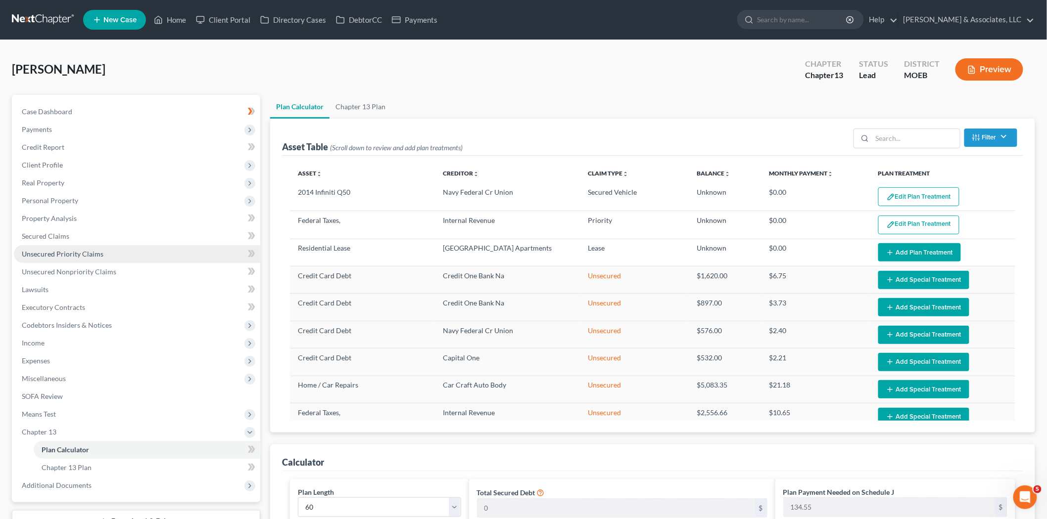
click at [60, 251] on span "Unsecured Priority Claims" at bounding box center [63, 254] width 82 height 8
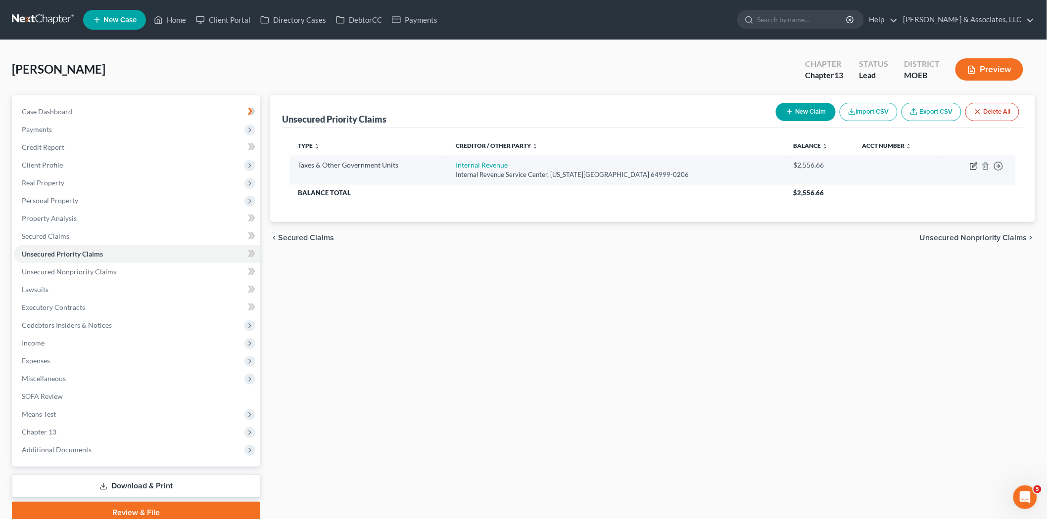
click at [975, 166] on icon "button" at bounding box center [974, 165] width 4 height 4
select select "0"
select select "26"
select select "0"
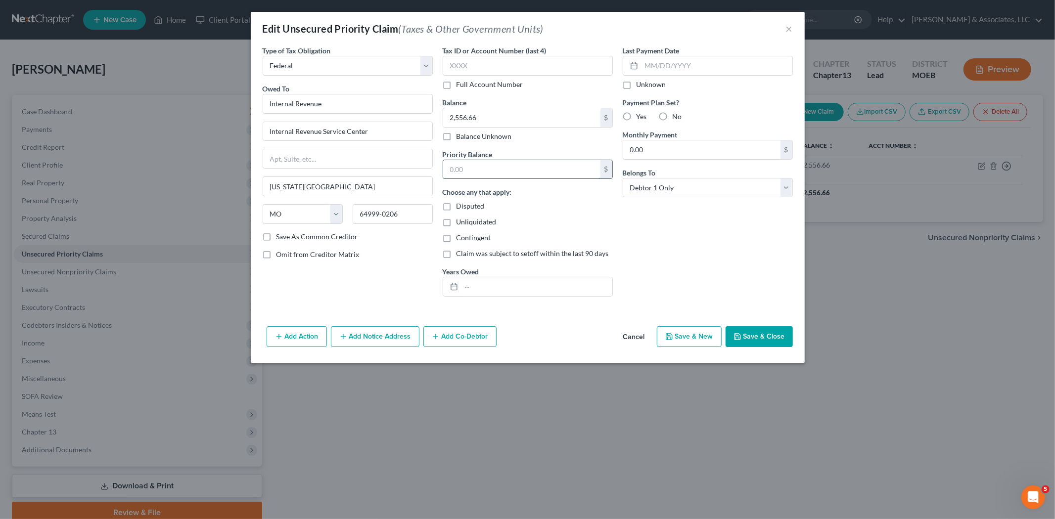
click at [487, 164] on input "text" at bounding box center [521, 169] width 157 height 19
type input "2,556.66"
click at [755, 333] on button "Save & Close" at bounding box center [759, 337] width 67 height 21
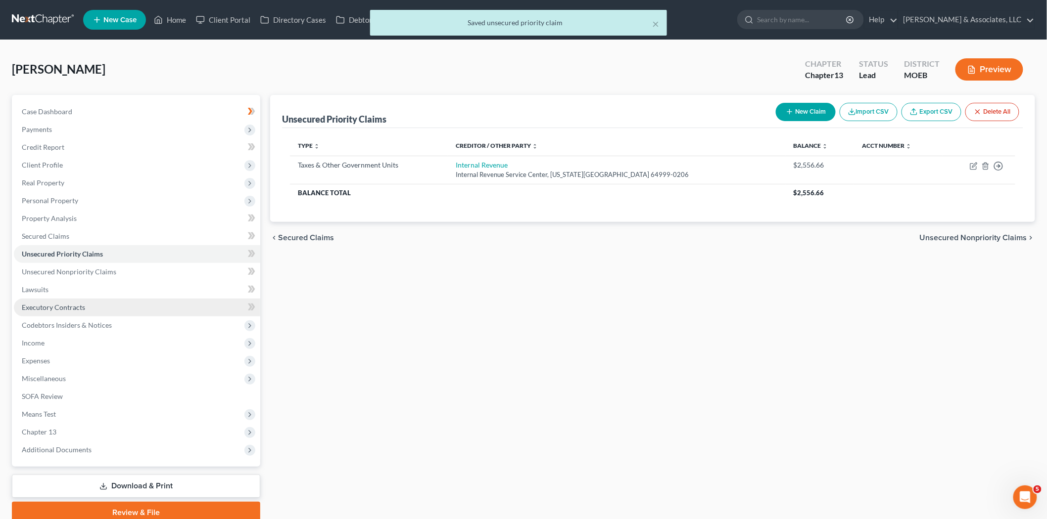
click at [57, 304] on span "Executory Contracts" at bounding box center [53, 307] width 63 height 8
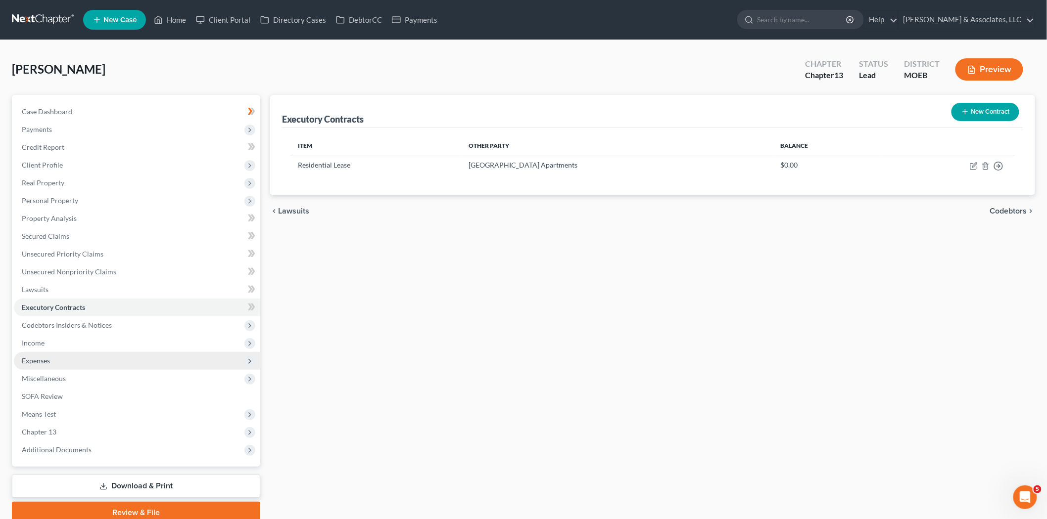
click at [47, 358] on span "Expenses" at bounding box center [36, 361] width 28 height 8
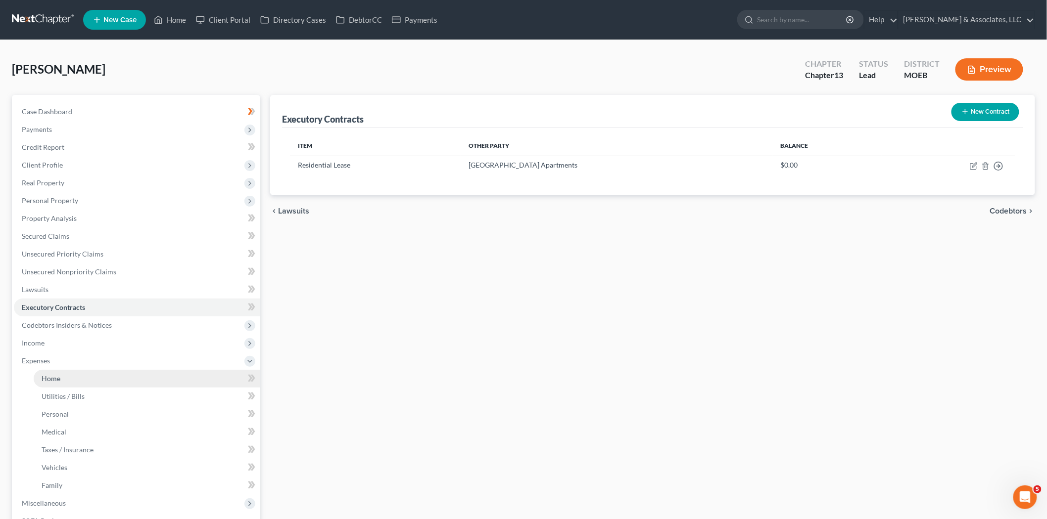
click at [53, 374] on span "Home" at bounding box center [51, 378] width 19 height 8
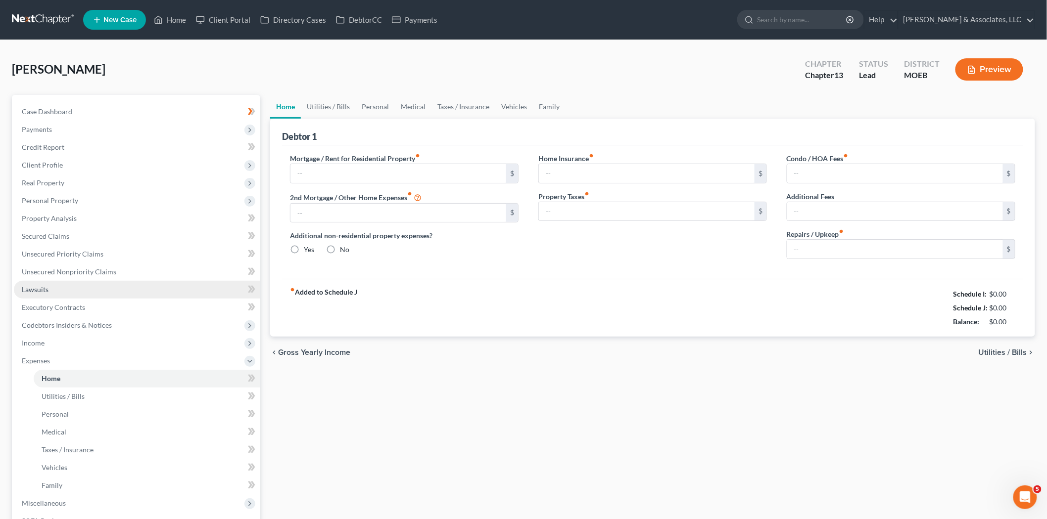
type input "1,400.00"
type input "0.00"
radio input "true"
type input "20.00"
type input "0.00"
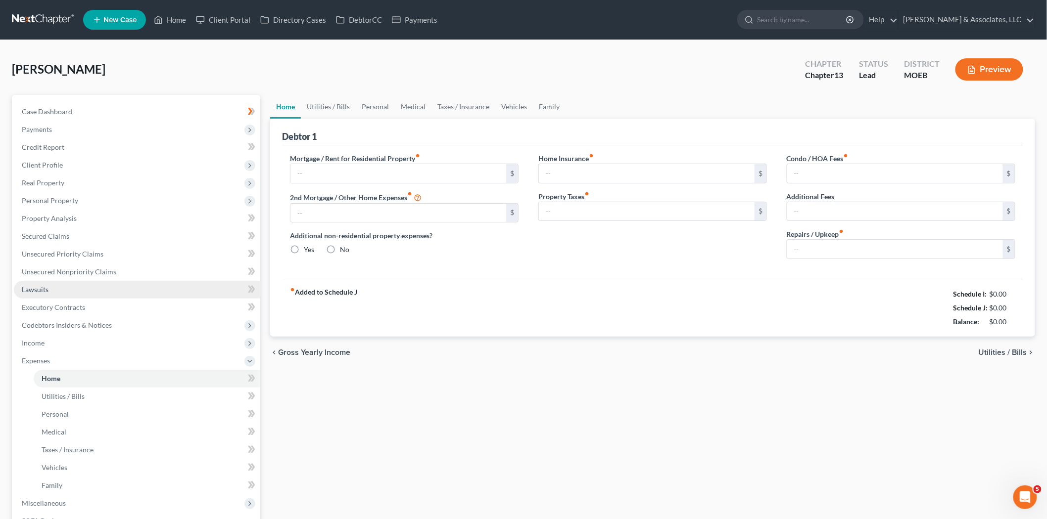
type input "0.00"
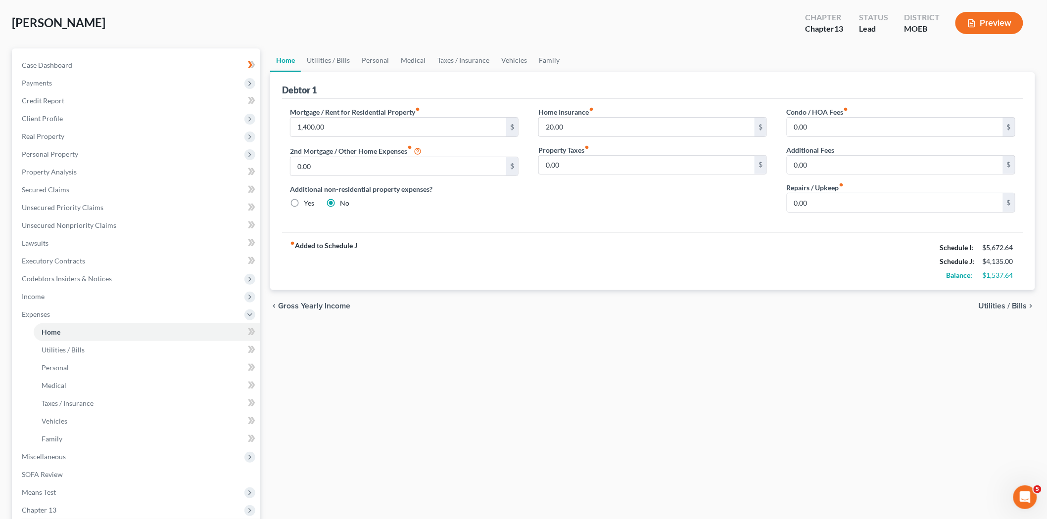
scroll to position [165, 0]
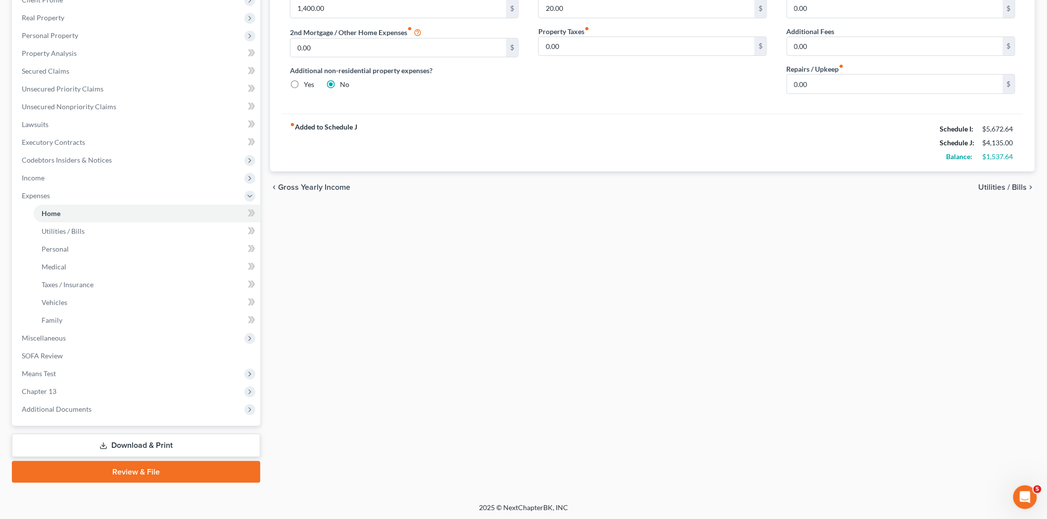
click at [115, 442] on link "Download & Print" at bounding box center [136, 445] width 248 height 23
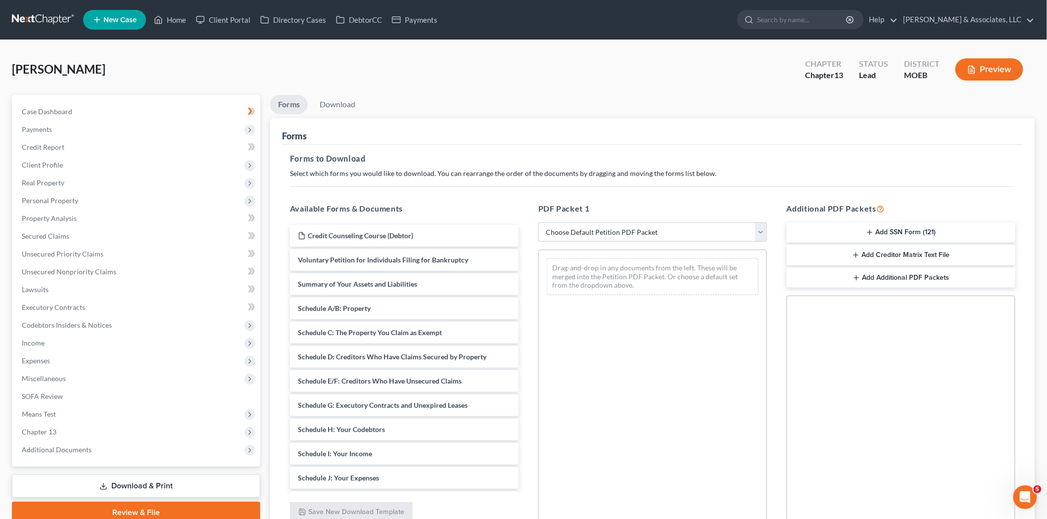
click at [873, 259] on button "Add Creditor Matrix Text File" at bounding box center [901, 255] width 229 height 21
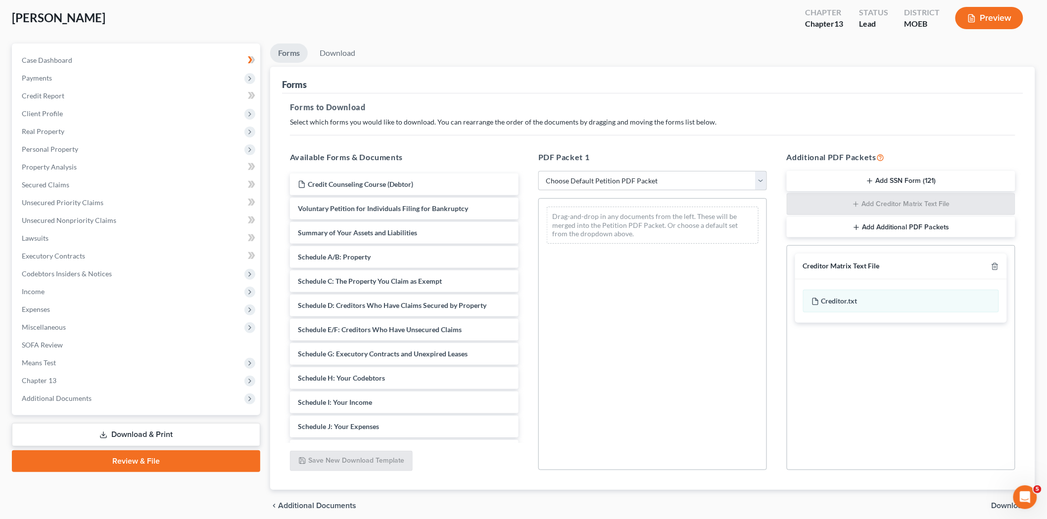
scroll to position [92, 0]
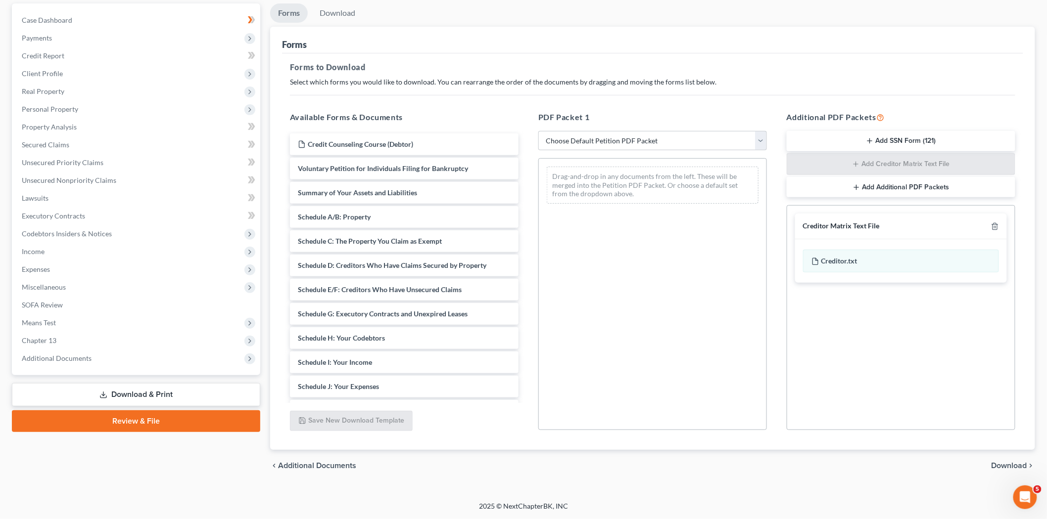
click at [1012, 468] on span "Download" at bounding box center [1009, 466] width 36 height 8
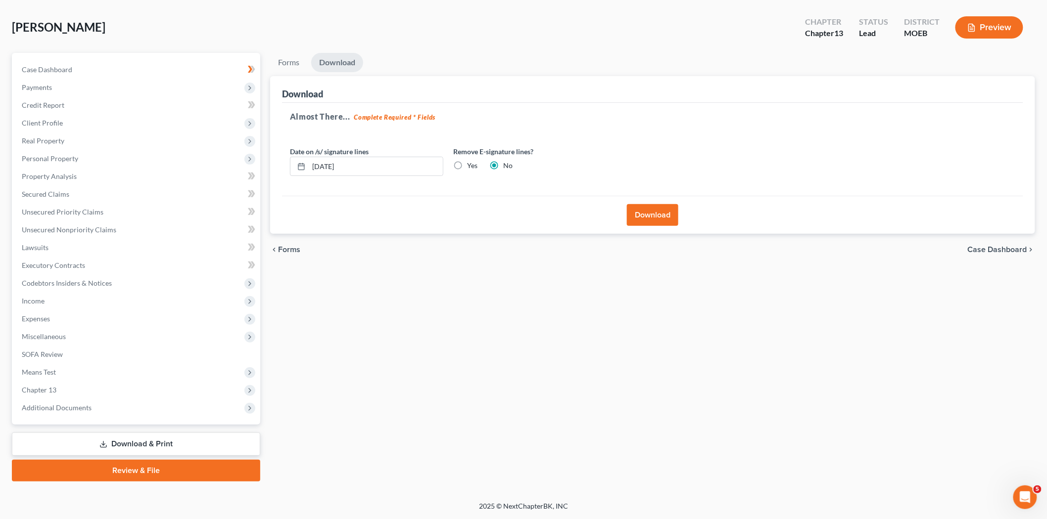
scroll to position [41, 0]
click at [656, 223] on button "Download" at bounding box center [652, 216] width 51 height 22
click at [647, 211] on button "Download" at bounding box center [652, 216] width 51 height 22
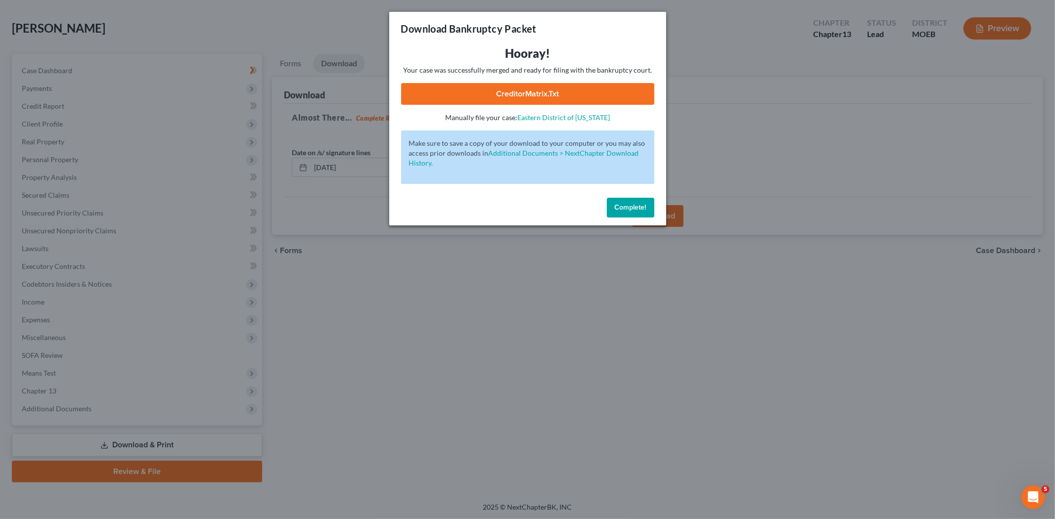
click at [625, 202] on button "Complete!" at bounding box center [630, 208] width 47 height 20
click at [40, 386] on div "Download Bankruptcy Packet Hooray! Your case was successfully merged and ready …" at bounding box center [527, 259] width 1055 height 519
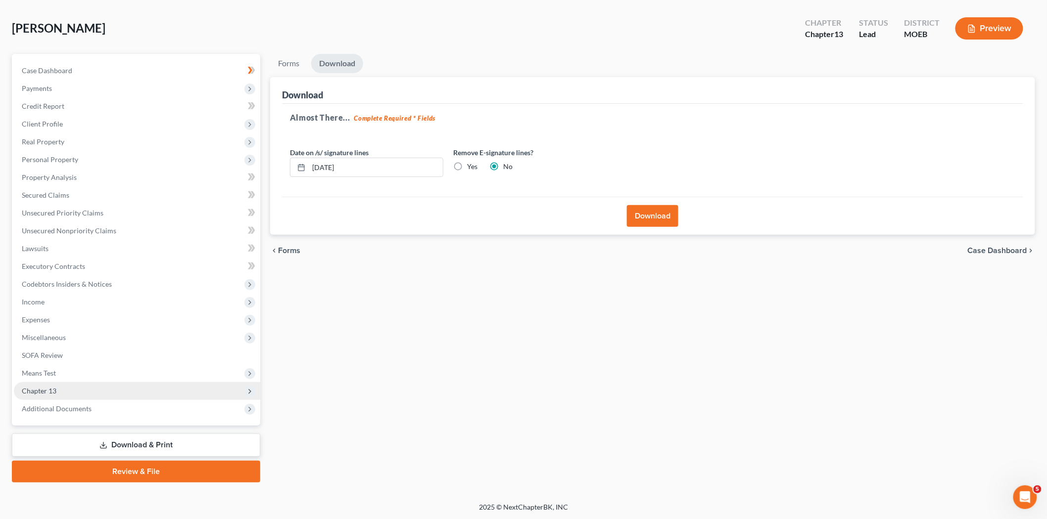
click at [63, 386] on span "Chapter 13" at bounding box center [137, 391] width 246 height 18
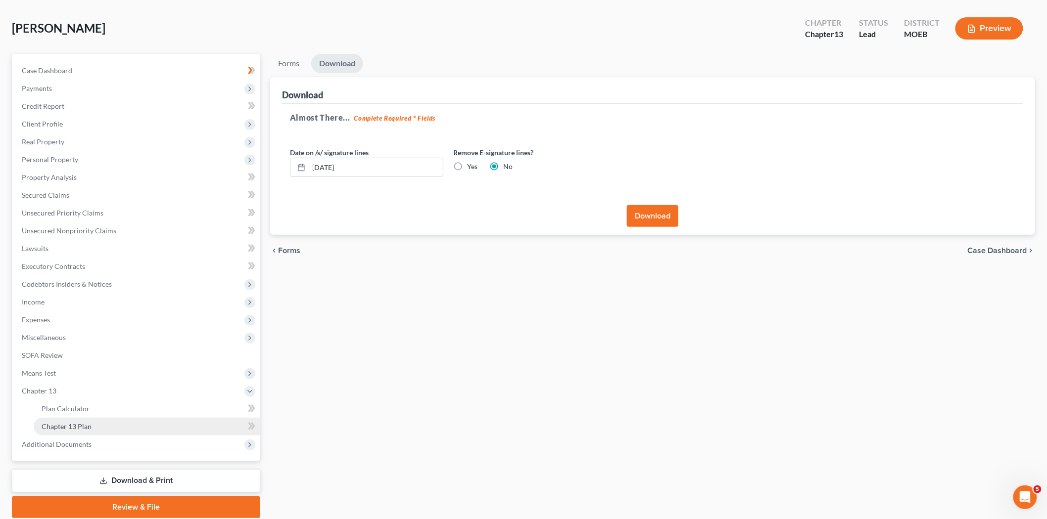
click at [77, 427] on span "Chapter 13 Plan" at bounding box center [67, 426] width 50 height 8
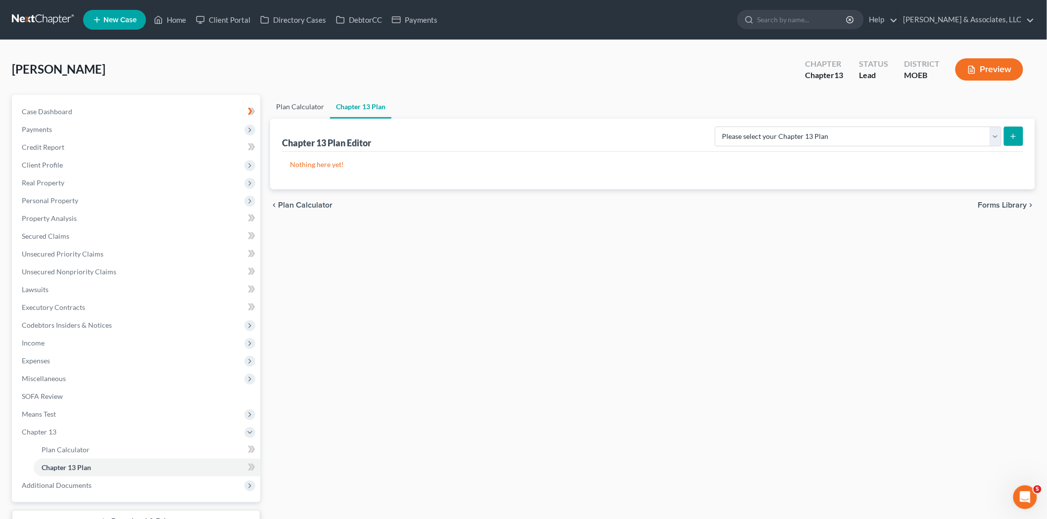
click at [303, 109] on link "Plan Calculator" at bounding box center [300, 107] width 60 height 24
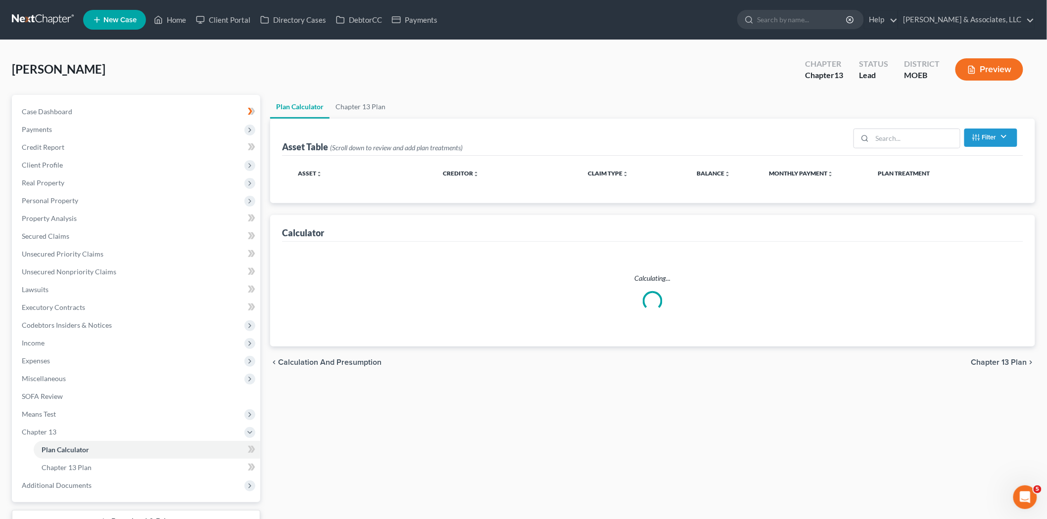
select select "59"
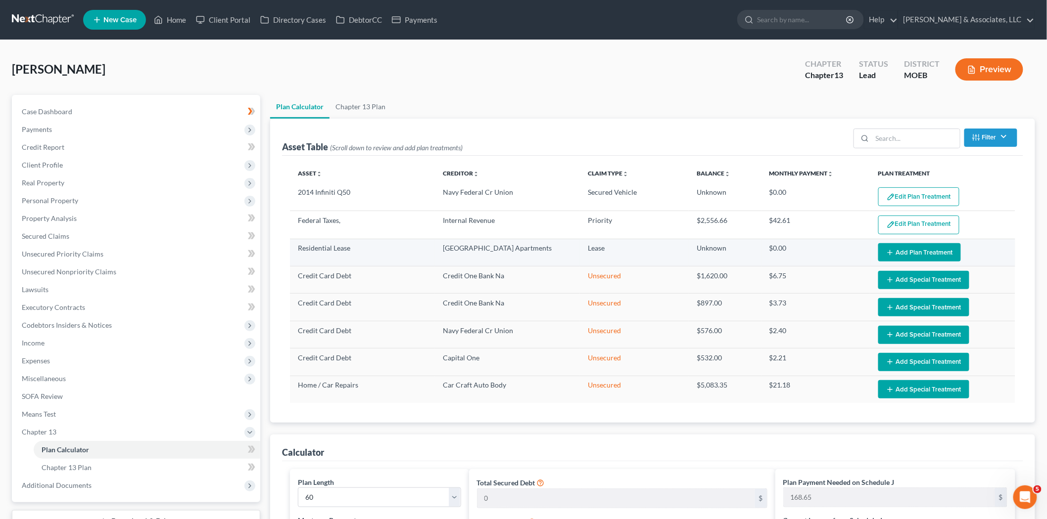
click at [899, 251] on button "Add Plan Treatment" at bounding box center [919, 252] width 83 height 18
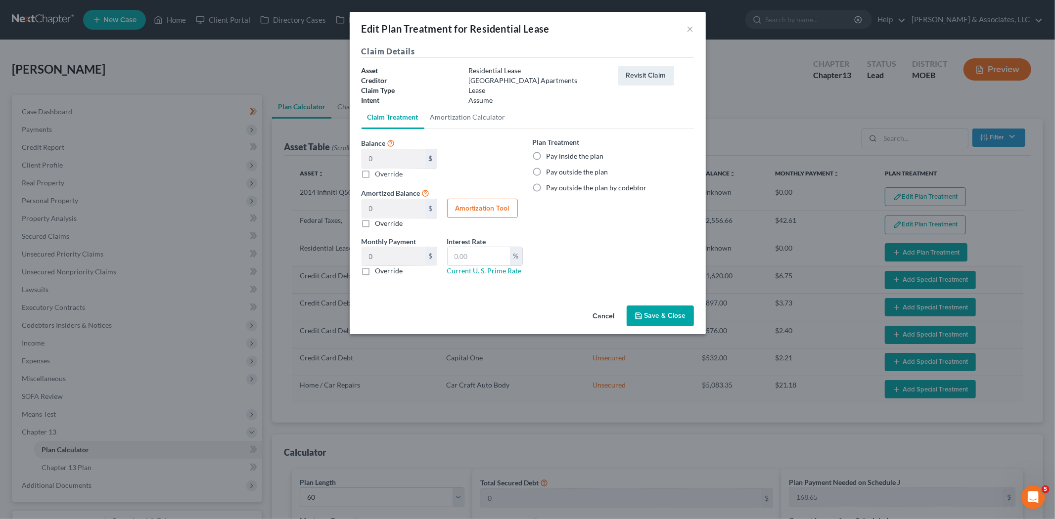
click at [547, 173] on label "Pay outside the plan" at bounding box center [578, 172] width 62 height 10
click at [551, 173] on input "Pay outside the plan" at bounding box center [554, 170] width 6 height 6
radio input "true"
click at [375, 273] on label "Override" at bounding box center [389, 271] width 28 height 10
click at [379, 273] on input "Override" at bounding box center [382, 269] width 6 height 6
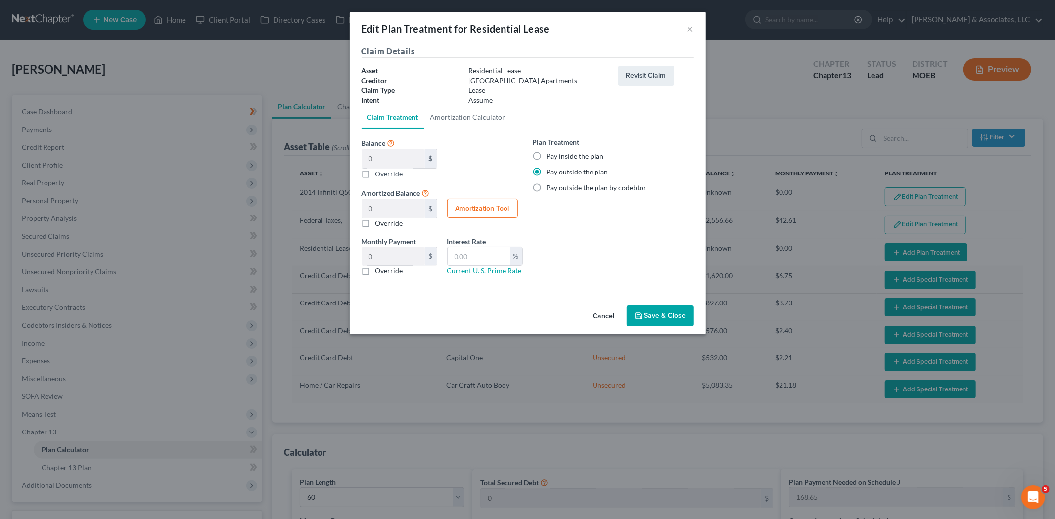
checkbox input "true"
click at [377, 256] on input "text" at bounding box center [393, 256] width 63 height 19
type input "1,400.00"
click at [664, 314] on button "Save & Close" at bounding box center [660, 316] width 67 height 21
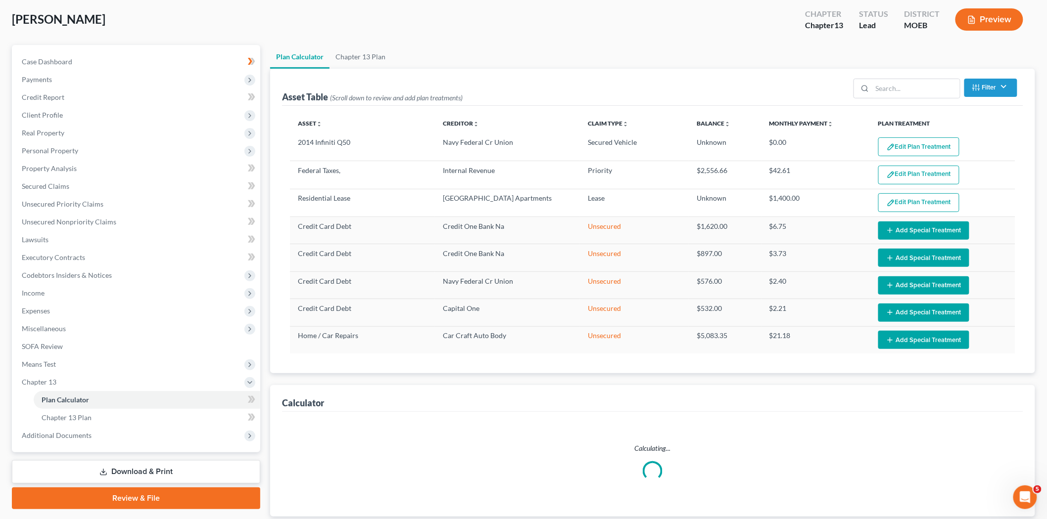
scroll to position [117, 0]
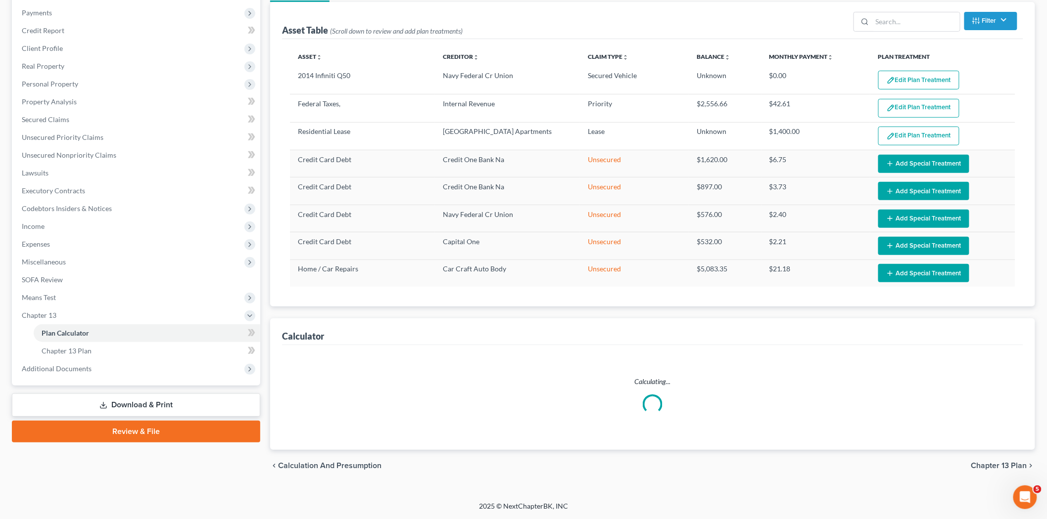
select select "59"
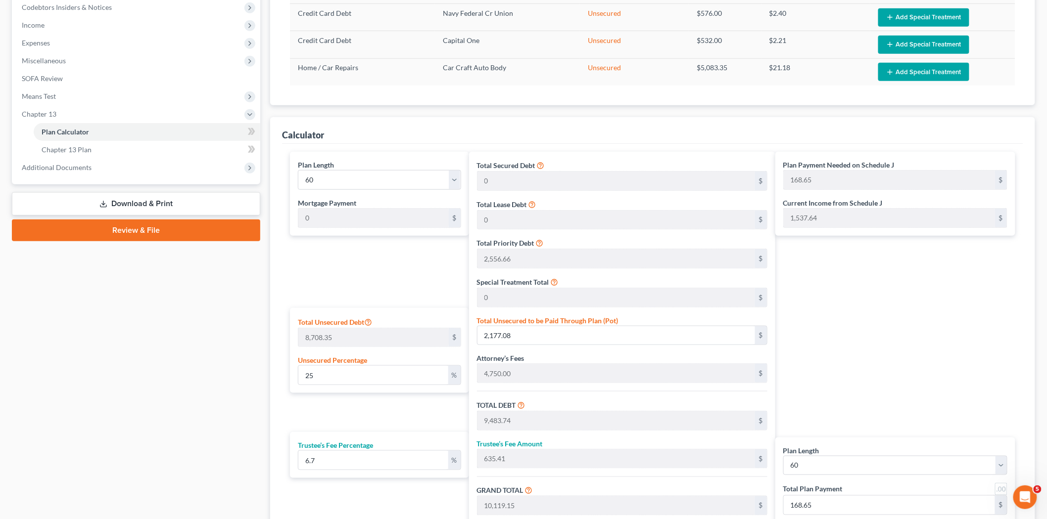
scroll to position [337, 0]
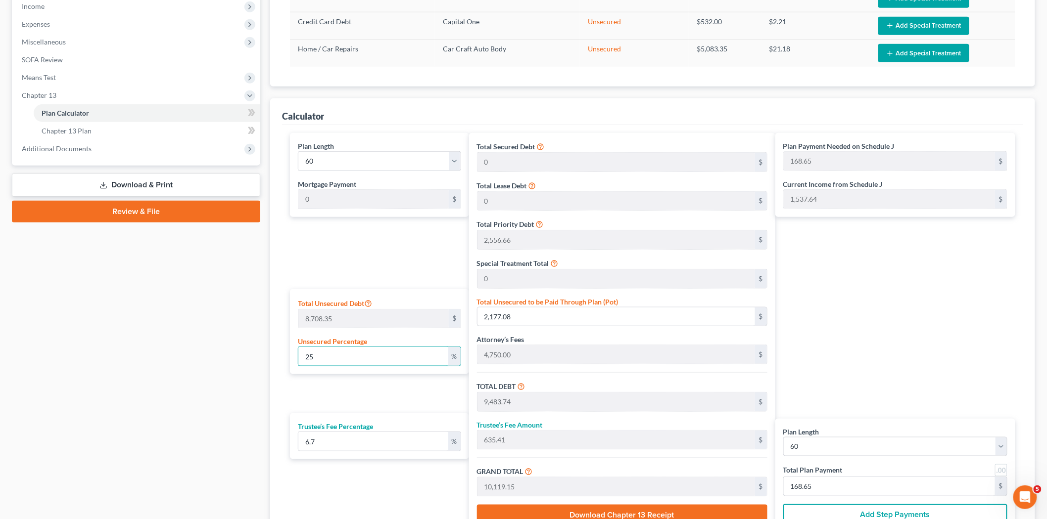
drag, startPoint x: 347, startPoint y: 357, endPoint x: 283, endPoint y: 352, distance: 64.5
click at [283, 352] on div "Plan Length 1 2 3 4 5 6 7 8 9 10 11 12 13 14 15 16 17 18 19 20 21 22 23 24 25 2…" at bounding box center [652, 335] width 741 height 421
type input "1"
type input "87.08"
type input "7,393.74"
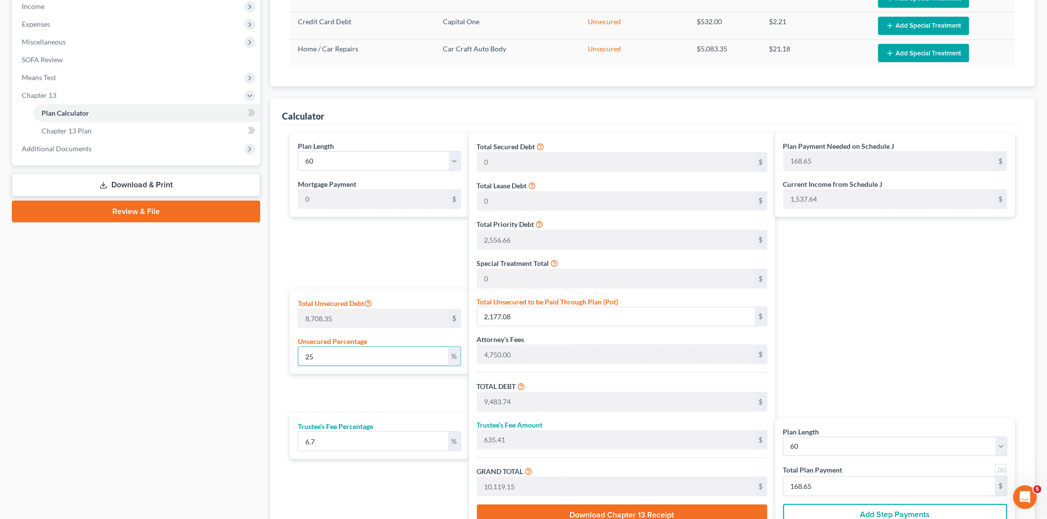
type input "495.38"
type input "7,889.12"
type input "131.48"
type input "10"
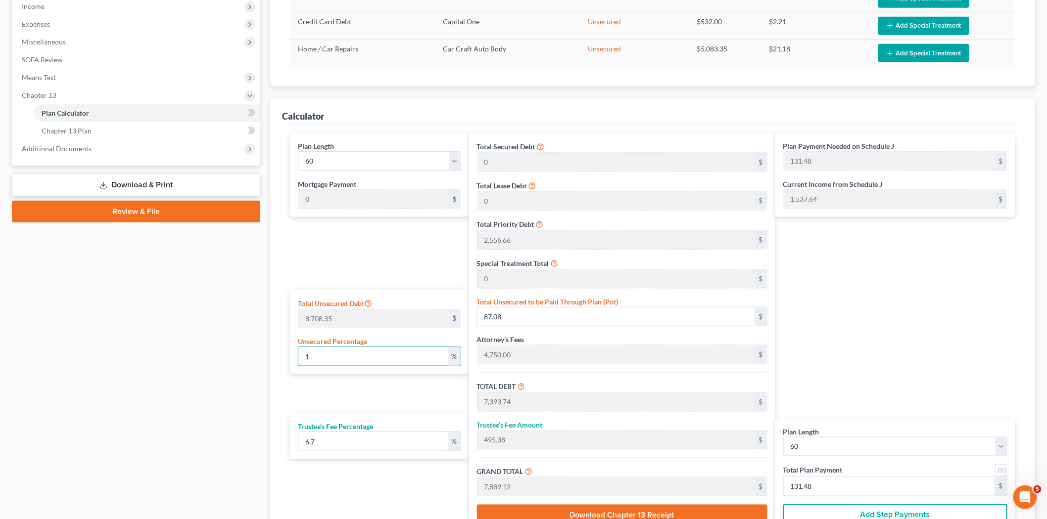
type input "870.83"
type input "8,177.49"
type input "547.89"
type input "8,725.38"
type input "145.42"
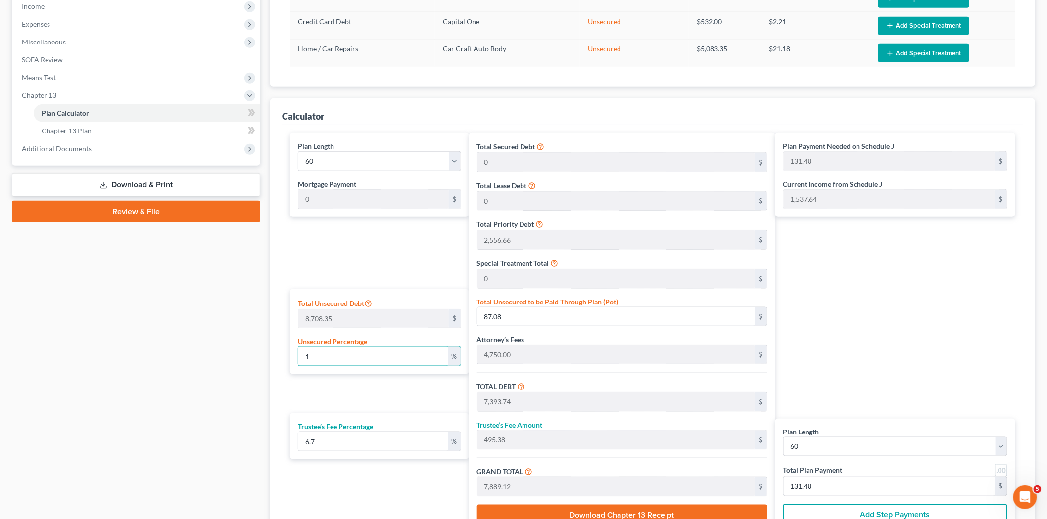
type input "145.42"
type input "100"
type input "8,708.35"
type input "16,015.01"
type input "1,073.00"
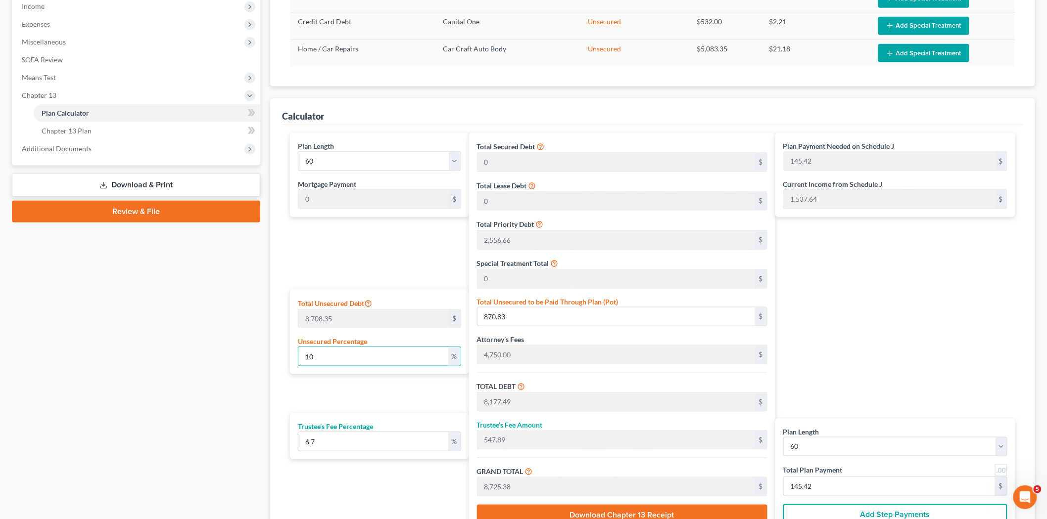
type input "17,088.01"
type input "284.80"
type input "100"
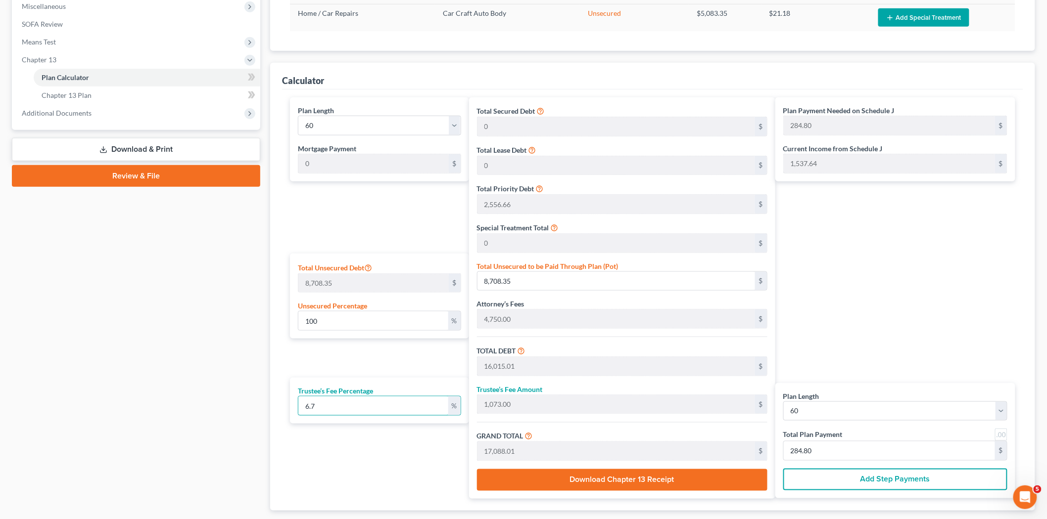
scroll to position [392, 0]
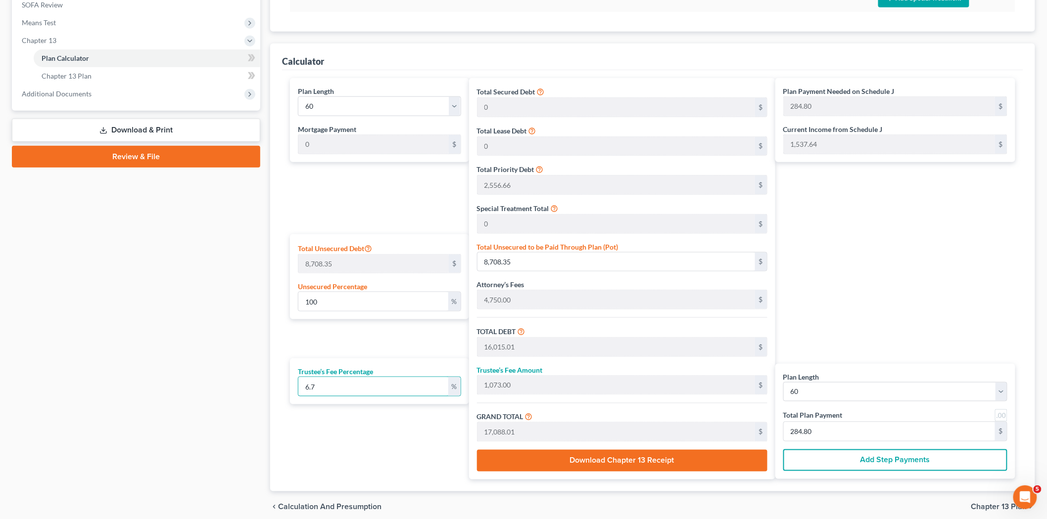
type input "8"
type input "1,281.20"
type input "17,296.21"
type input "288.27"
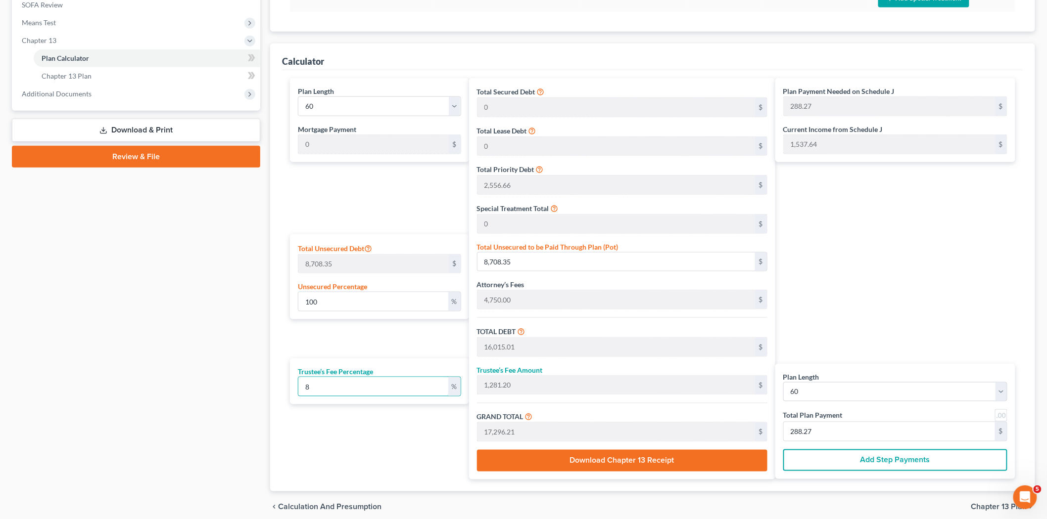
type input "8"
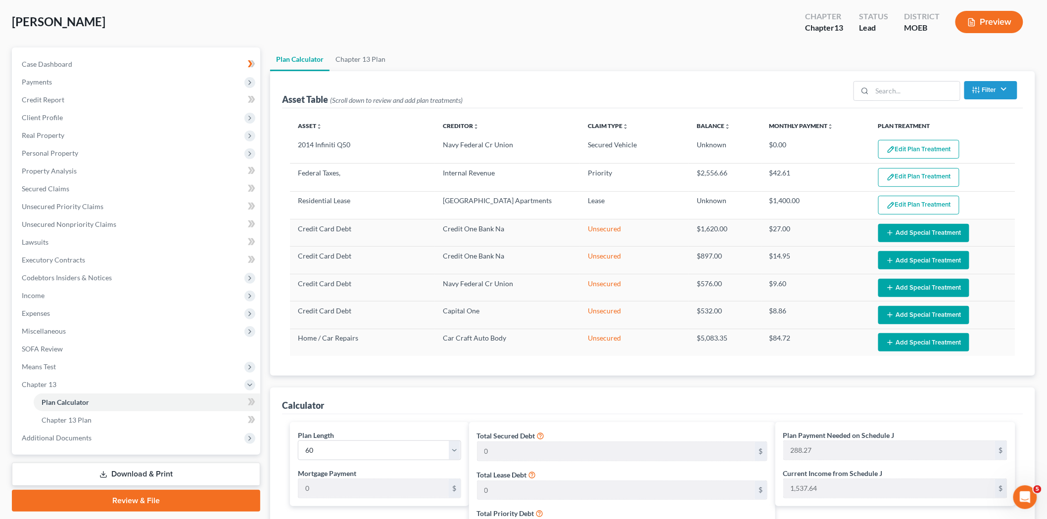
scroll to position [220, 0]
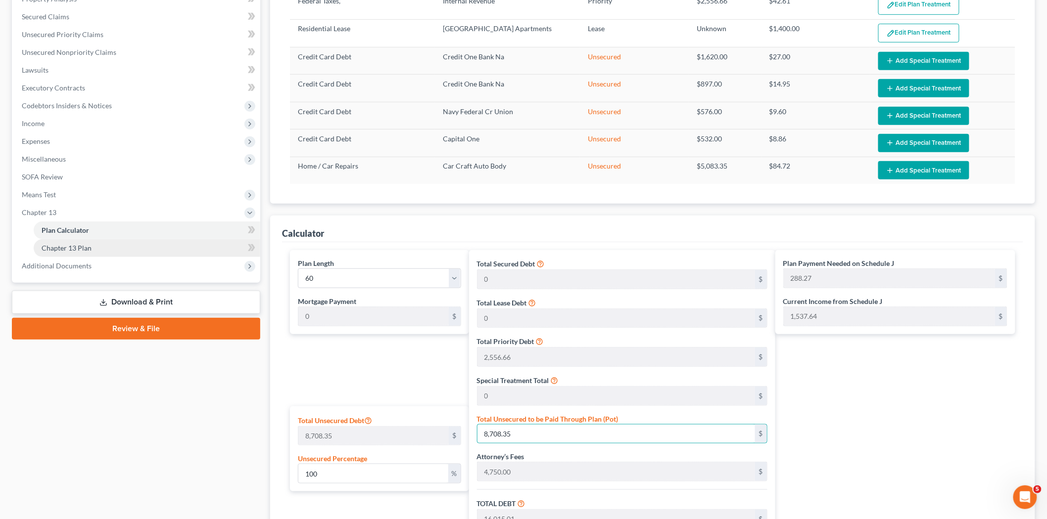
click at [110, 244] on link "Chapter 13 Plan" at bounding box center [147, 248] width 227 height 18
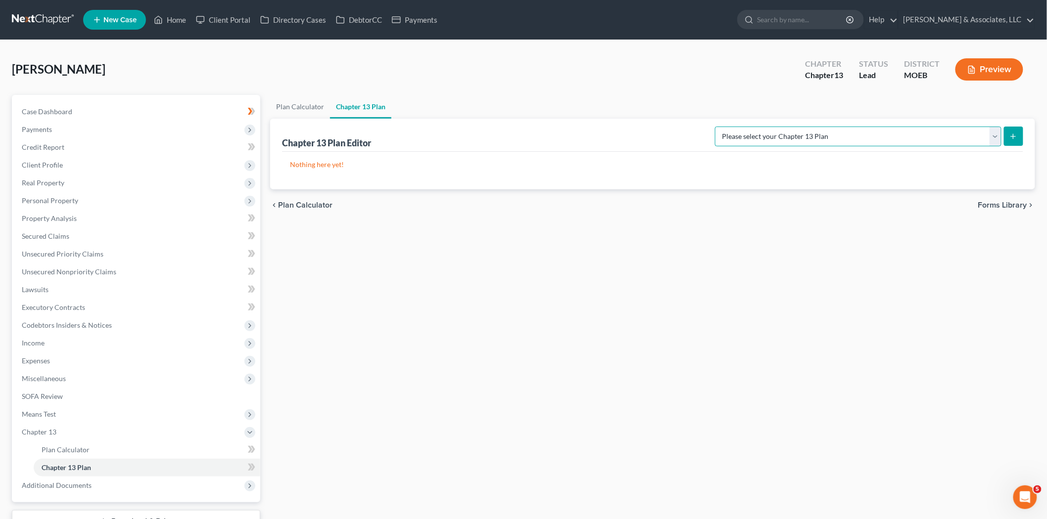
click at [909, 135] on select "Please select your Chapter 13 Plan Eastern District of [US_STATE] Eastern Distr…" at bounding box center [858, 137] width 286 height 20
select select "6"
click at [755, 127] on select "Please select your Chapter 13 Plan Eastern District of [US_STATE] Eastern Distr…" at bounding box center [858, 137] width 286 height 20
click at [1012, 134] on icon "submit" at bounding box center [1013, 137] width 8 height 8
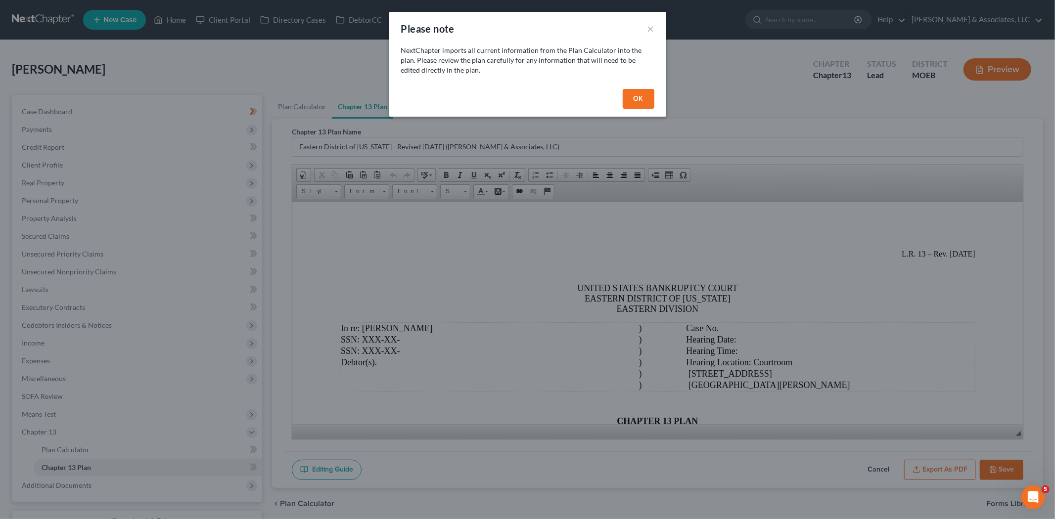
click at [635, 98] on button "OK" at bounding box center [639, 99] width 32 height 20
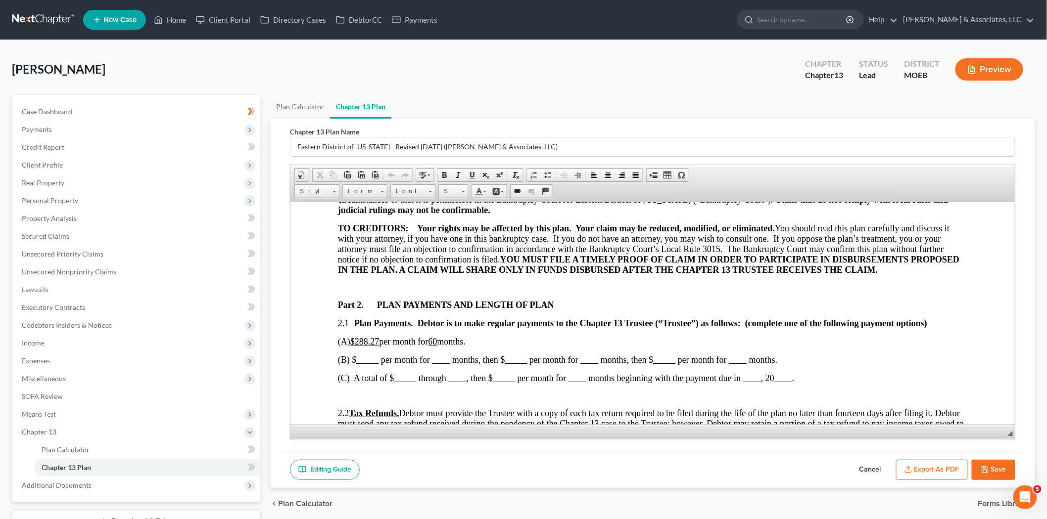
scroll to position [384, 0]
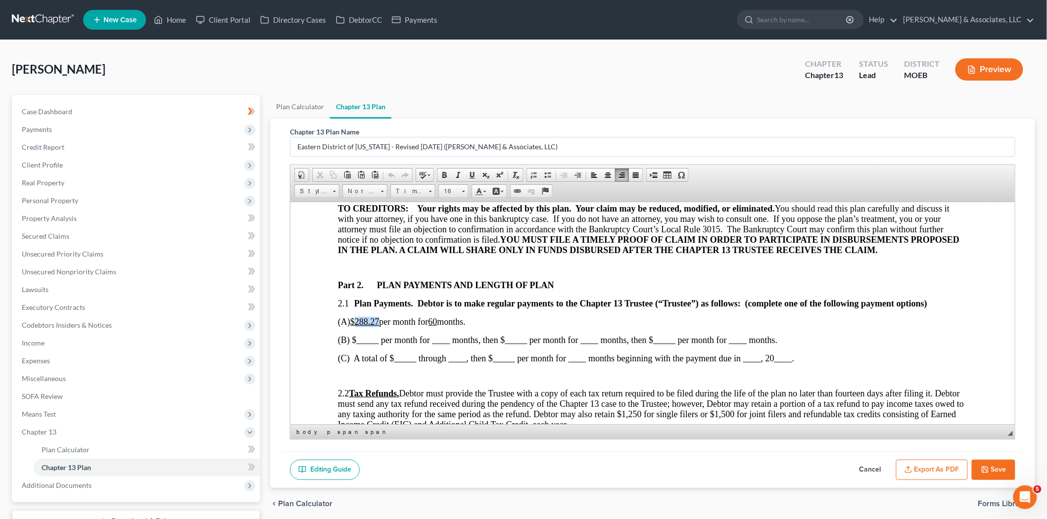
drag, startPoint x: 359, startPoint y: 329, endPoint x: 381, endPoint y: 327, distance: 22.4
click at [379, 327] on u "$288.27" at bounding box center [364, 322] width 29 height 10
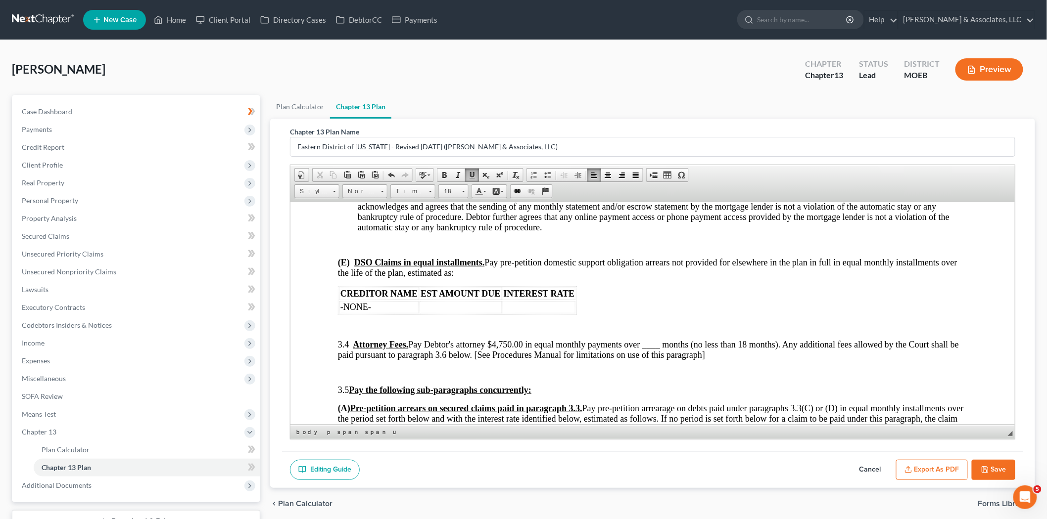
scroll to position [1319, 0]
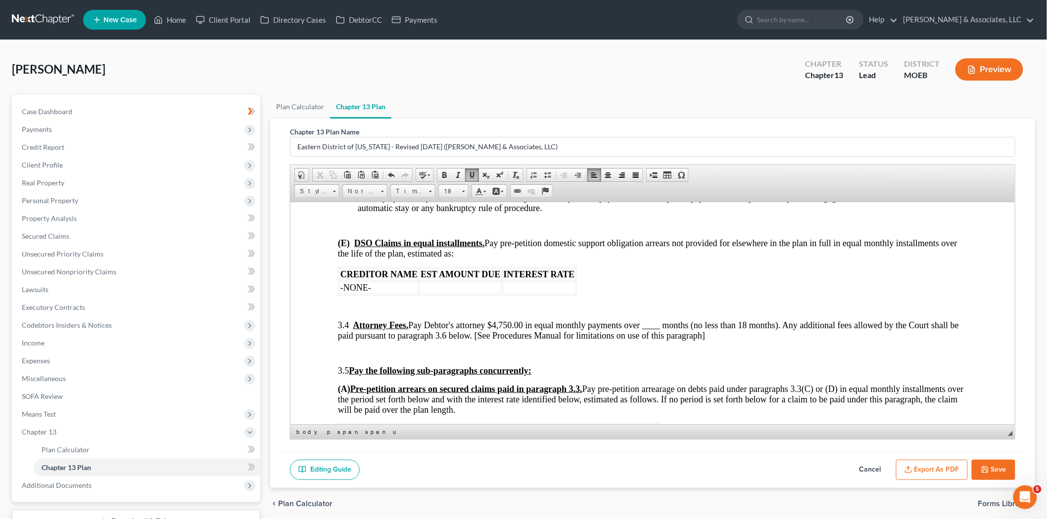
drag, startPoint x: 509, startPoint y: 330, endPoint x: 515, endPoint y: 330, distance: 6.4
click at [515, 330] on span "3.4 Attorney Fees. Pay Debtor's attorney $4,750.00 in equal monthly payments ov…" at bounding box center [647, 330] width 621 height 20
click at [664, 331] on span "3.4 Attorney Fees. Pay Debtor's attorney $1,3 50.00 in equal monthly payments o…" at bounding box center [647, 330] width 621 height 20
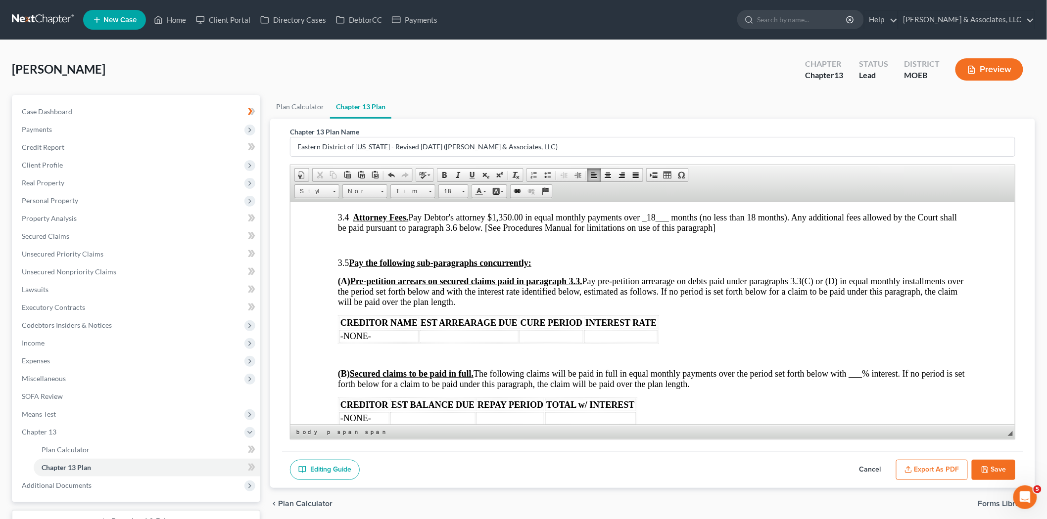
scroll to position [1429, 0]
click at [519, 335] on td at bounding box center [551, 334] width 64 height 12
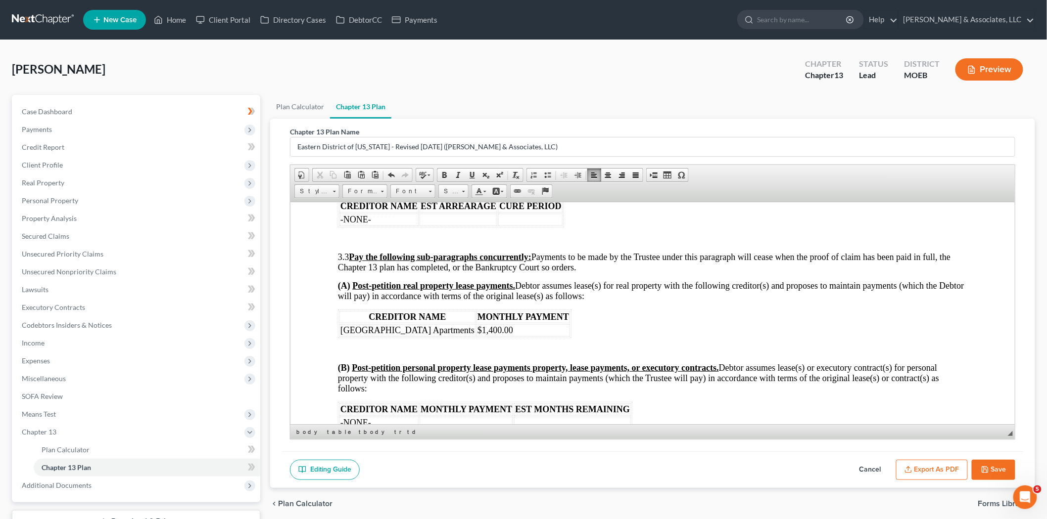
scroll to position [769, 0]
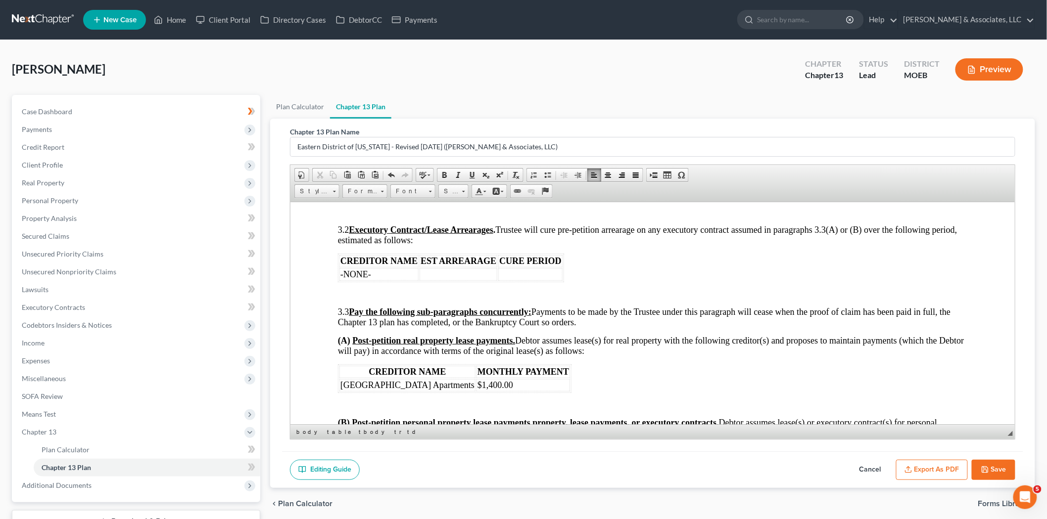
click at [472, 233] on u "Executory Contract/Lease Arrearages" at bounding box center [421, 230] width 144 height 10
click at [455, 281] on td at bounding box center [458, 274] width 78 height 12
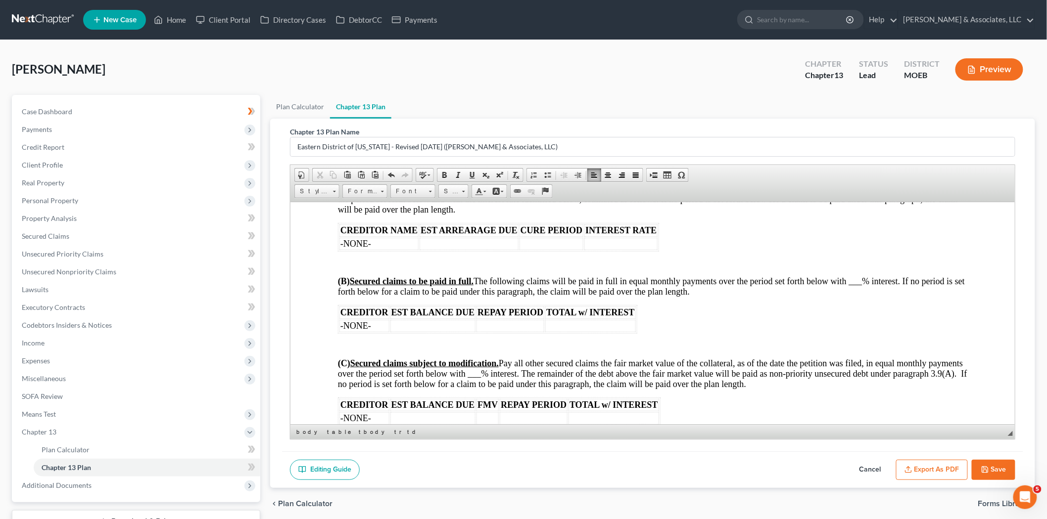
scroll to position [1539, 0]
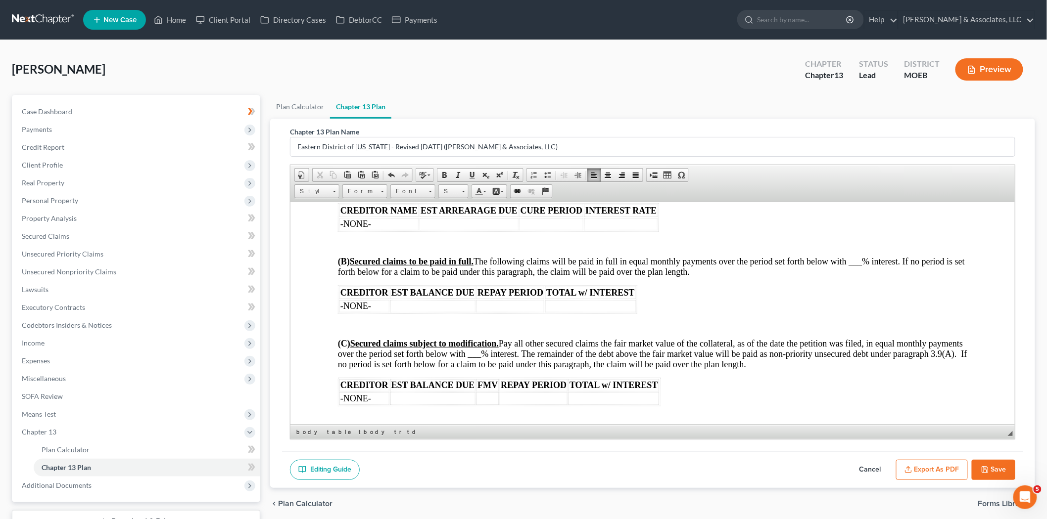
click at [866, 264] on span "(B) Secured claims to be paid in full. The following claims will be paid in ful…" at bounding box center [650, 266] width 627 height 20
click at [853, 266] on span "(B) Secured claims to be paid in full. The following claims will be paid in ful…" at bounding box center [650, 266] width 627 height 20
click at [858, 268] on span "(B) Secured claims to be paid in full. The following claims will be paid in ful…" at bounding box center [650, 266] width 627 height 20
click at [509, 311] on td at bounding box center [510, 306] width 68 height 12
click at [498, 309] on td "60 momths" at bounding box center [510, 306] width 68 height 12
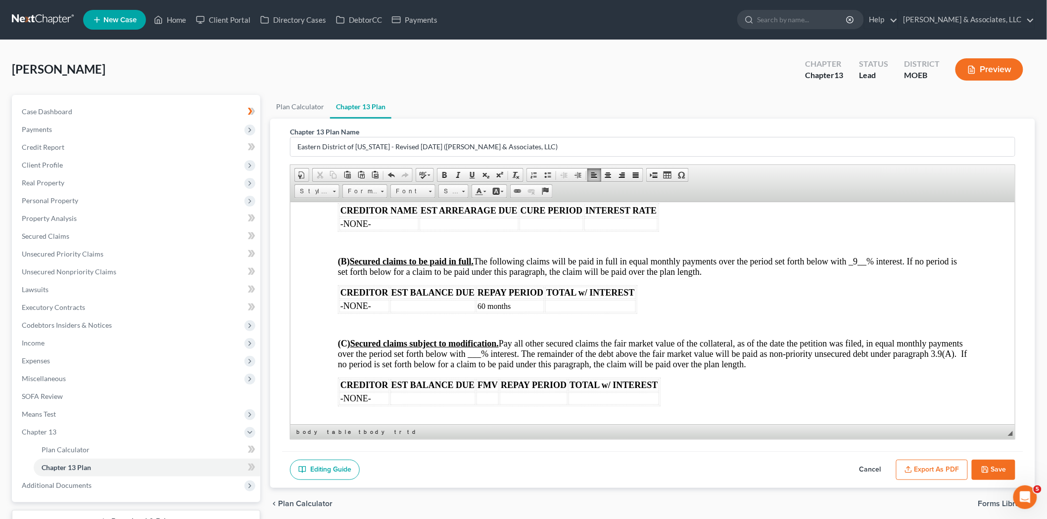
click at [511, 362] on span "(C) Secured claims subject to modification. Pay all other secured claims the fa…" at bounding box center [651, 353] width 629 height 31
click at [516, 405] on td at bounding box center [533, 398] width 68 height 12
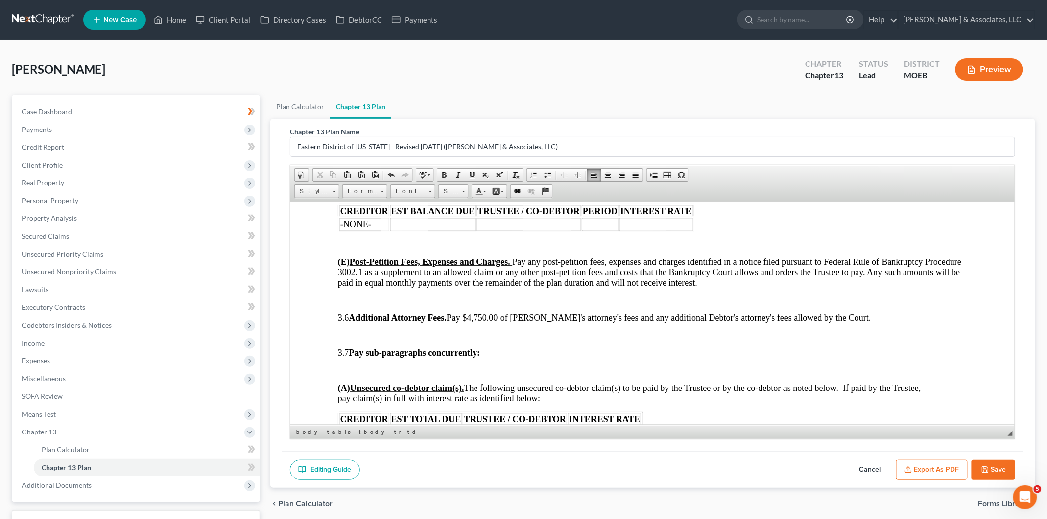
scroll to position [1869, 0]
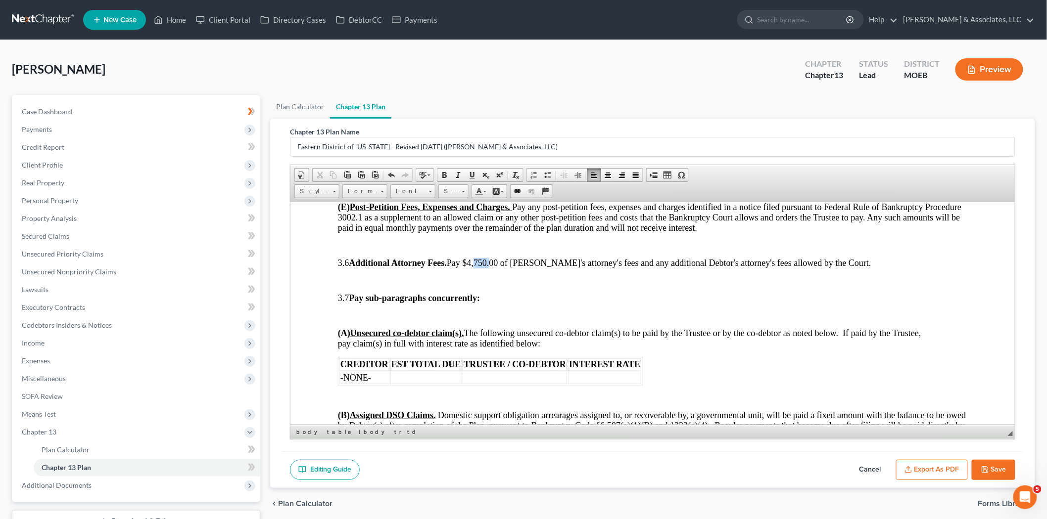
drag, startPoint x: 492, startPoint y: 271, endPoint x: 504, endPoint y: 270, distance: 12.0
click at [504, 268] on span "3.6 Additional Attorney Fees. Pay $4,750.00 of [PERSON_NAME]'s attorney's fees …" at bounding box center [603, 263] width 533 height 10
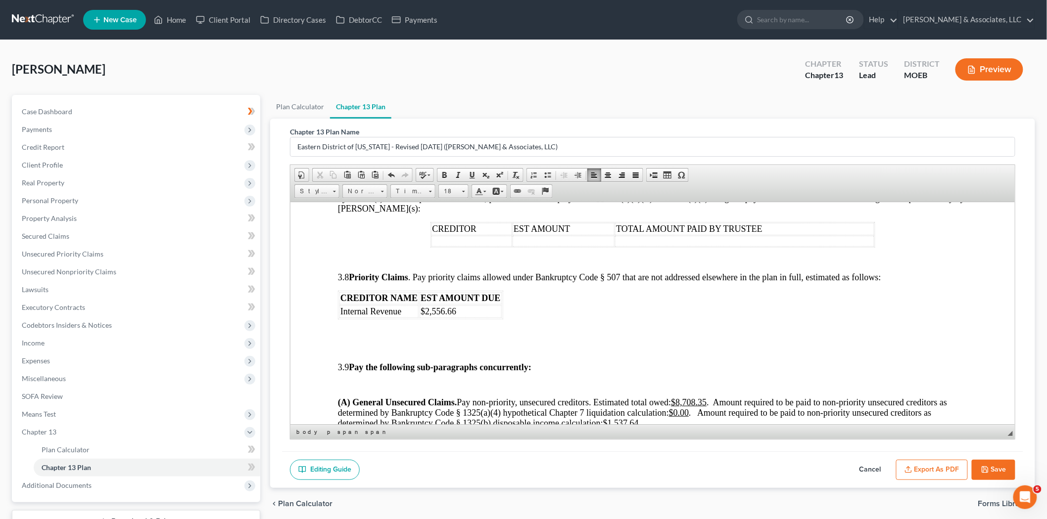
scroll to position [2144, 0]
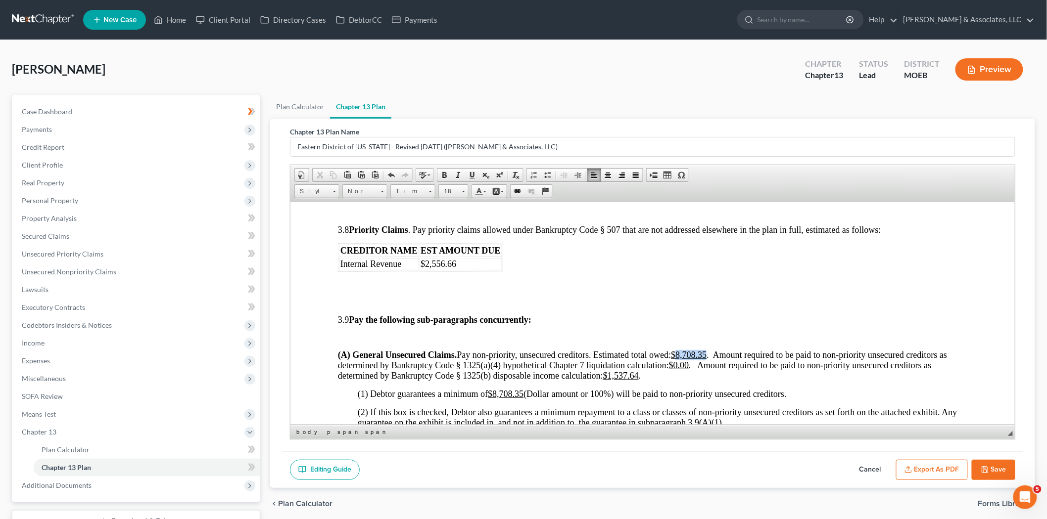
drag, startPoint x: 679, startPoint y: 359, endPoint x: 708, endPoint y: 358, distance: 29.2
click at [706, 358] on u "$8,708.35" at bounding box center [688, 355] width 36 height 10
drag, startPoint x: 608, startPoint y: 383, endPoint x: 639, endPoint y: 381, distance: 31.2
click at [638, 380] on u "$1,537.64" at bounding box center [621, 376] width 36 height 10
drag, startPoint x: 494, startPoint y: 402, endPoint x: 523, endPoint y: 401, distance: 29.7
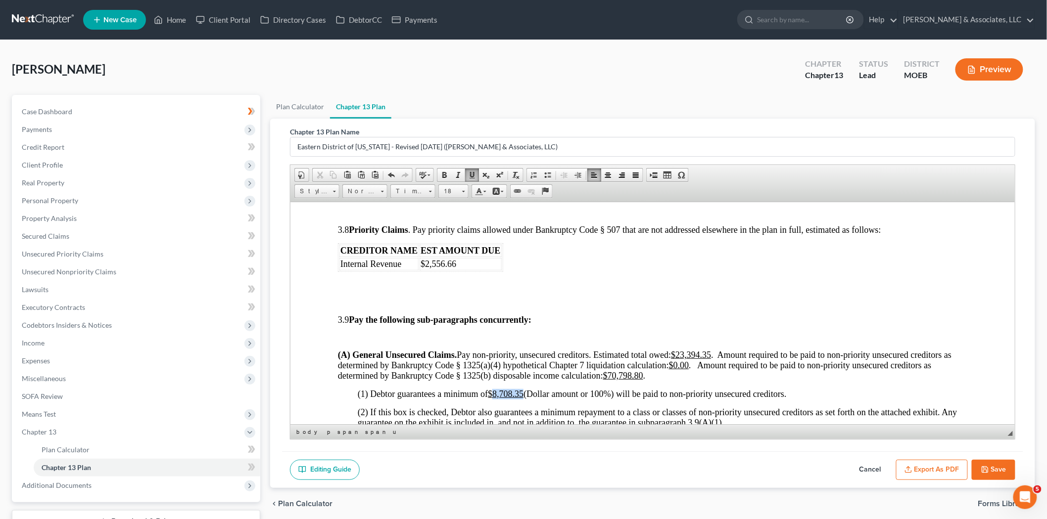
click at [523, 399] on u "$8,708.35" at bounding box center [505, 394] width 36 height 10
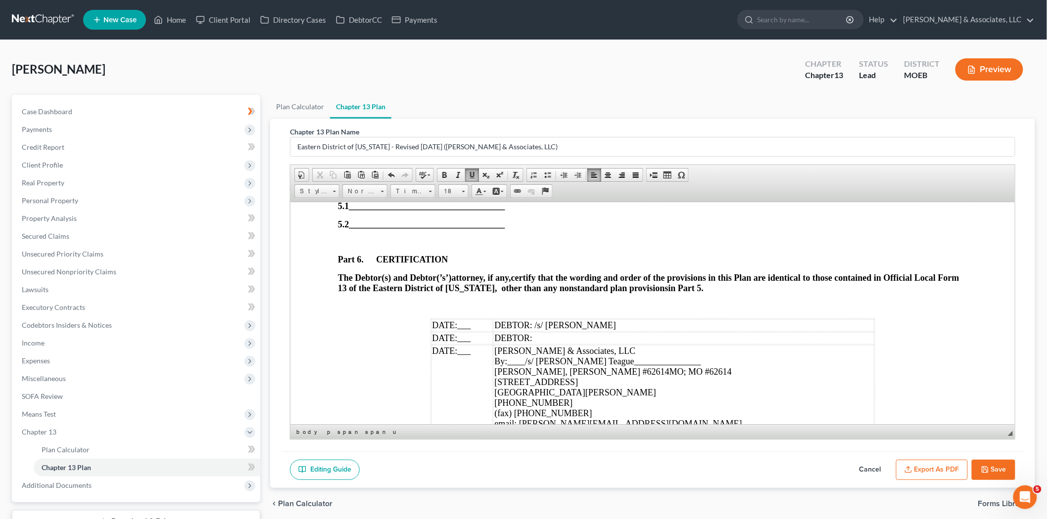
scroll to position [3078, 0]
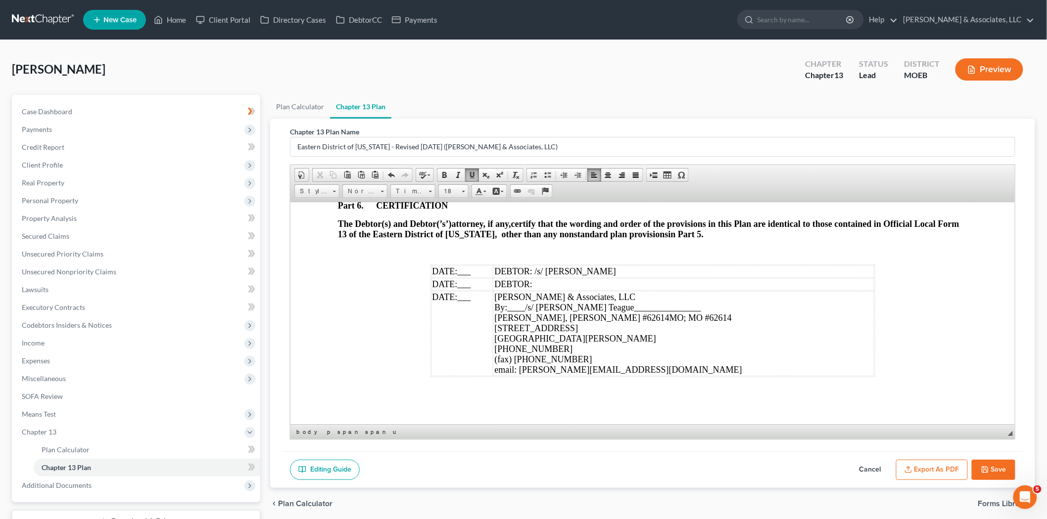
click at [464, 276] on span "___" at bounding box center [463, 271] width 13 height 10
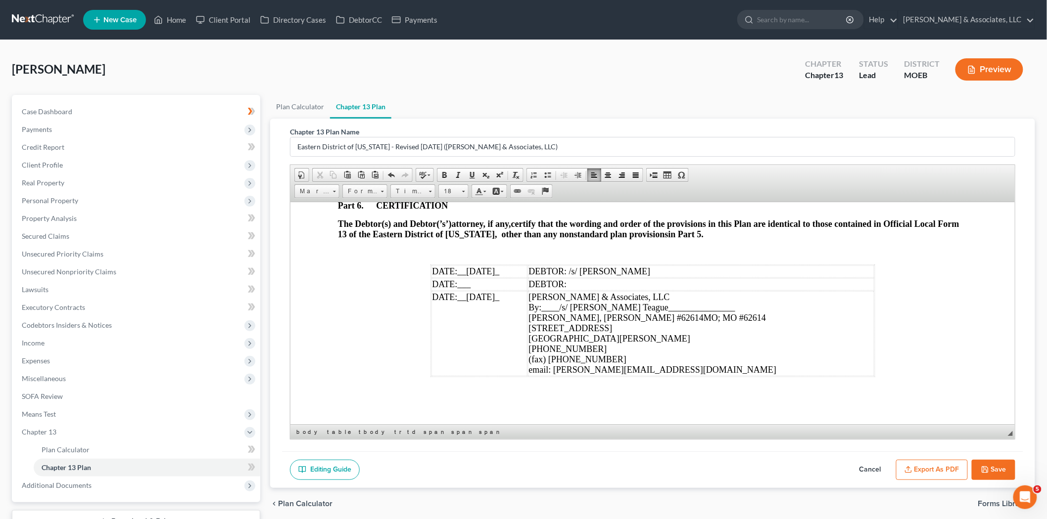
scroll to position [3100, 0]
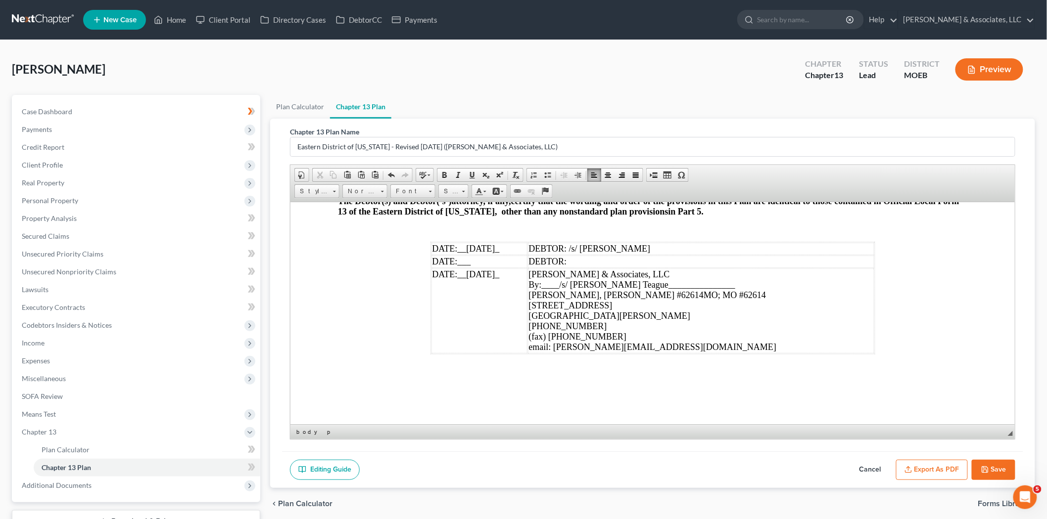
scroll to position [2, 0]
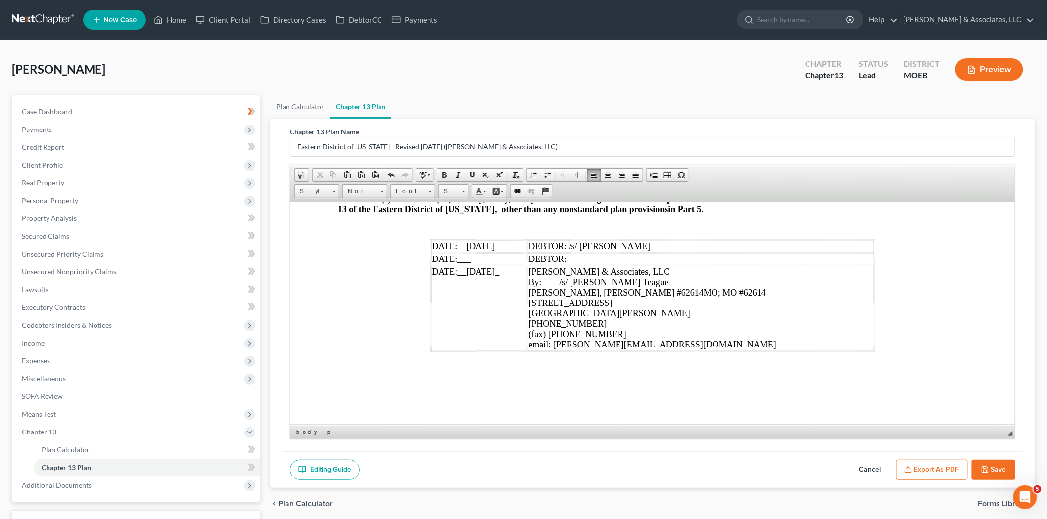
click at [403, 369] on p at bounding box center [651, 364] width 629 height 9
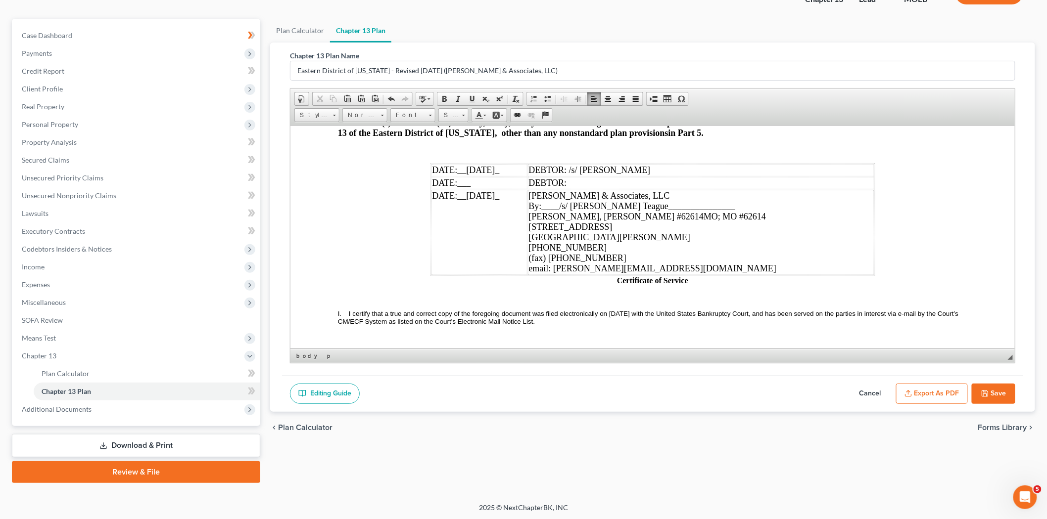
click at [611, 285] on p "Certificate of Service" at bounding box center [651, 280] width 629 height 9
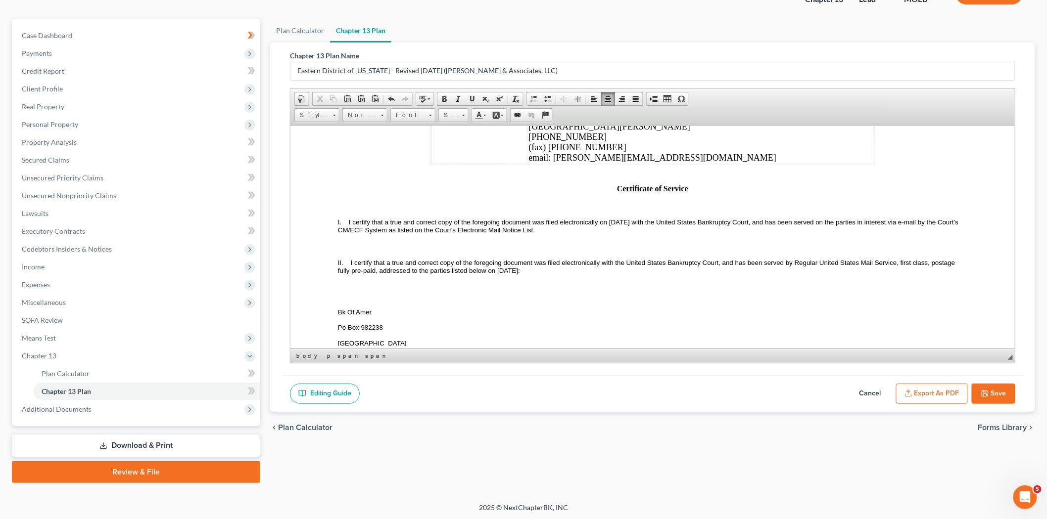
scroll to position [3210, 0]
click at [643, 234] on span "I certify that a true and correct copy of the foregoing document was filed elec…" at bounding box center [648, 226] width 622 height 15
click at [534, 275] on span "I certify that a true and correct copy of the foregoing document was filed elec…" at bounding box center [646, 267] width 619 height 15
click at [987, 392] on icon "button" at bounding box center [985, 394] width 8 height 8
select select "6"
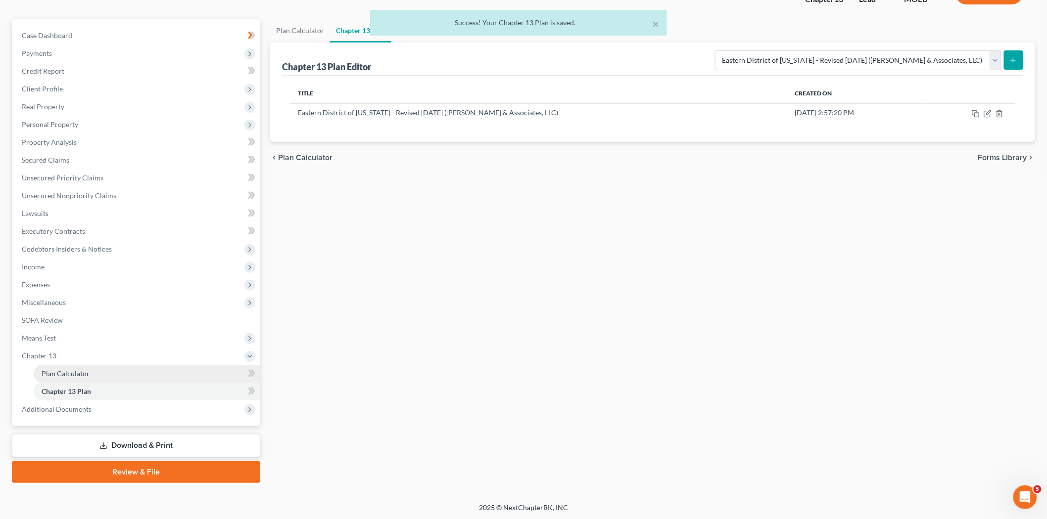
drag, startPoint x: 114, startPoint y: 443, endPoint x: 242, endPoint y: 374, distance: 145.6
click at [114, 443] on link "Download & Print" at bounding box center [136, 445] width 248 height 23
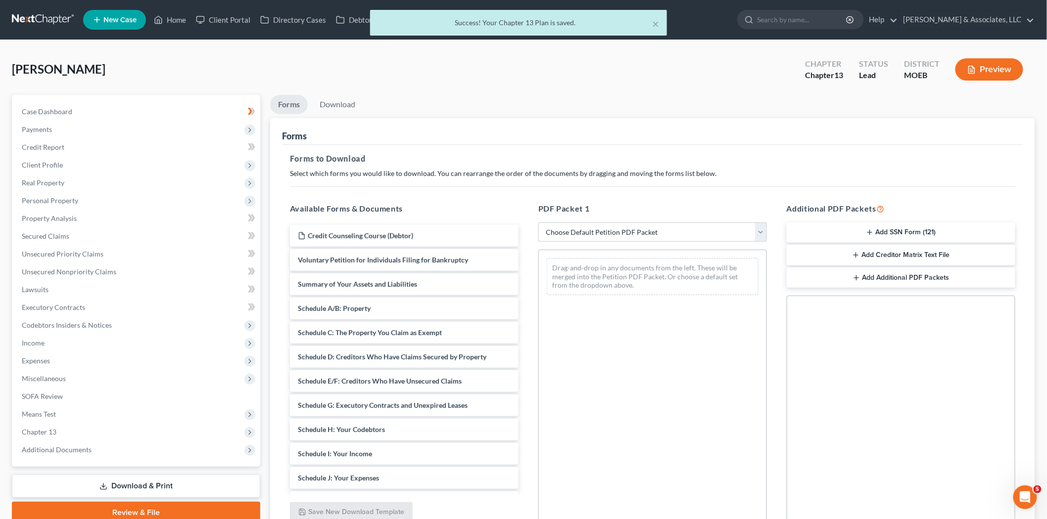
click at [867, 263] on button "Add Creditor Matrix Text File" at bounding box center [901, 255] width 229 height 21
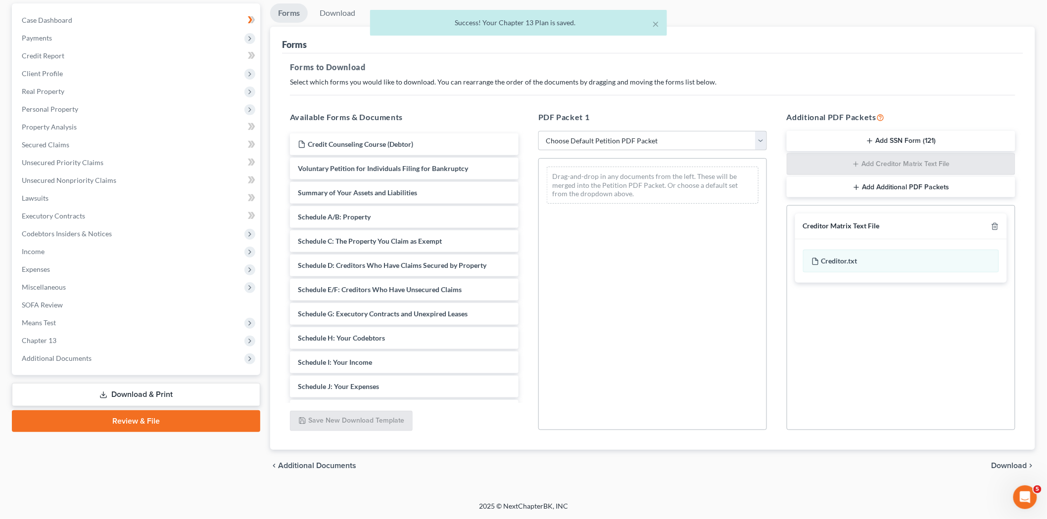
click at [1017, 469] on span "Download" at bounding box center [1009, 466] width 36 height 8
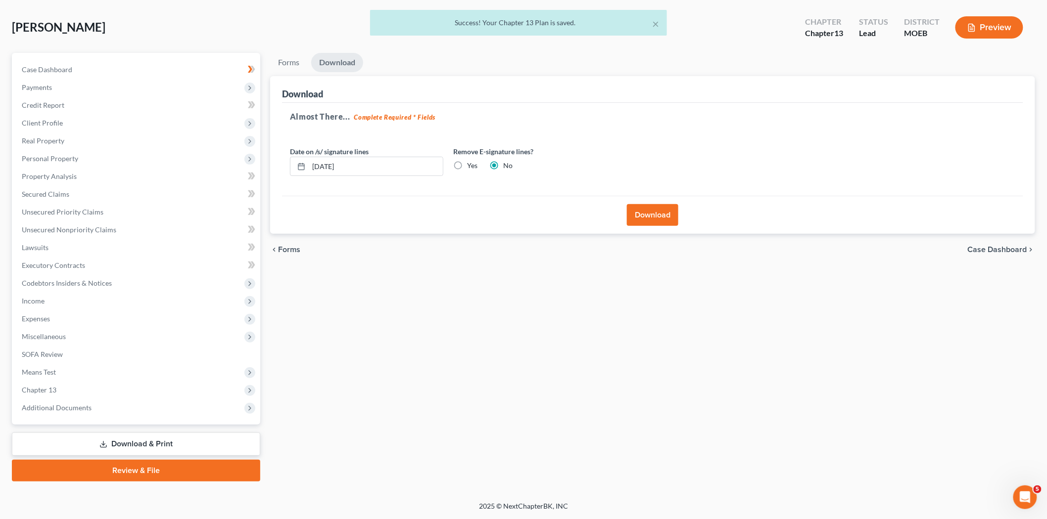
scroll to position [41, 0]
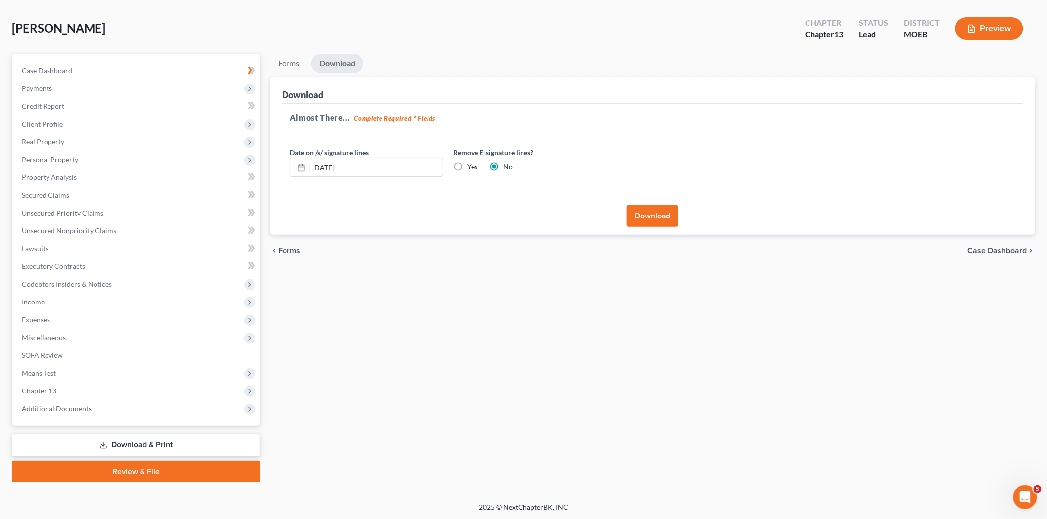
click at [649, 209] on button "Download" at bounding box center [652, 216] width 51 height 22
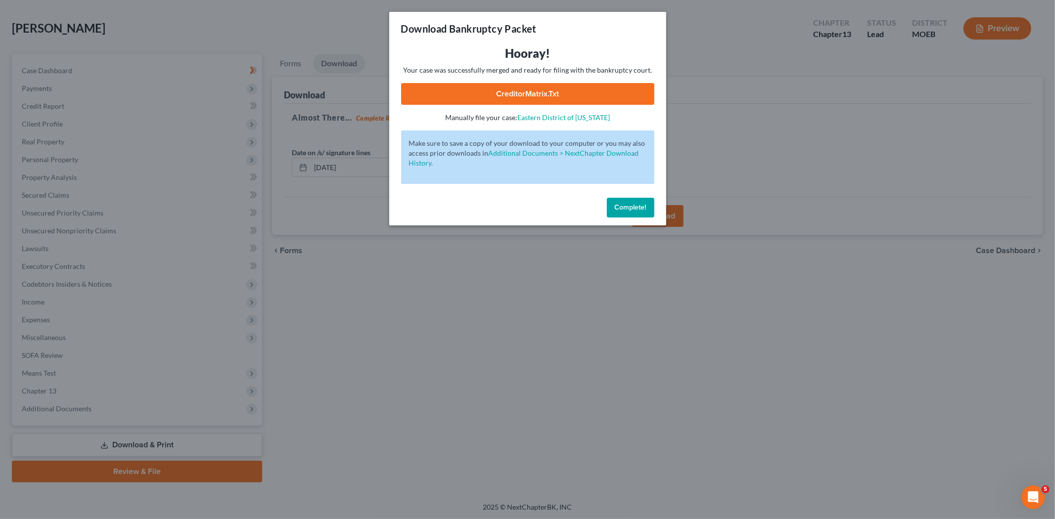
click at [506, 100] on link "CreditorMatrix.txt" at bounding box center [527, 94] width 253 height 22
click at [626, 208] on span "Complete!" at bounding box center [631, 207] width 32 height 8
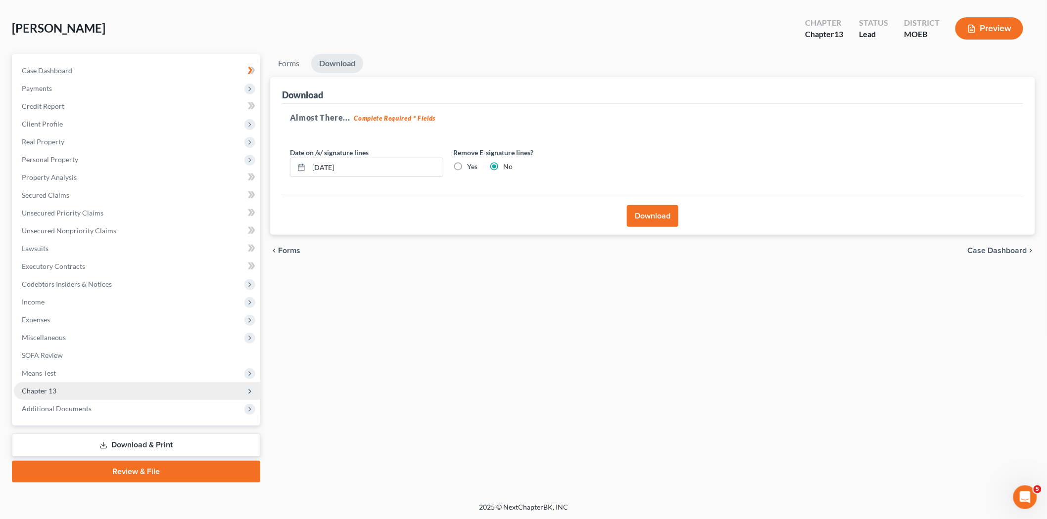
click at [56, 397] on span "Chapter 13" at bounding box center [137, 391] width 246 height 18
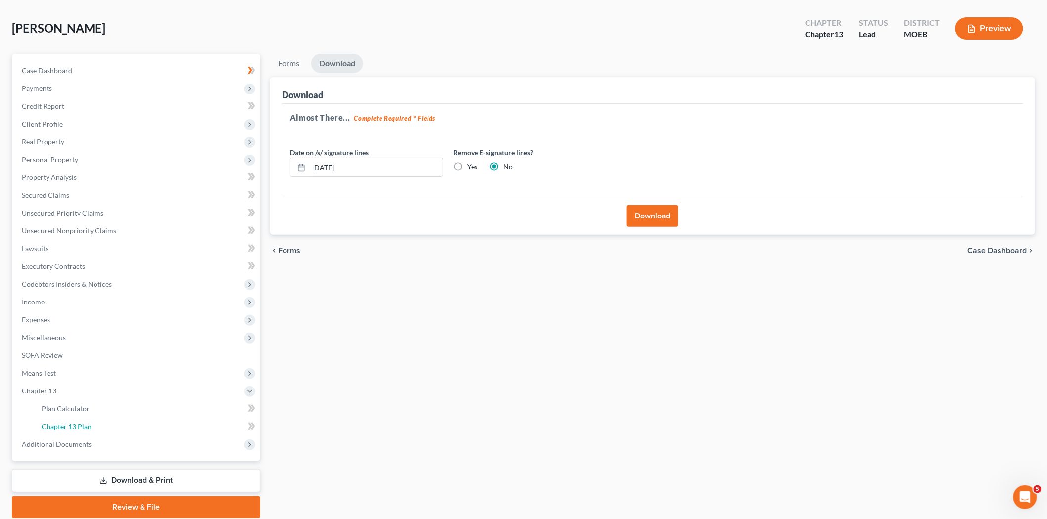
drag, startPoint x: 101, startPoint y: 423, endPoint x: 359, endPoint y: 318, distance: 278.9
click at [101, 423] on link "Chapter 13 Plan" at bounding box center [147, 427] width 227 height 18
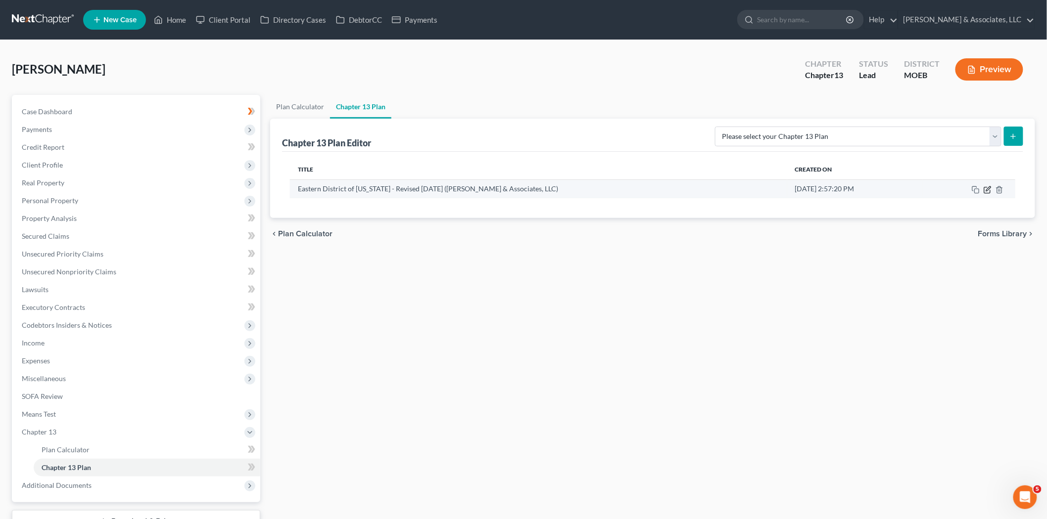
click at [986, 189] on icon "button" at bounding box center [987, 190] width 8 height 8
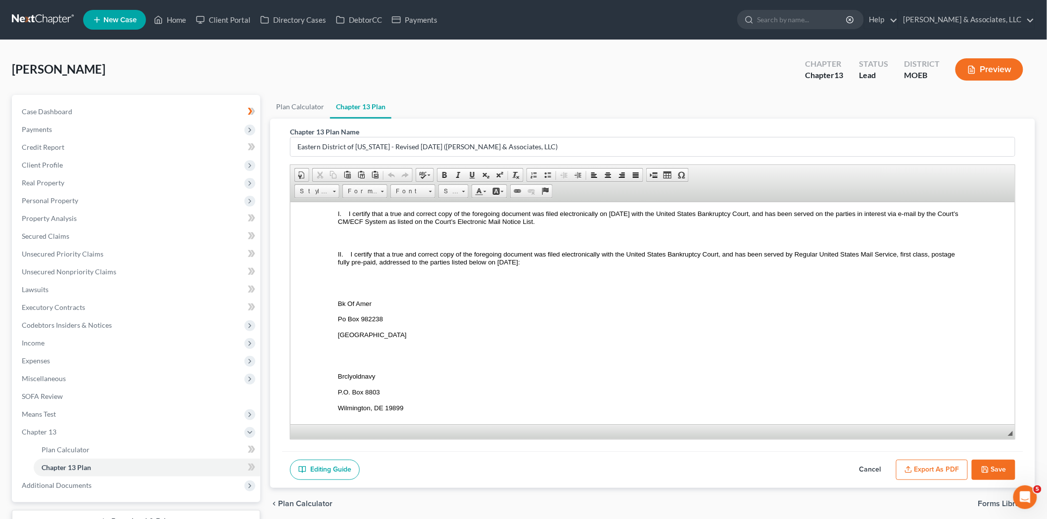
scroll to position [3243, 0]
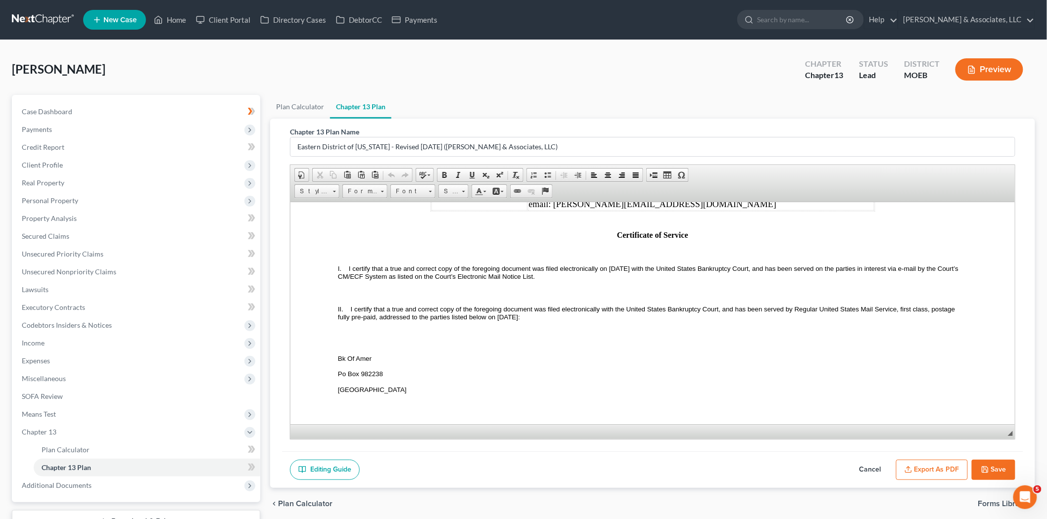
click at [339, 347] on p at bounding box center [651, 338] width 629 height 18
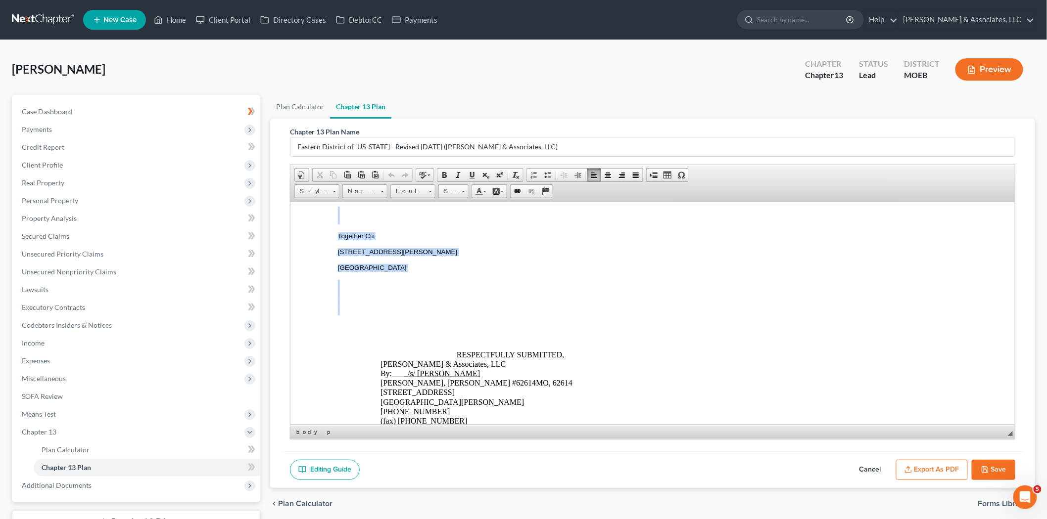
scroll to position [4680, 0]
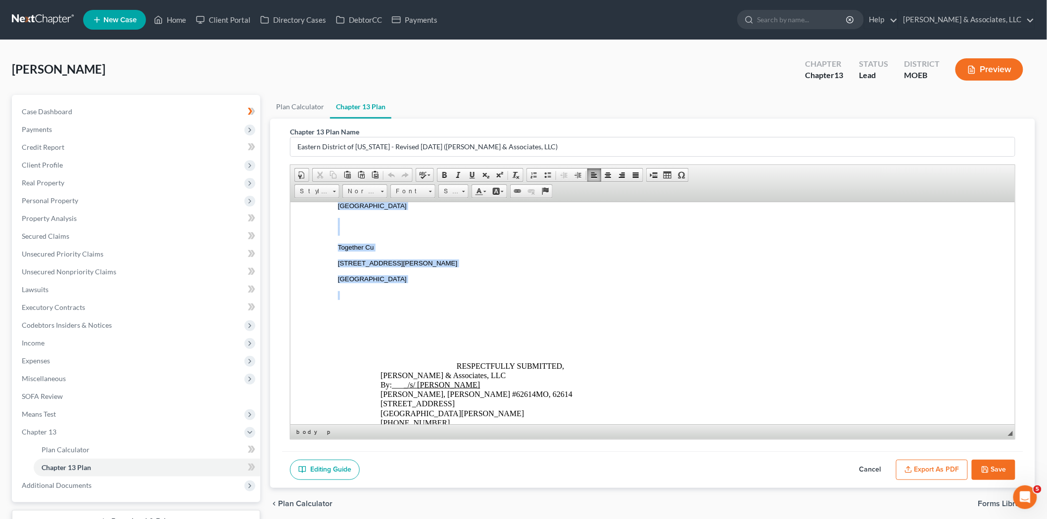
drag, startPoint x: 334, startPoint y: 364, endPoint x: 369, endPoint y: 344, distance: 40.1
paste body
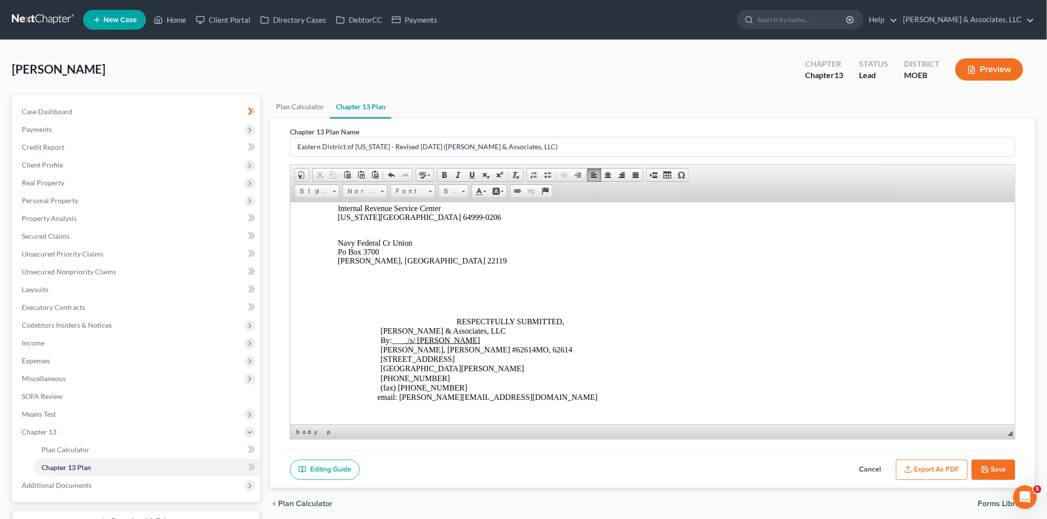
scroll to position [3508, 0]
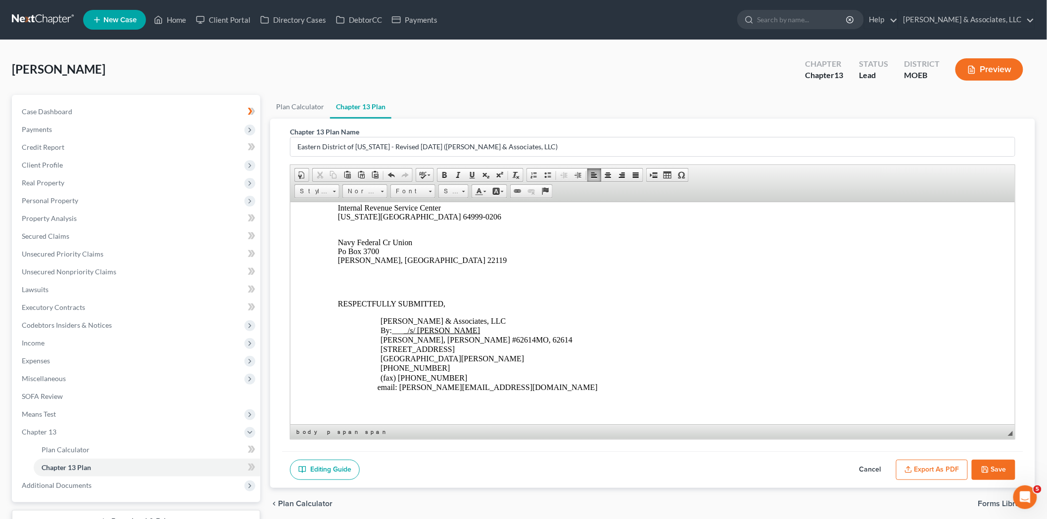
click at [337, 308] on span "RESPECTFULLY SUBMITTED," at bounding box center [390, 303] width 107 height 8
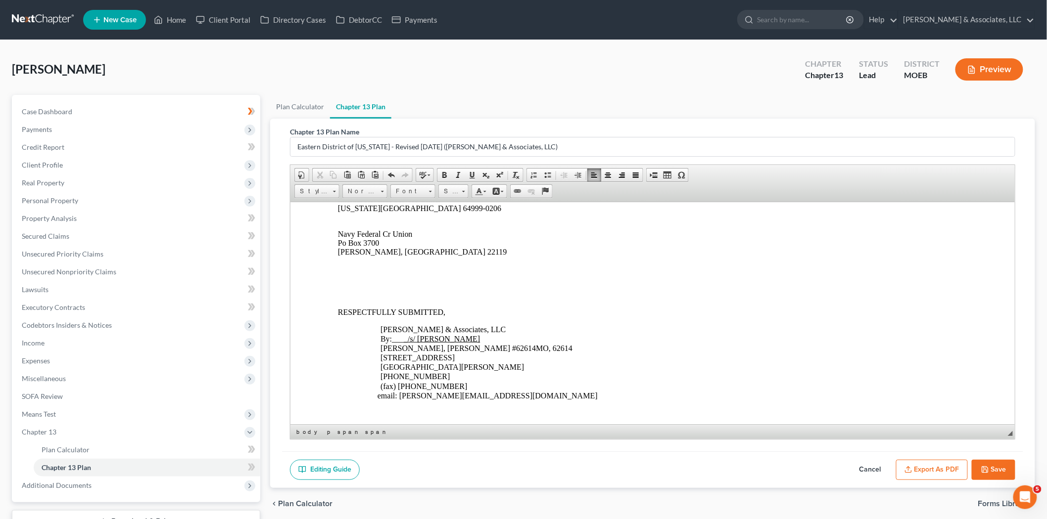
scroll to position [3515, 0]
click at [941, 467] on button "Export as PDF" at bounding box center [932, 470] width 72 height 21
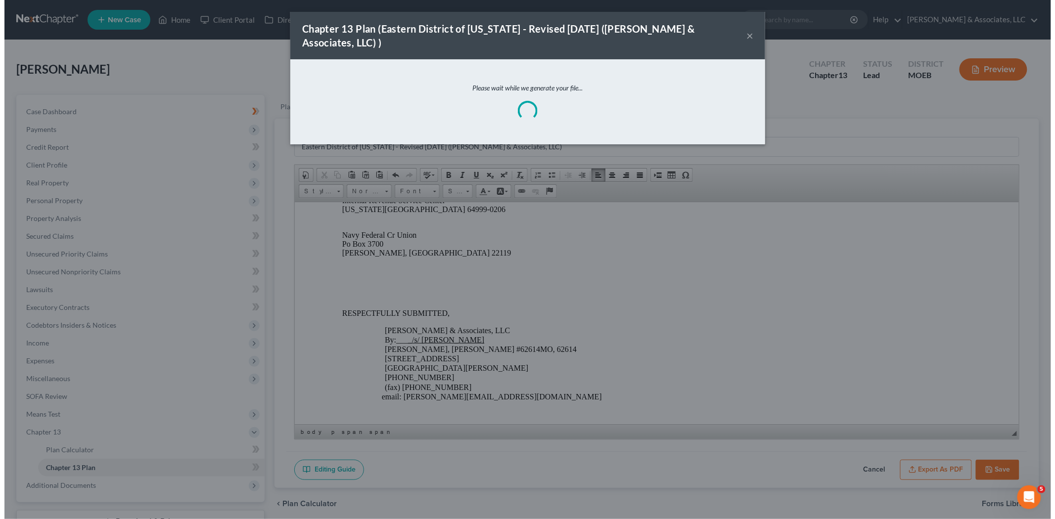
scroll to position [3505, 0]
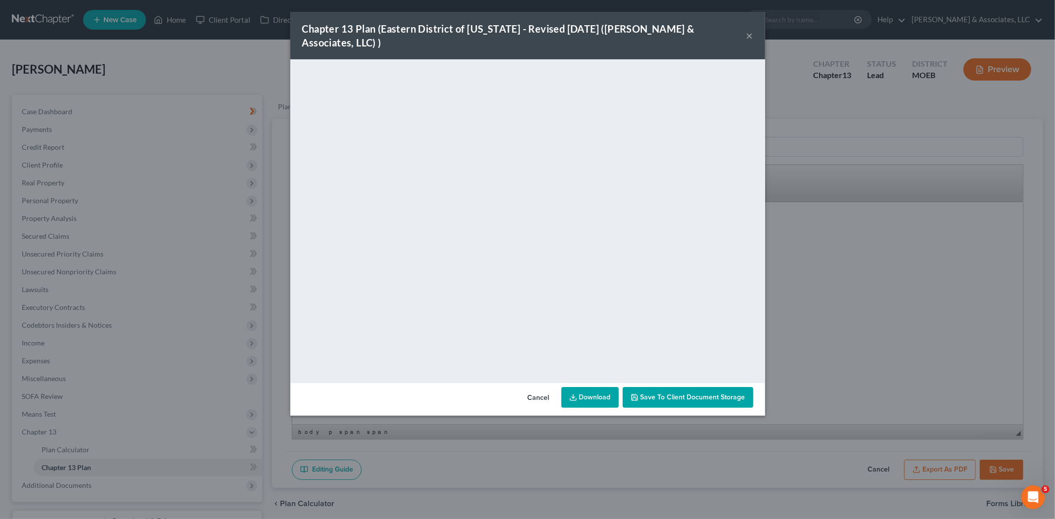
click at [703, 393] on span "Save to Client Document Storage" at bounding box center [693, 397] width 105 height 8
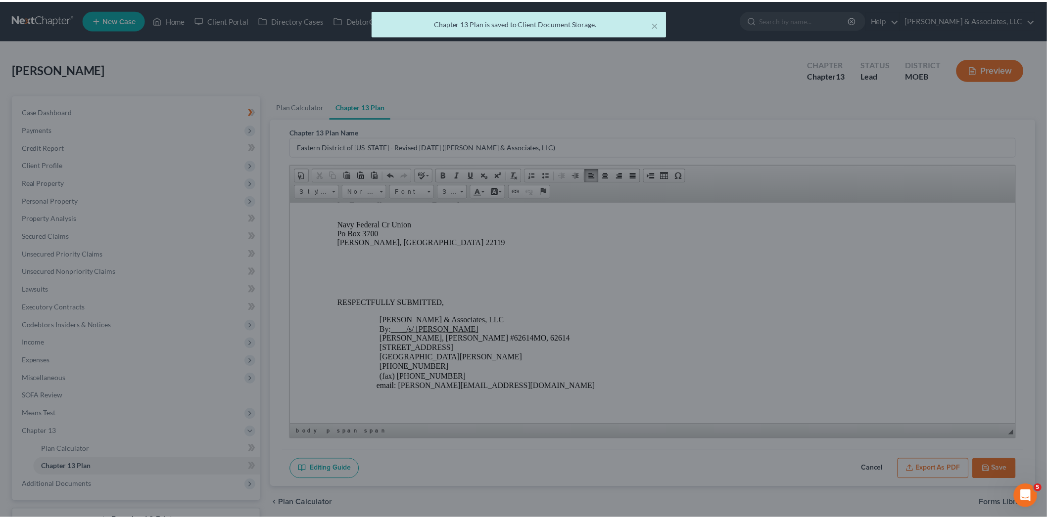
scroll to position [3515, 0]
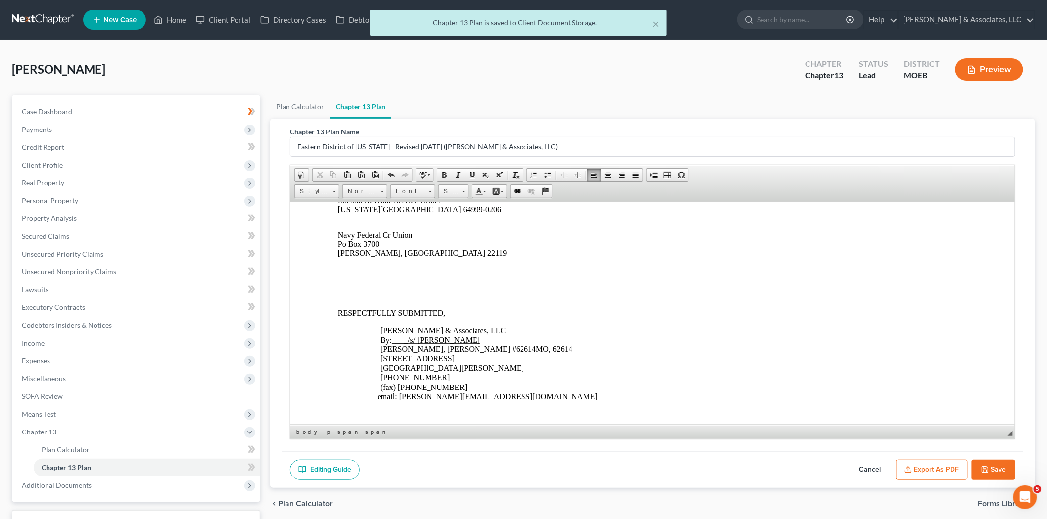
click at [997, 470] on button "Save" at bounding box center [994, 470] width 44 height 21
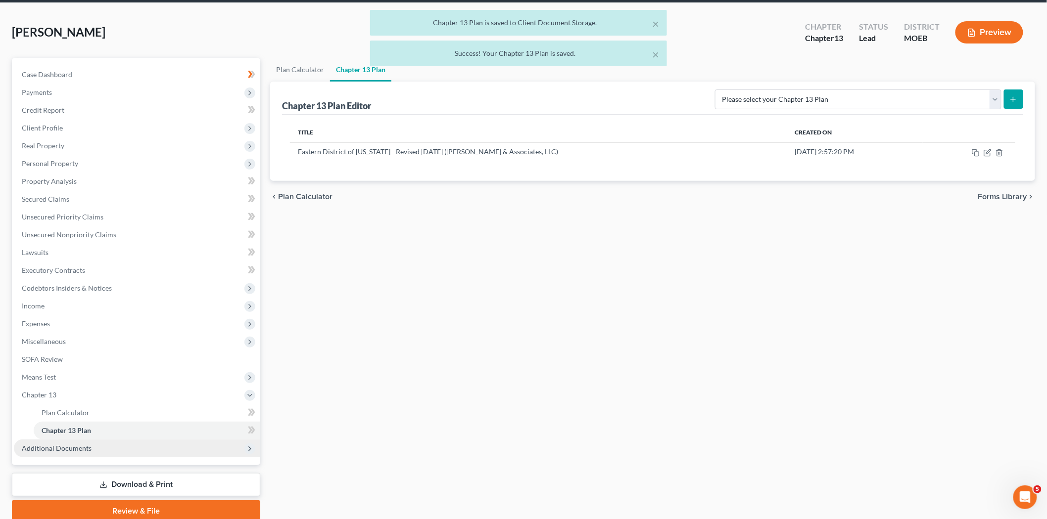
scroll to position [76, 0]
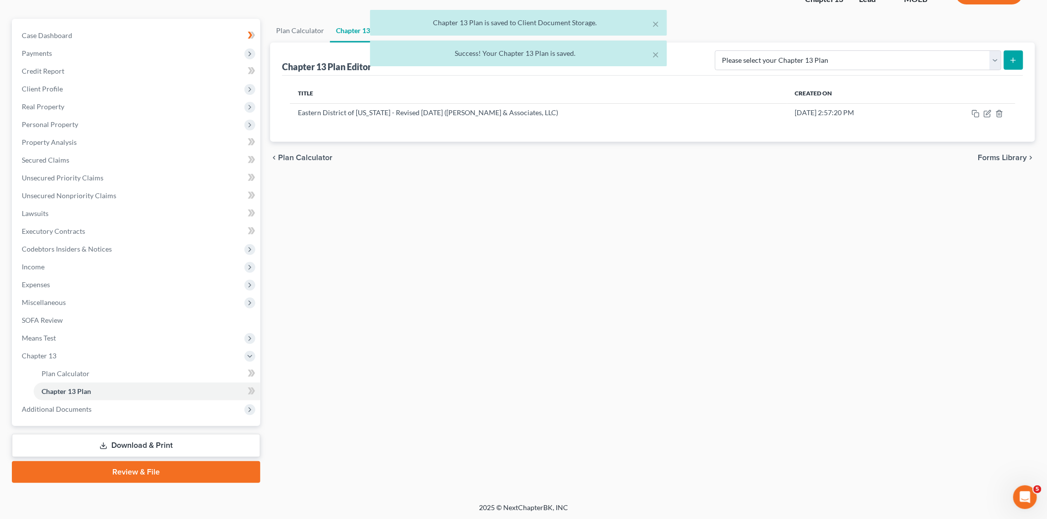
click at [154, 443] on link "Download & Print" at bounding box center [136, 445] width 248 height 23
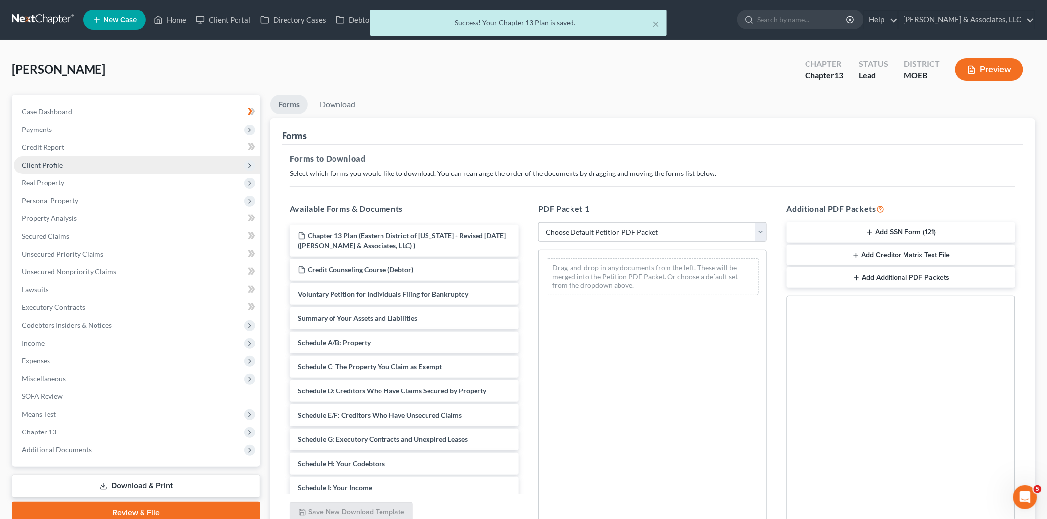
click at [57, 161] on span "Client Profile" at bounding box center [42, 165] width 41 height 8
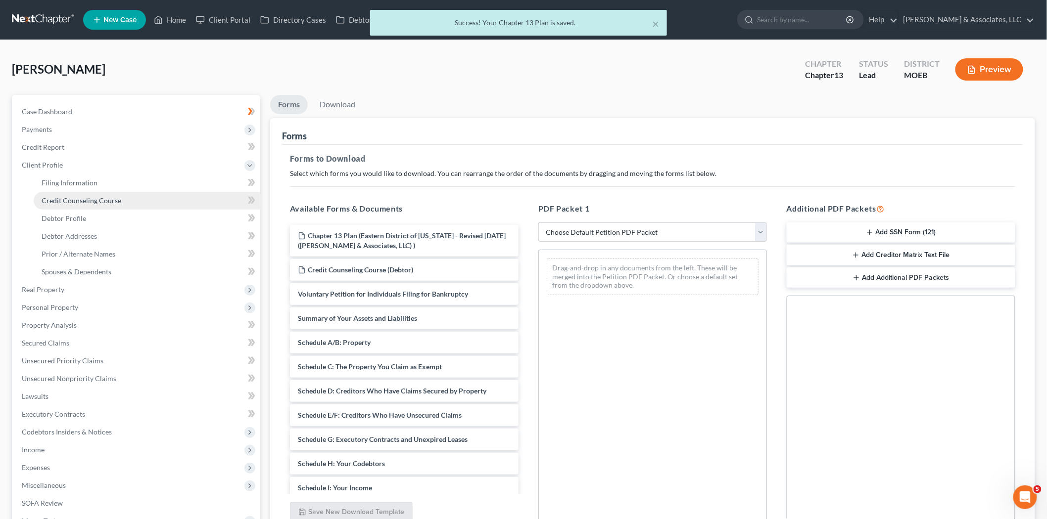
click at [76, 200] on span "Credit Counseling Course" at bounding box center [82, 200] width 80 height 8
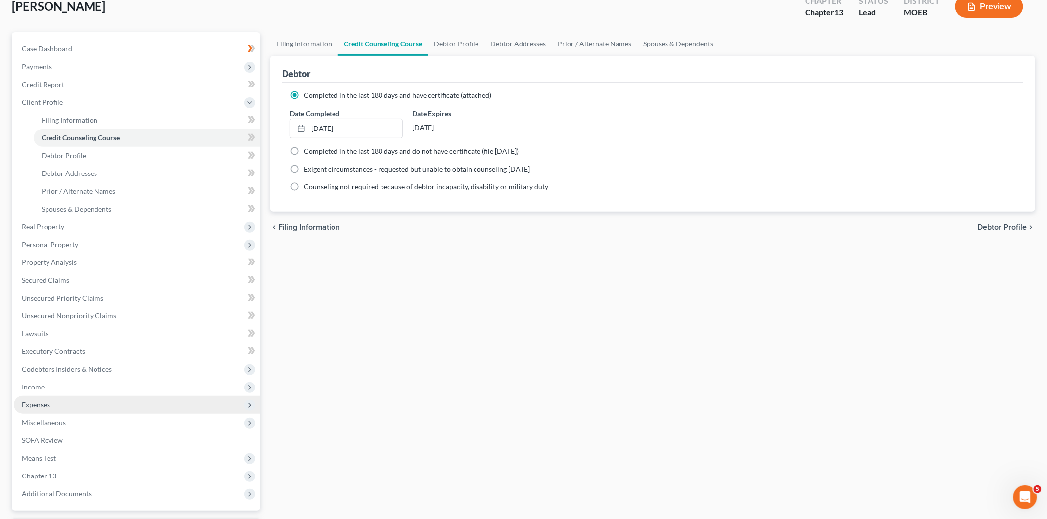
scroll to position [147, 0]
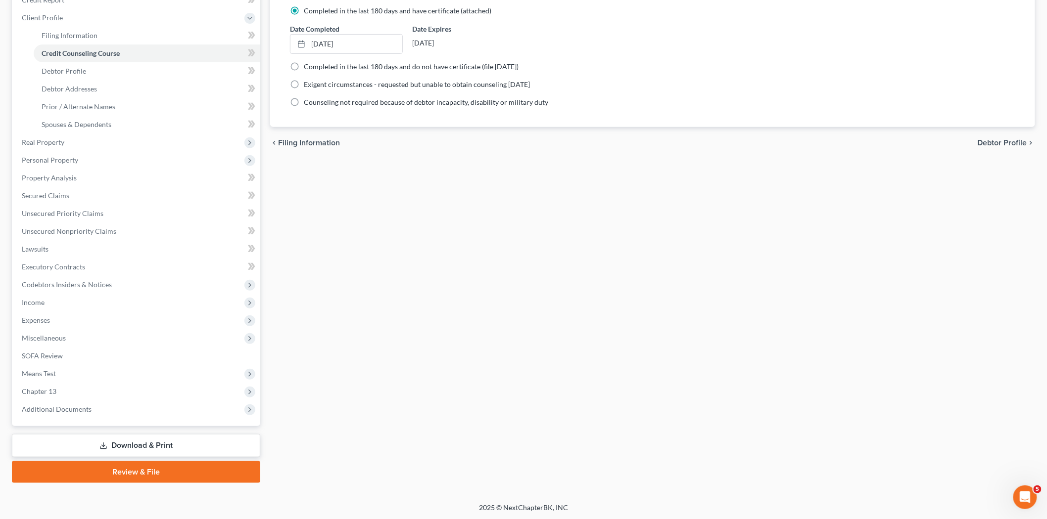
drag, startPoint x: 122, startPoint y: 447, endPoint x: 465, endPoint y: 243, distance: 398.8
click at [123, 447] on link "Download & Print" at bounding box center [136, 445] width 248 height 23
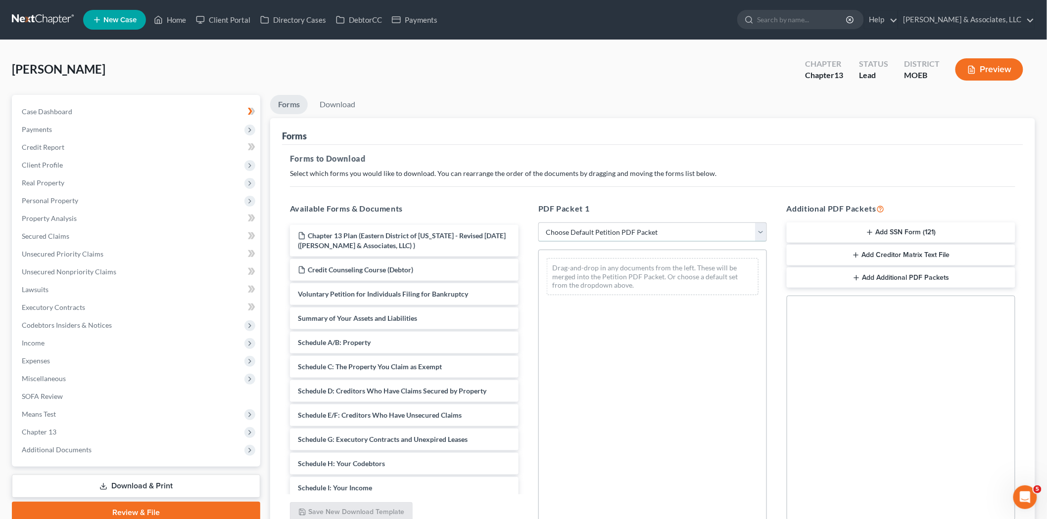
drag, startPoint x: 588, startPoint y: 230, endPoint x: 595, endPoint y: 240, distance: 12.5
click at [588, 230] on select "Choose Default Petition PDF Packet Complete Bankruptcy Petition (all forms and …" at bounding box center [652, 233] width 229 height 20
select select "0"
click at [538, 223] on select "Choose Default Petition PDF Packet Complete Bankruptcy Petition (all forms and …" at bounding box center [652, 233] width 229 height 20
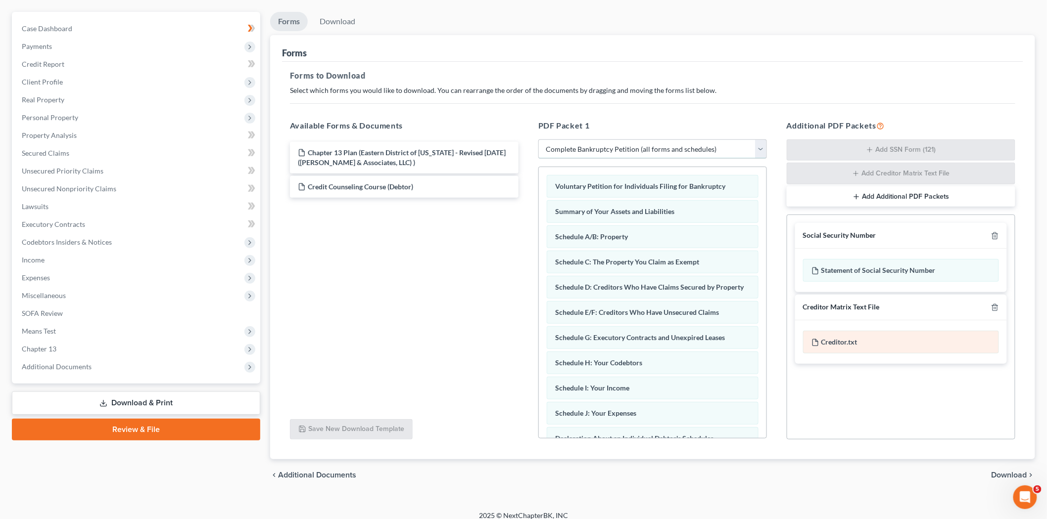
scroll to position [93, 0]
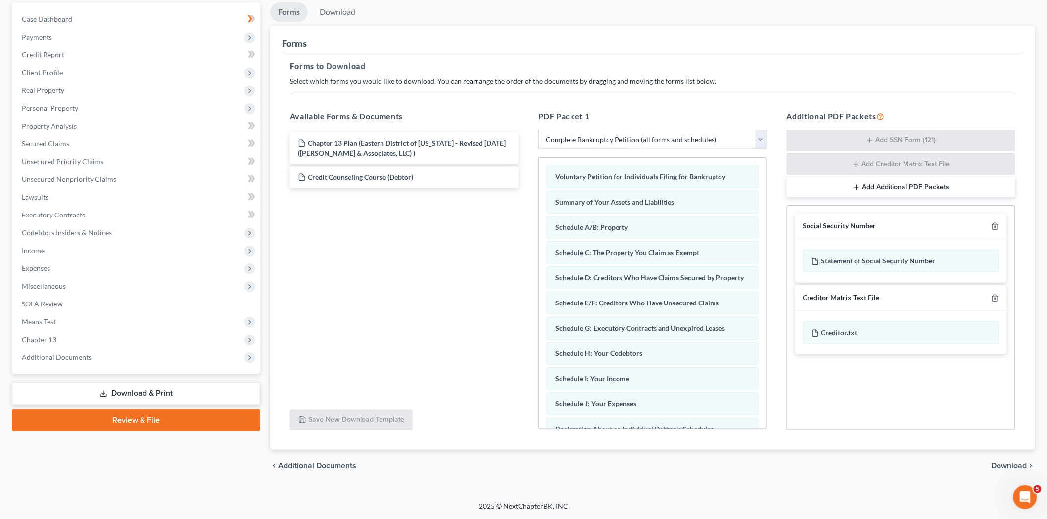
click at [871, 184] on button "Add Additional PDF Packets" at bounding box center [901, 187] width 229 height 21
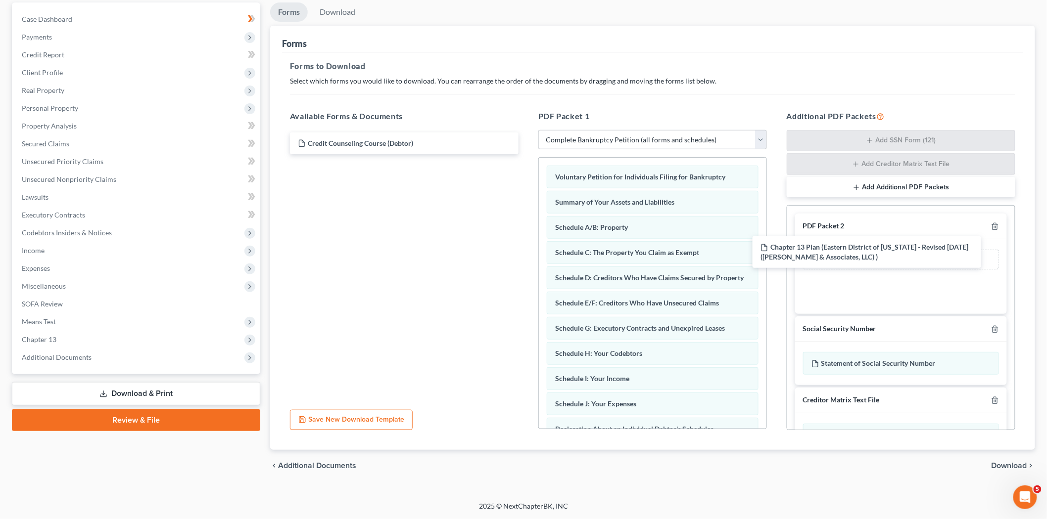
drag, startPoint x: 463, startPoint y: 145, endPoint x: 1051, endPoint y: 339, distance: 619.4
click at [526, 154] on div "Chapter 13 Plan (Eastern District of [US_STATE] - Revised [DATE] ([PERSON_NAME]…" at bounding box center [404, 144] width 244 height 22
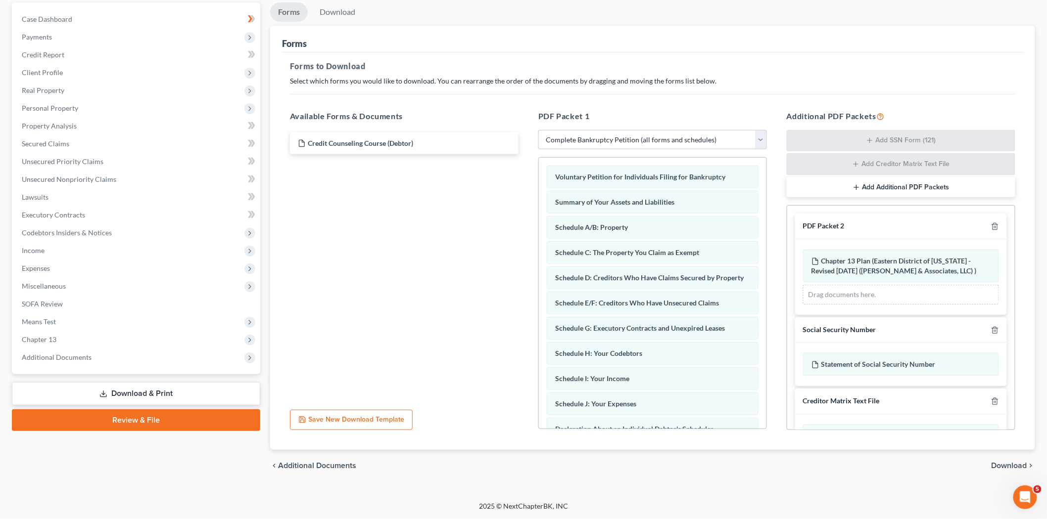
click at [1015, 466] on span "Download" at bounding box center [1009, 466] width 36 height 8
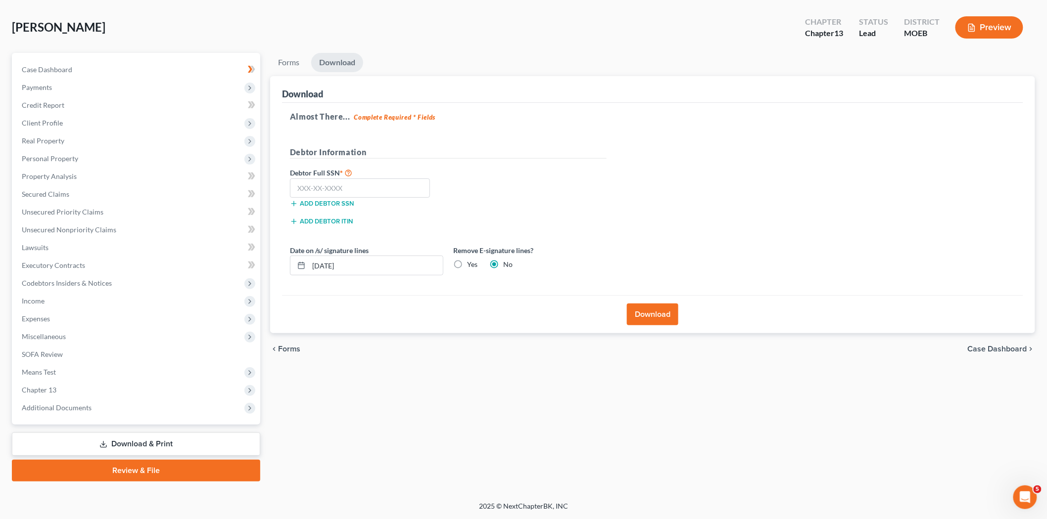
scroll to position [41, 0]
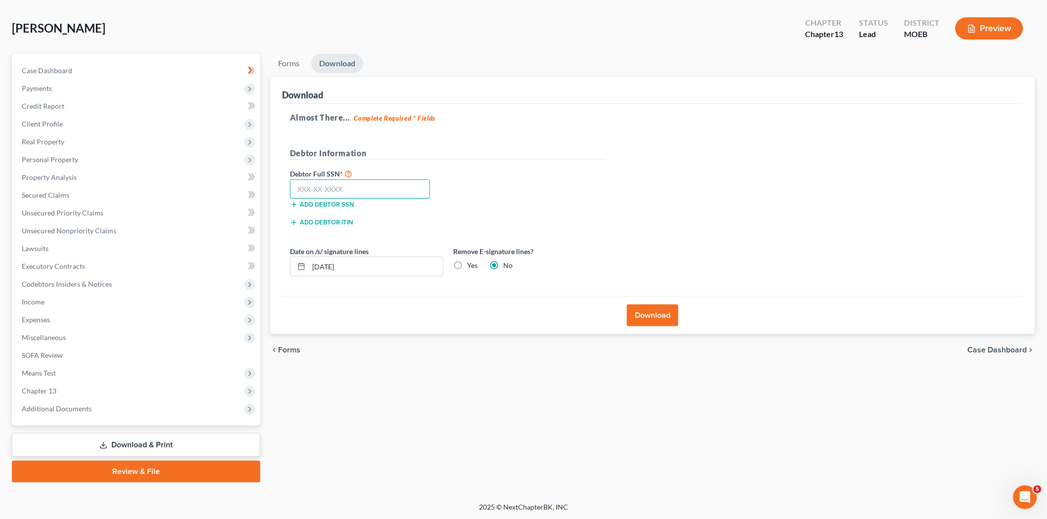
click at [389, 186] on input "text" at bounding box center [360, 190] width 140 height 20
type input "495-04-4769"
click at [644, 320] on button "Download" at bounding box center [652, 316] width 51 height 22
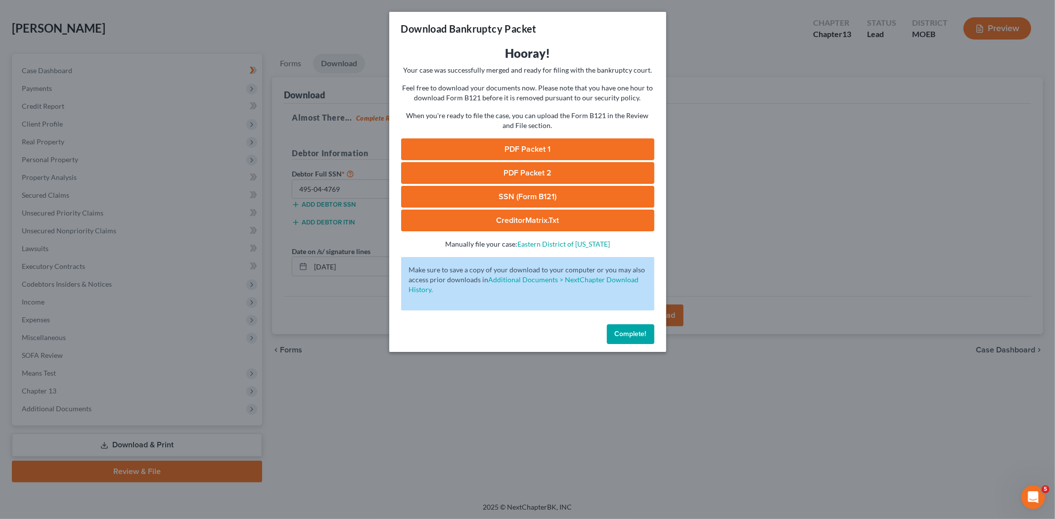
drag, startPoint x: 518, startPoint y: 146, endPoint x: 908, endPoint y: 50, distance: 401.5
click at [518, 146] on link "PDF Packet 1" at bounding box center [527, 150] width 253 height 22
drag, startPoint x: 506, startPoint y: 171, endPoint x: 901, endPoint y: 110, distance: 399.9
click at [506, 171] on link "PDF Packet 2" at bounding box center [527, 173] width 253 height 22
drag, startPoint x: 494, startPoint y: 189, endPoint x: 913, endPoint y: 117, distance: 425.7
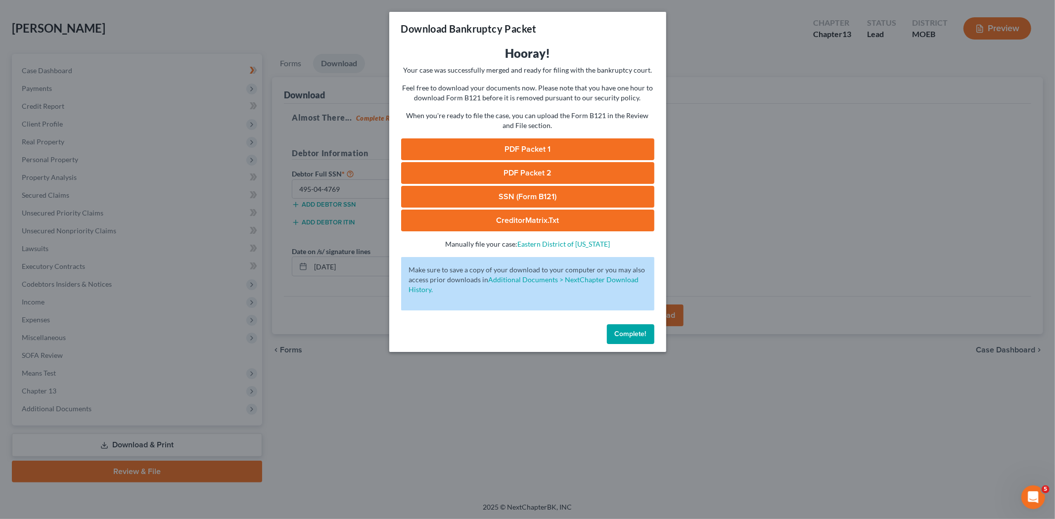
click at [494, 189] on link "SSN (Form B121)" at bounding box center [527, 197] width 253 height 22
click at [641, 338] on span "Complete!" at bounding box center [631, 334] width 32 height 8
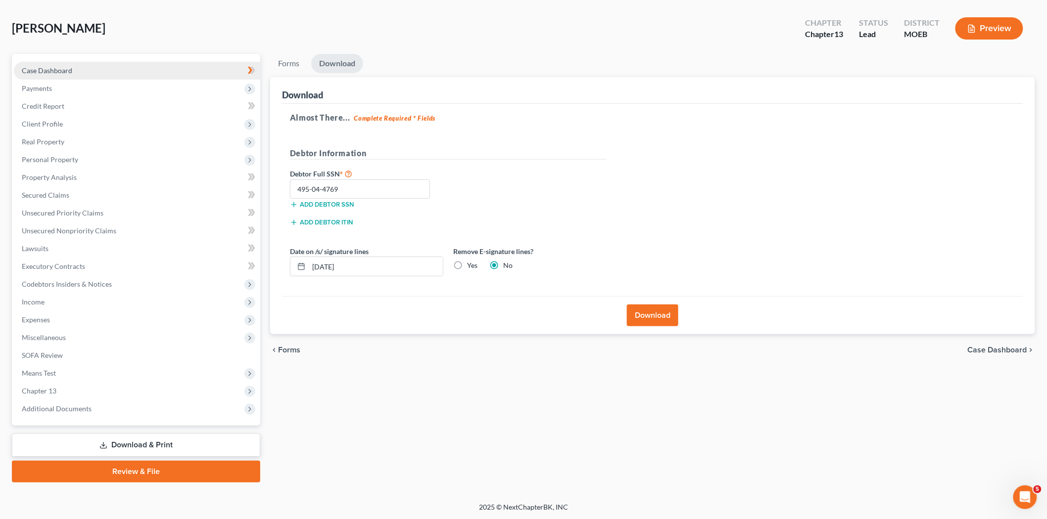
click at [55, 68] on span "Case Dashboard" at bounding box center [47, 70] width 50 height 8
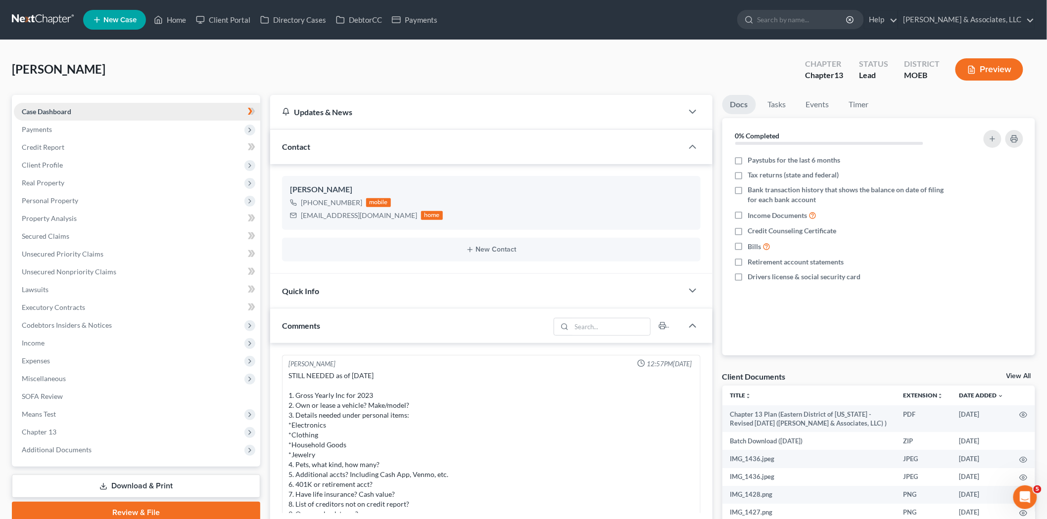
scroll to position [1281, 0]
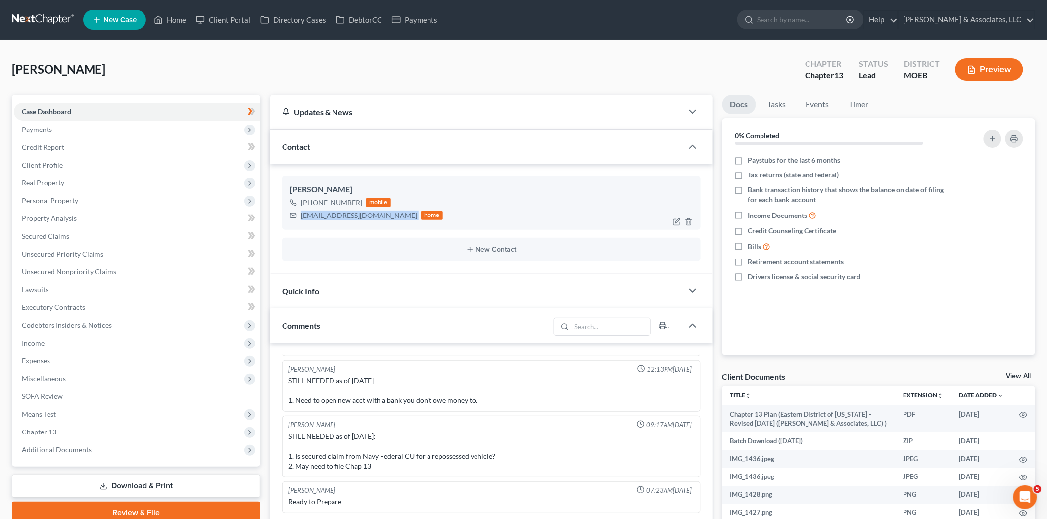
drag, startPoint x: 300, startPoint y: 215, endPoint x: 388, endPoint y: 210, distance: 88.7
click at [388, 210] on div "[EMAIL_ADDRESS][DOMAIN_NAME] home" at bounding box center [366, 215] width 153 height 13
copy div "[EMAIL_ADDRESS][DOMAIN_NAME]"
drag, startPoint x: 53, startPoint y: 358, endPoint x: 55, endPoint y: 368, distance: 10.0
click at [53, 358] on span "Expenses" at bounding box center [137, 361] width 246 height 18
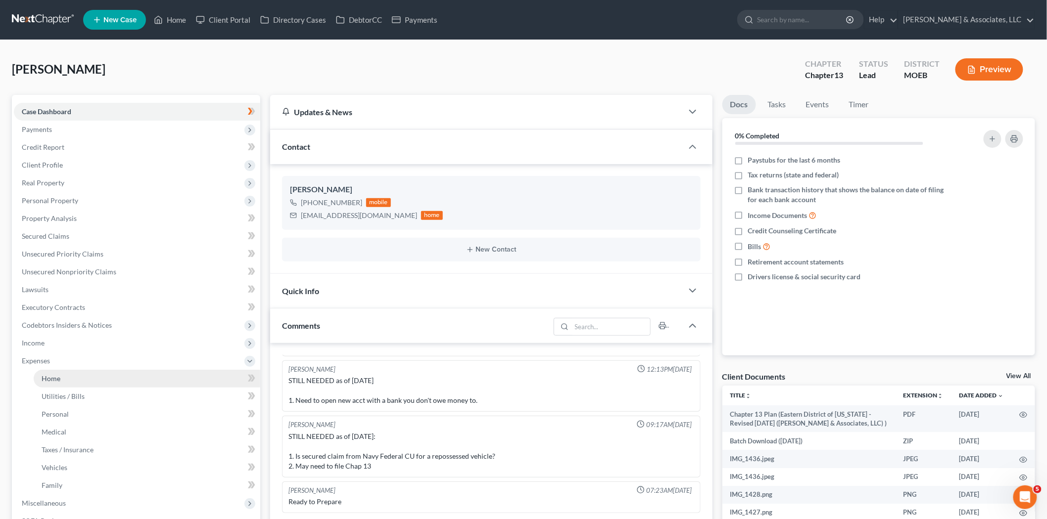
click at [55, 374] on span "Home" at bounding box center [51, 378] width 19 height 8
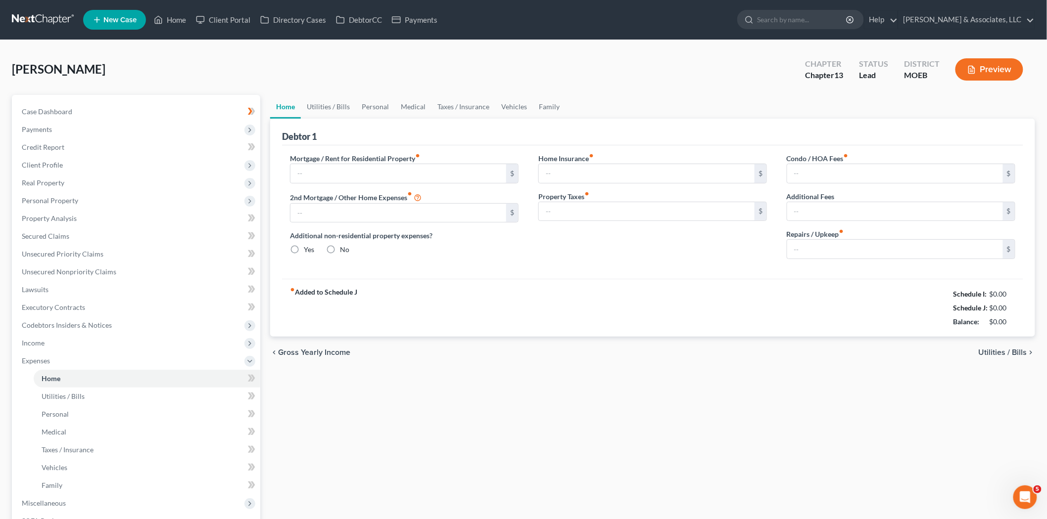
type input "1,400.00"
type input "0.00"
radio input "true"
type input "20.00"
type input "0.00"
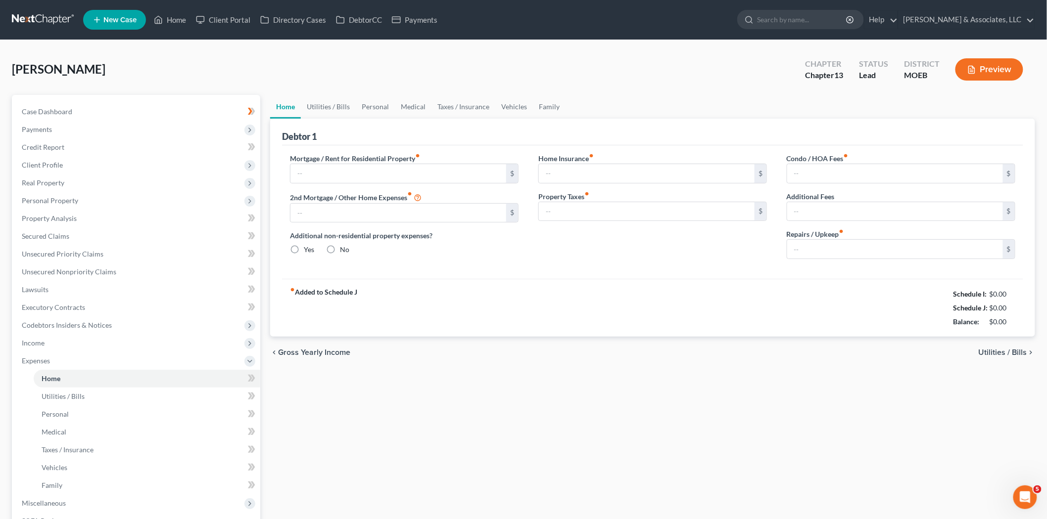
type input "0.00"
type input "50.00"
click at [344, 105] on link "Utilities / Bills" at bounding box center [328, 107] width 55 height 24
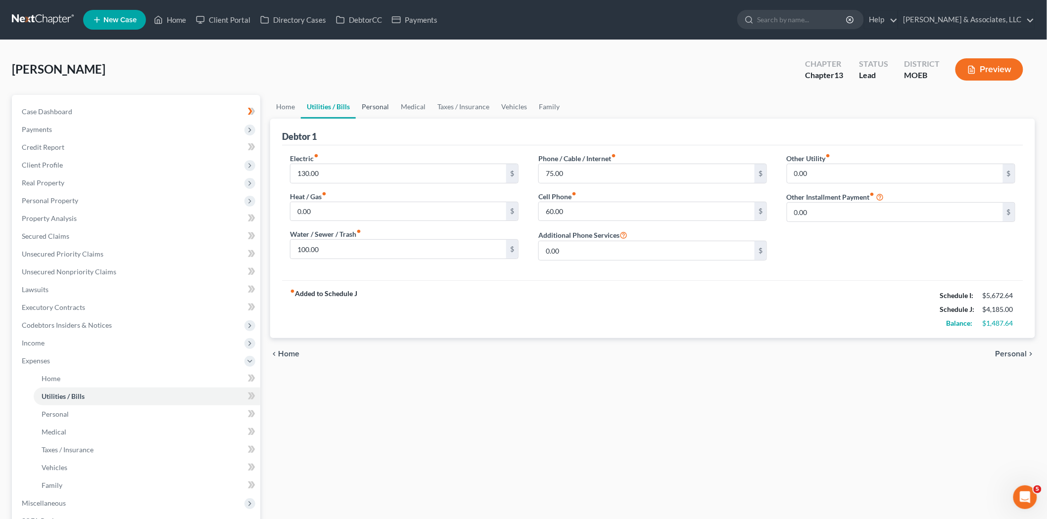
click at [372, 107] on link "Personal" at bounding box center [375, 107] width 39 height 24
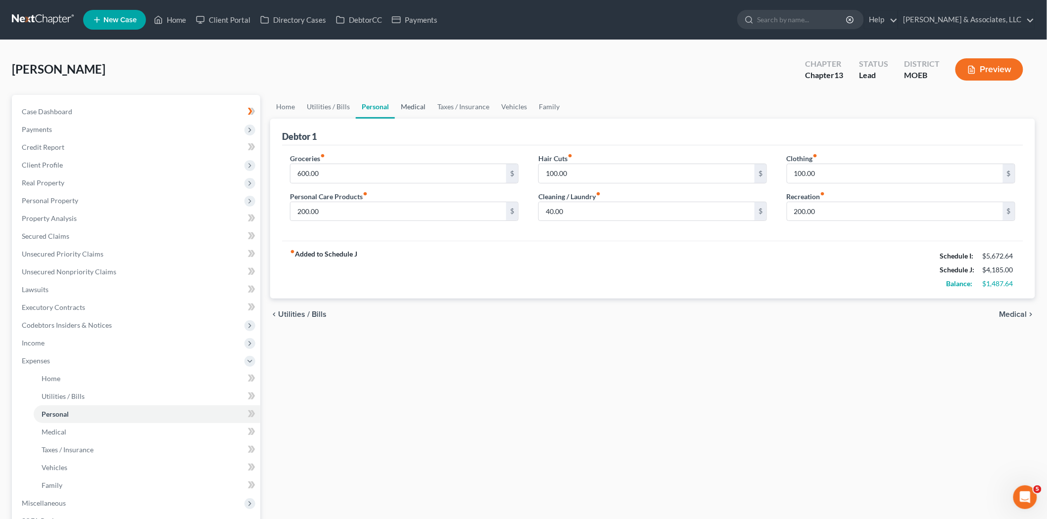
click at [415, 107] on link "Medical" at bounding box center [413, 107] width 37 height 24
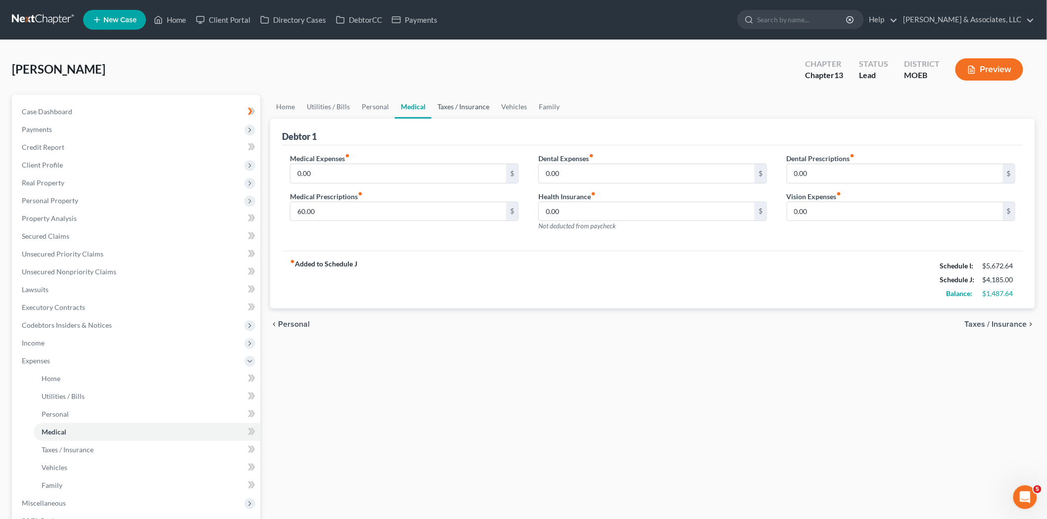
click at [476, 107] on link "Taxes / Insurance" at bounding box center [463, 107] width 64 height 24
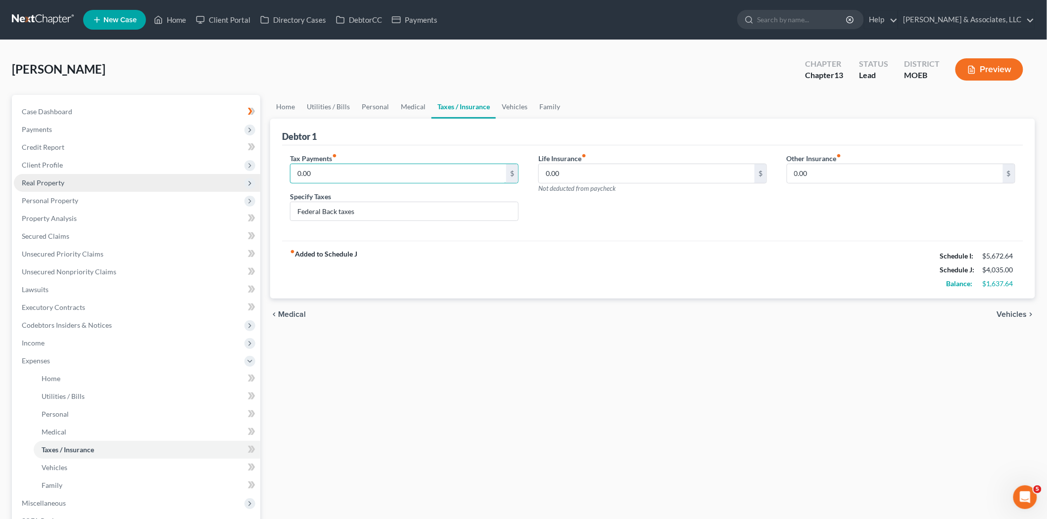
type input "0.00"
click at [533, 101] on link "Family" at bounding box center [549, 107] width 33 height 24
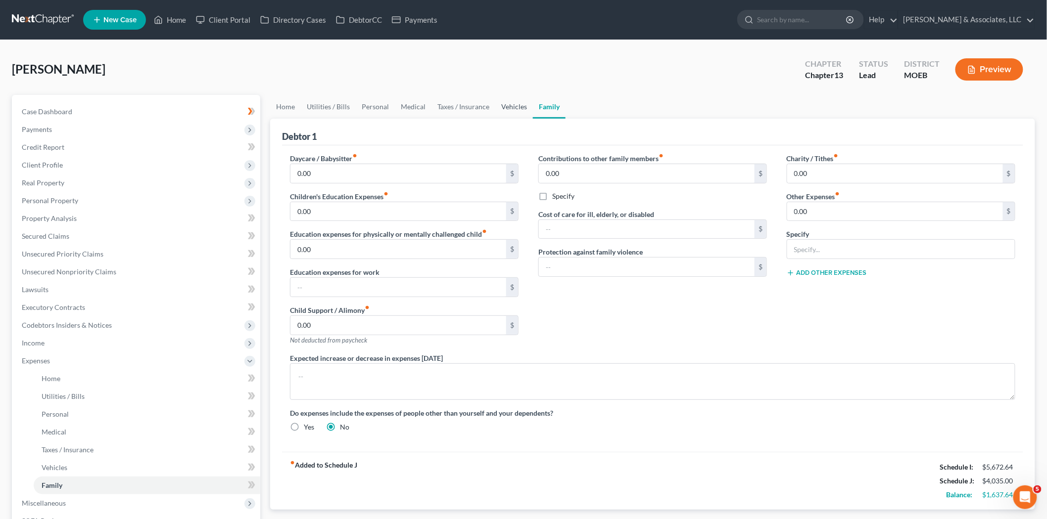
click at [515, 104] on link "Vehicles" at bounding box center [514, 107] width 38 height 24
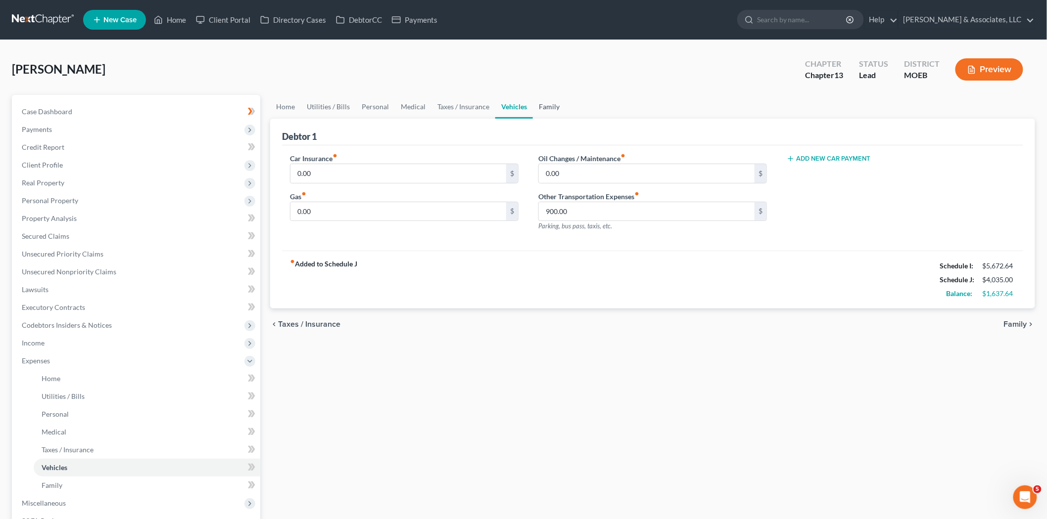
click at [547, 108] on link "Family" at bounding box center [549, 107] width 33 height 24
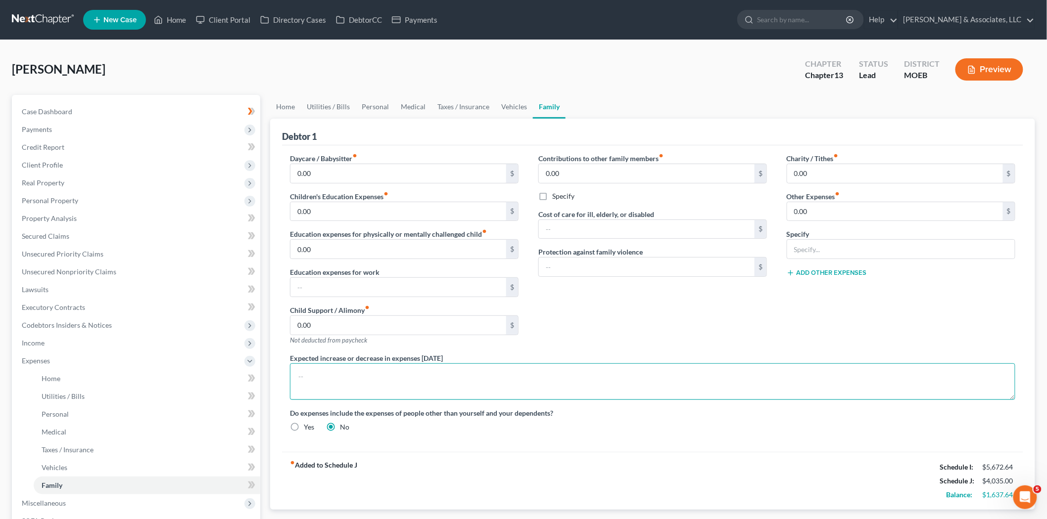
click at [345, 387] on textarea at bounding box center [652, 382] width 725 height 37
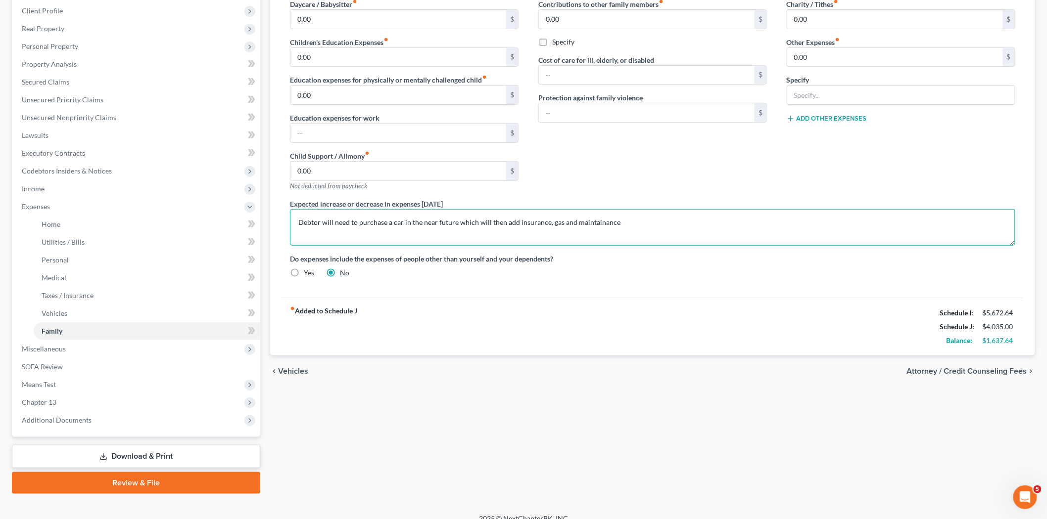
scroll to position [165, 0]
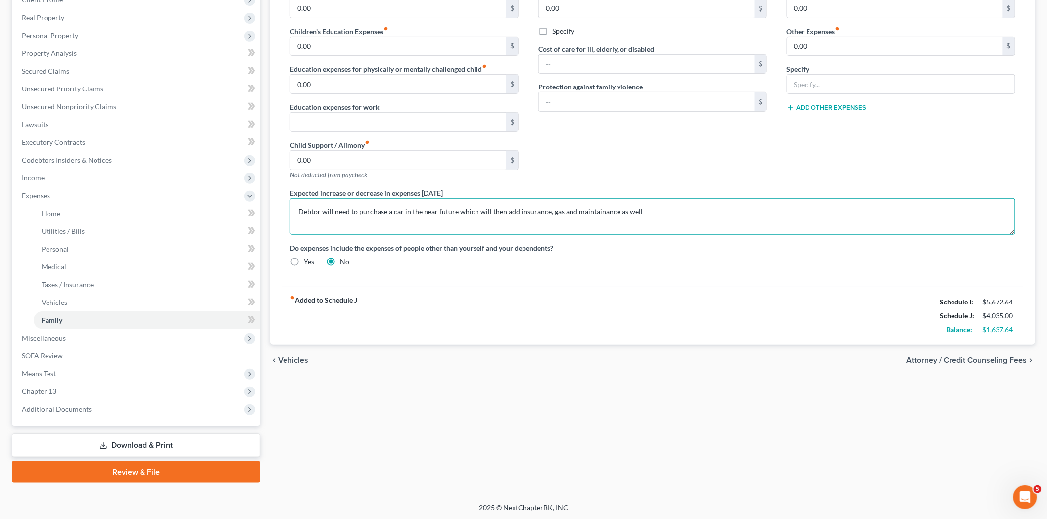
type textarea "Debtor will need to purchase a car in the near future which will then add insur…"
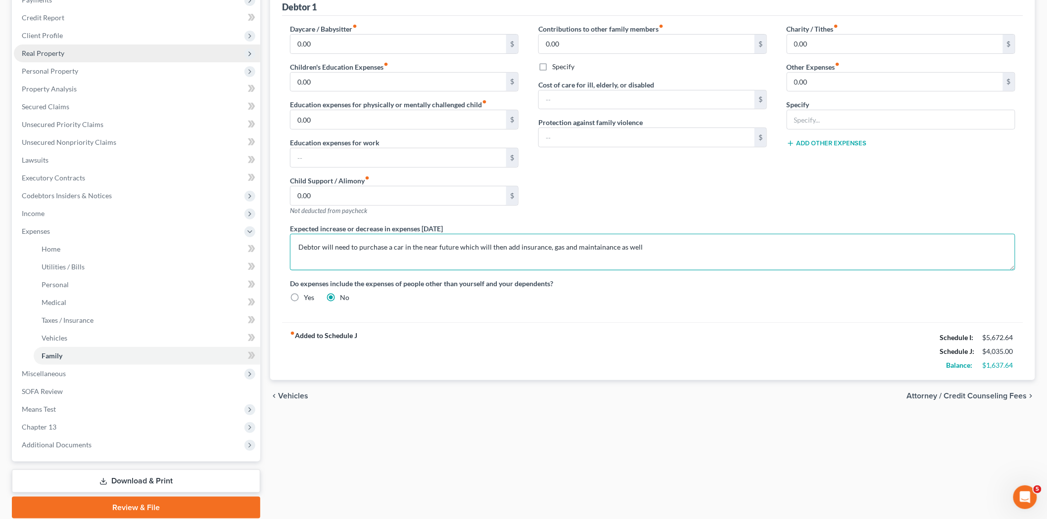
scroll to position [110, 0]
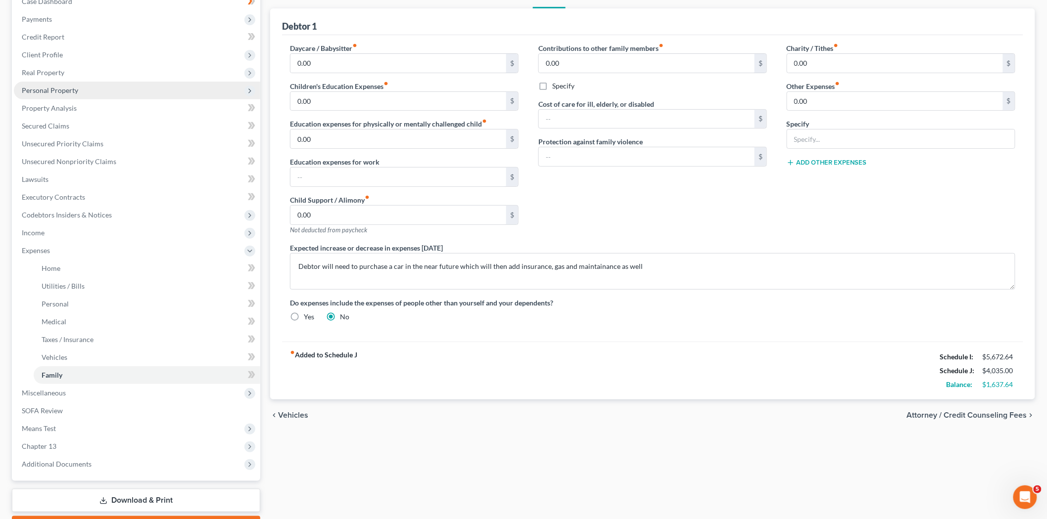
click at [53, 82] on span "Personal Property" at bounding box center [137, 91] width 246 height 18
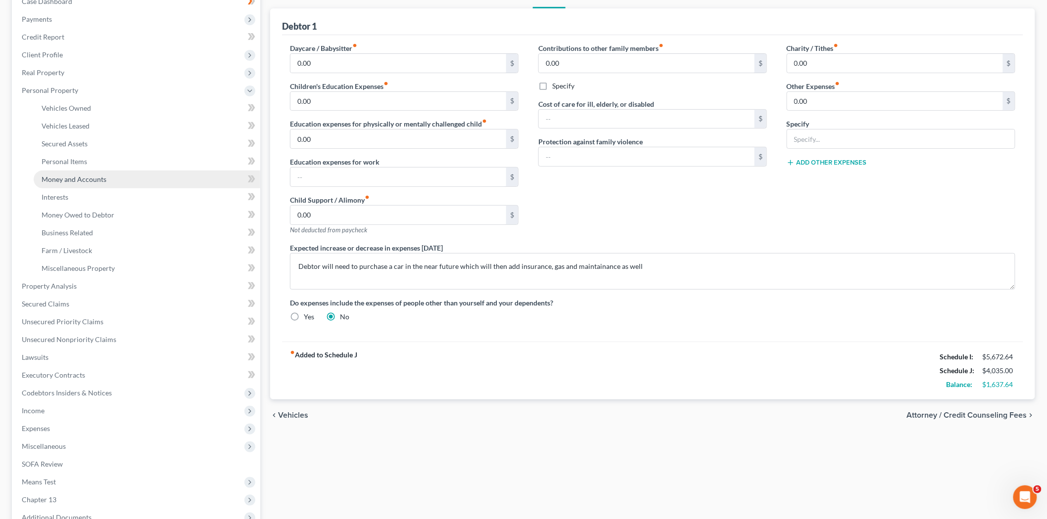
click at [84, 177] on span "Money and Accounts" at bounding box center [74, 179] width 65 height 8
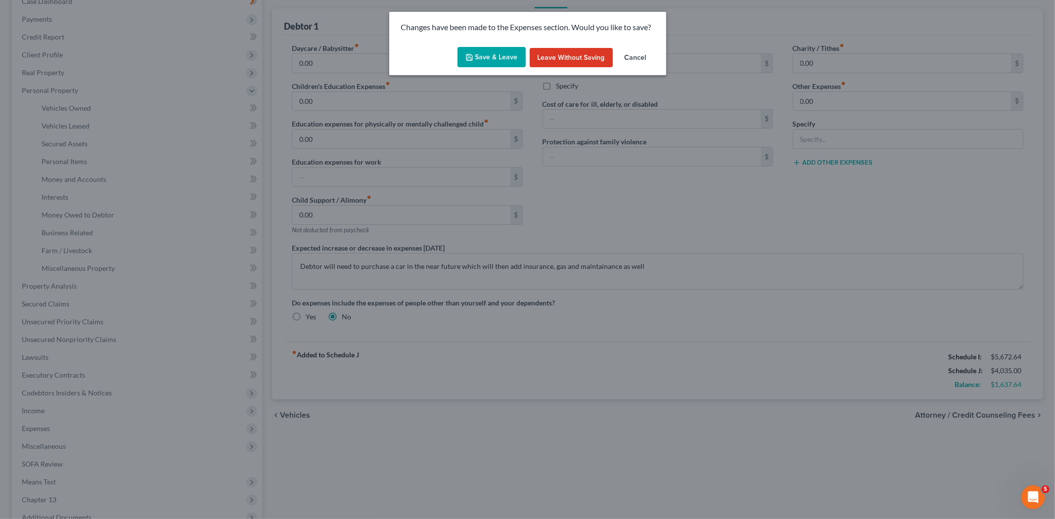
click at [476, 54] on button "Save & Leave" at bounding box center [492, 57] width 68 height 21
